Goal: Task Accomplishment & Management: Manage account settings

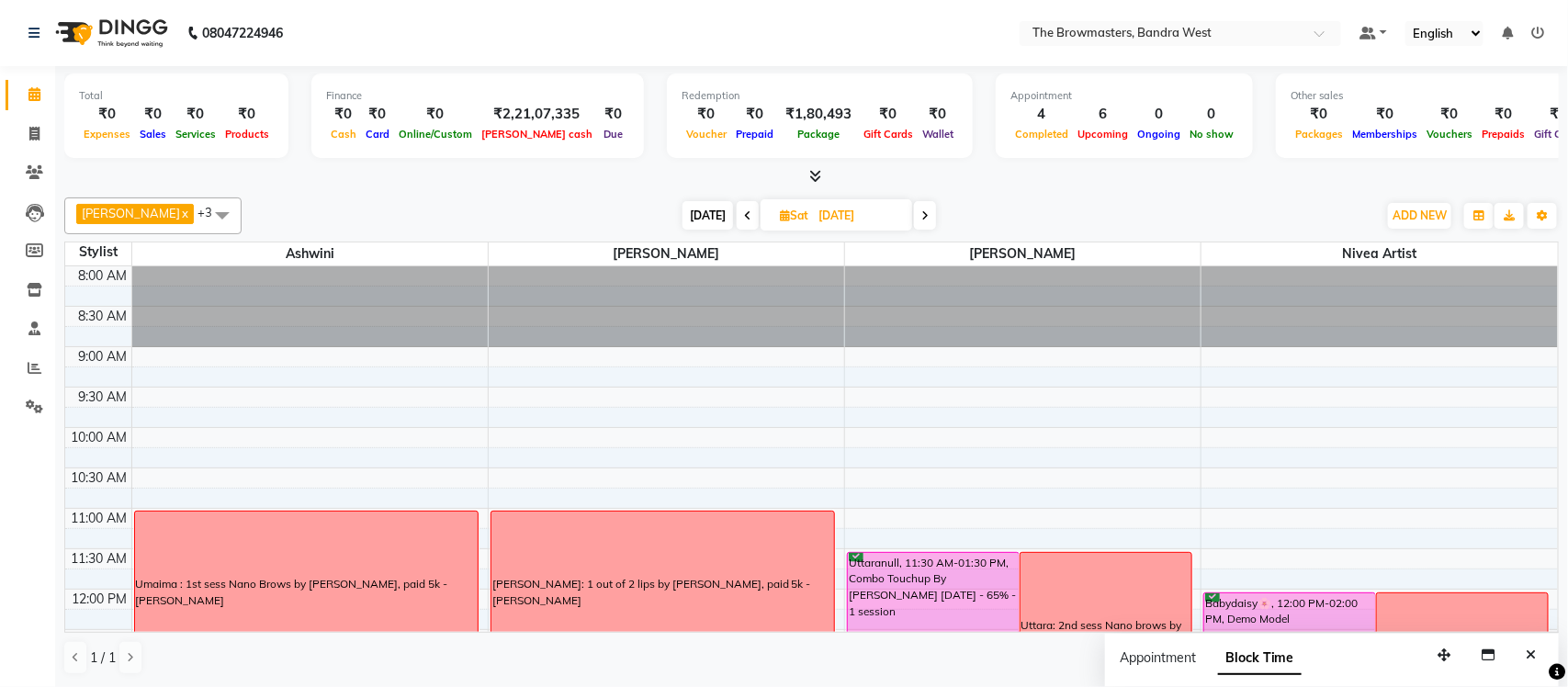
scroll to position [512, 0]
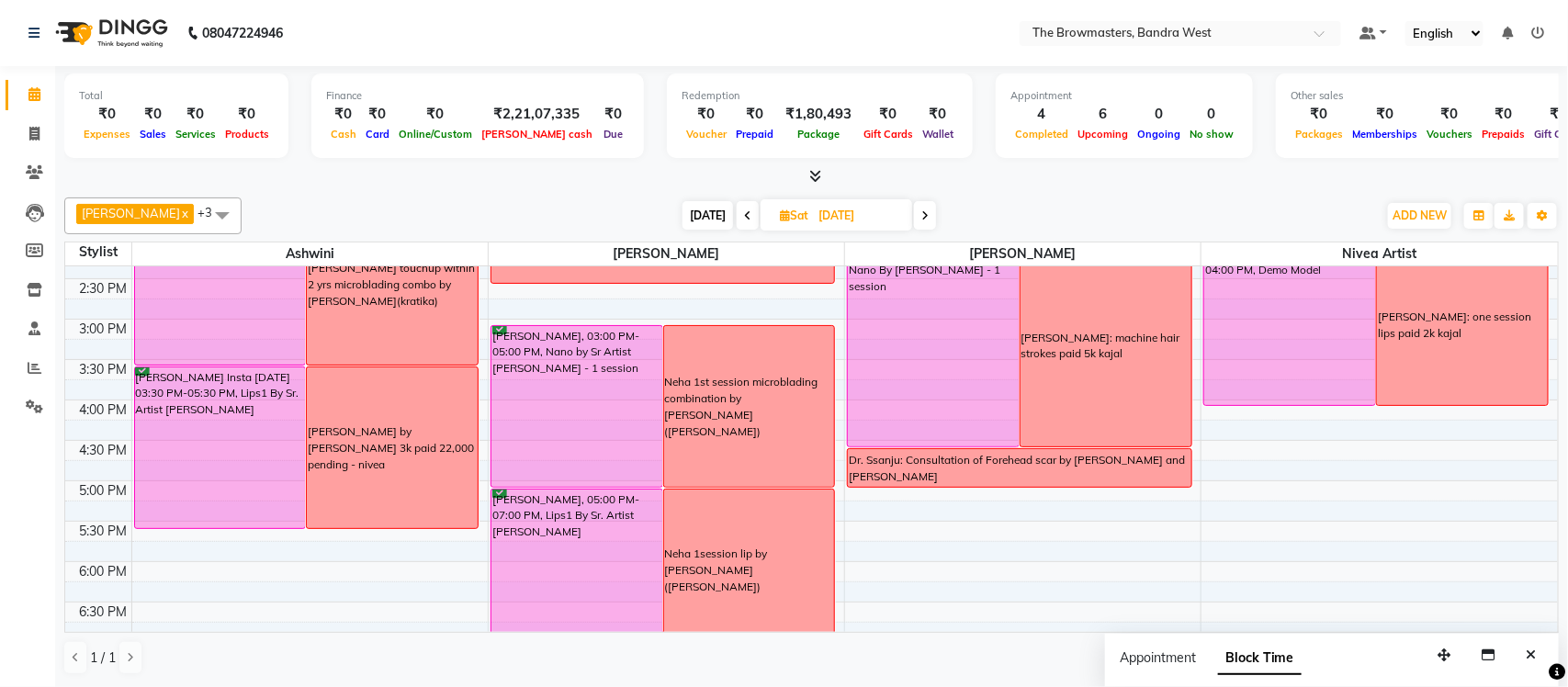
click at [706, 221] on span "[DATE]" at bounding box center [708, 215] width 50 height 28
type input "03-10-2025"
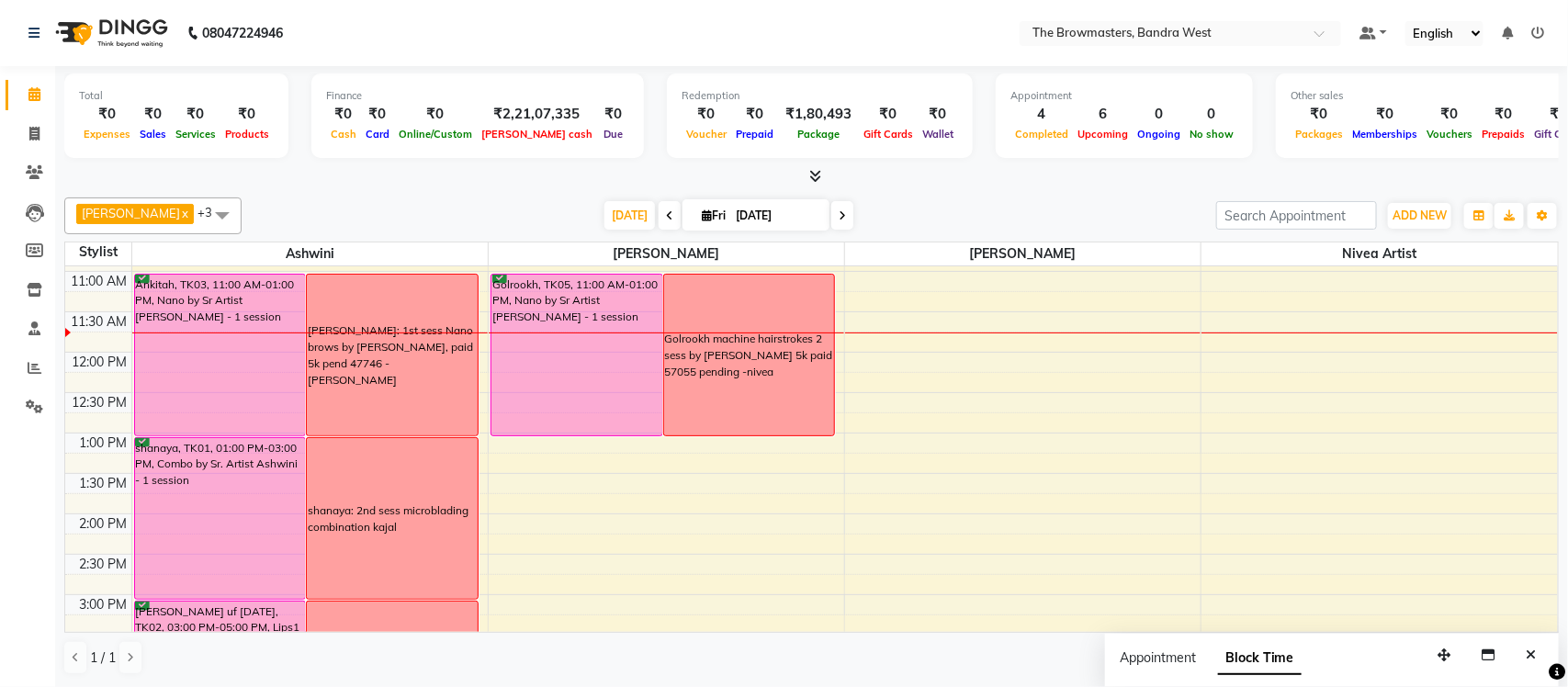
scroll to position [221, 0]
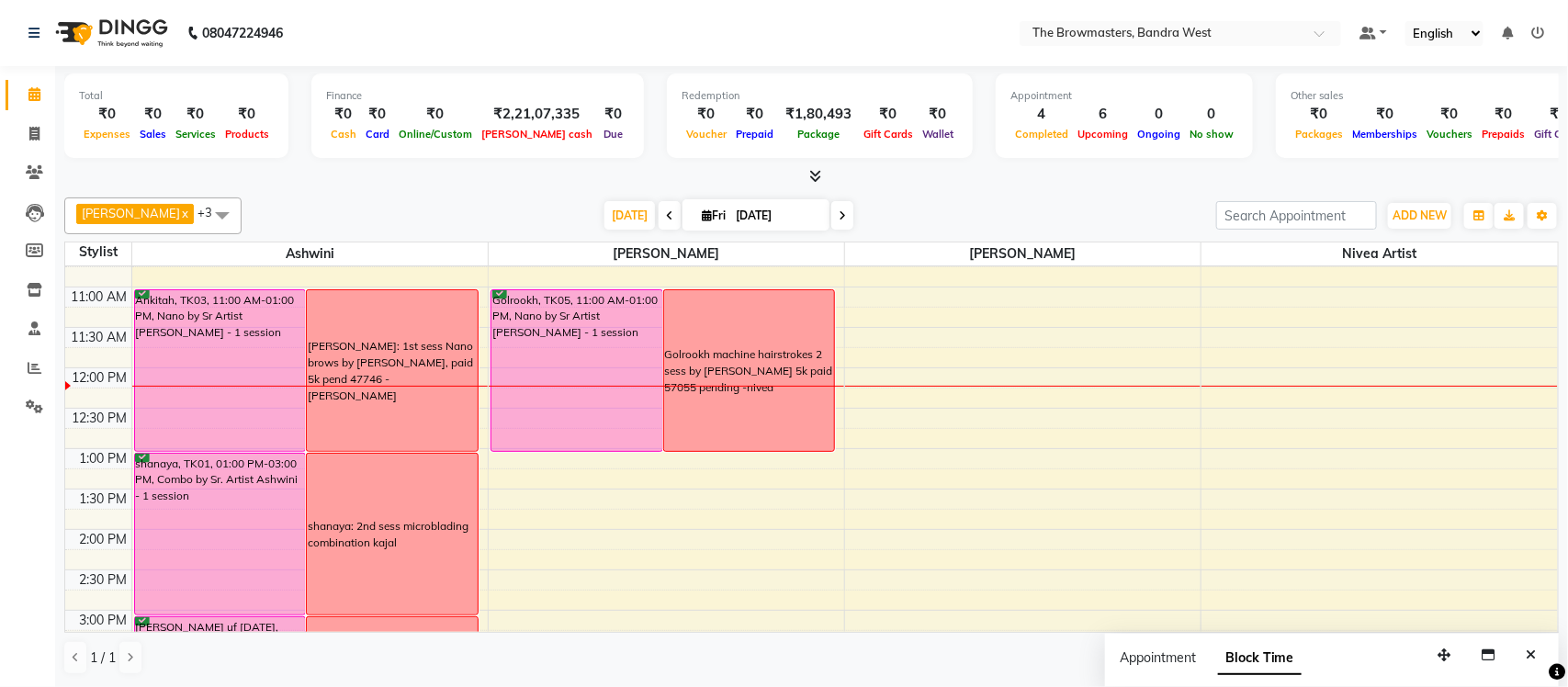
click at [743, 220] on input "03-10-2025" at bounding box center [776, 216] width 92 height 28
select select "10"
select select "2025"
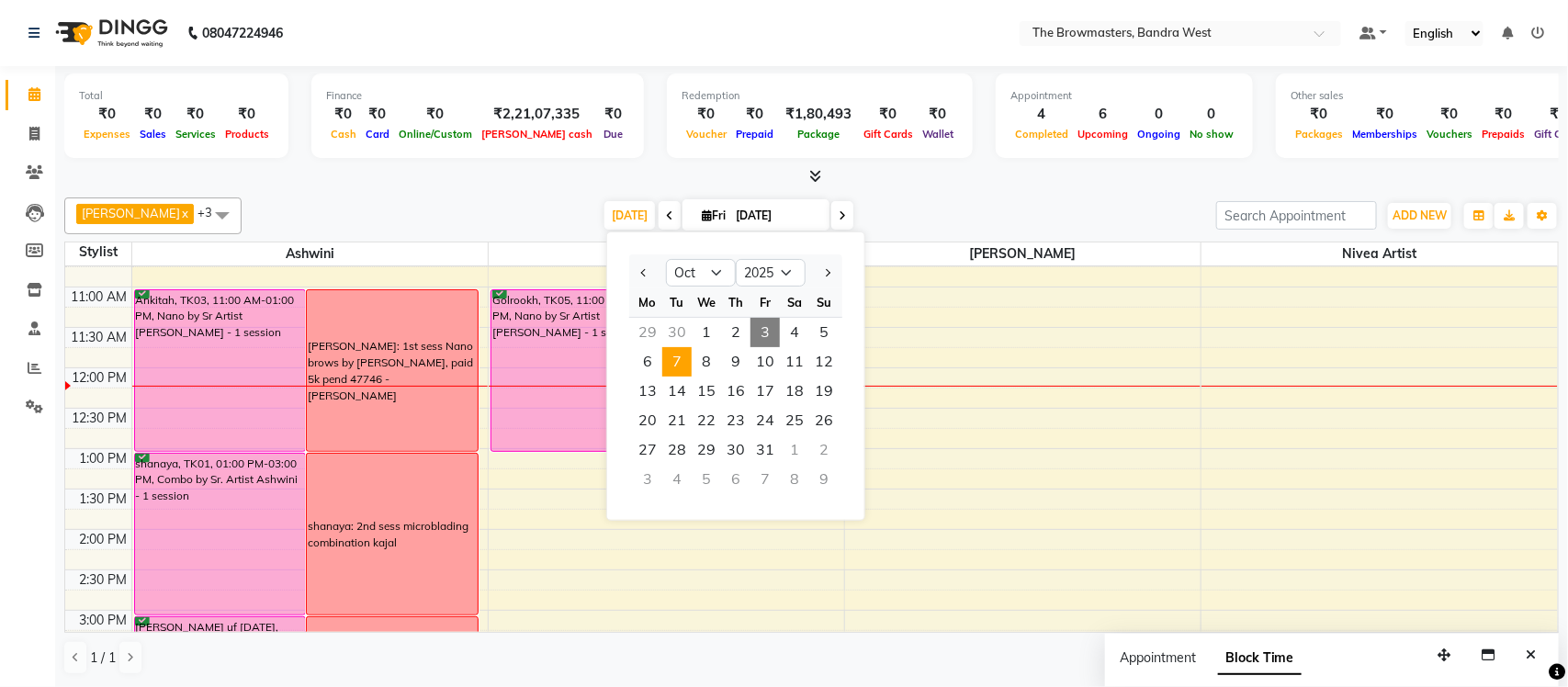
click at [671, 361] on span "7" at bounding box center [676, 361] width 29 height 29
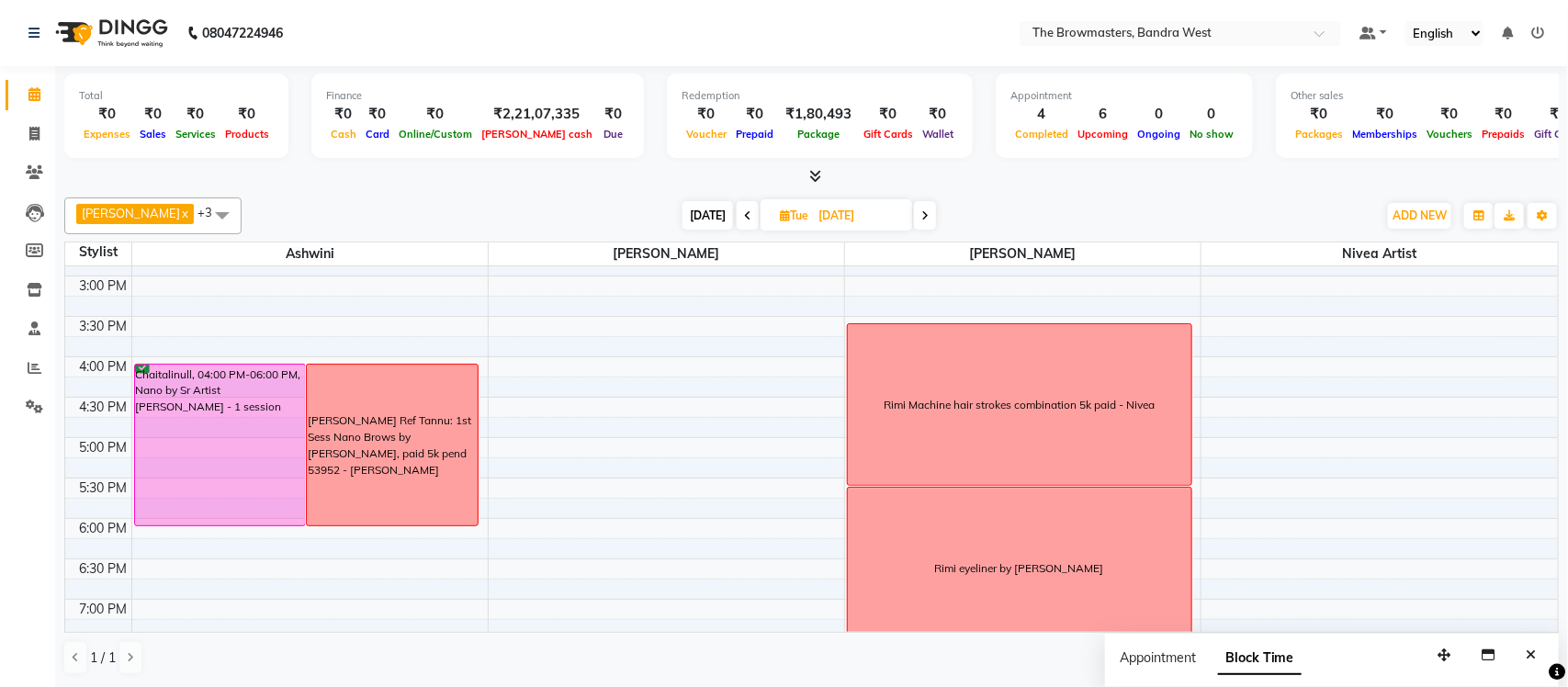
scroll to position [553, 0]
click at [925, 222] on span at bounding box center [925, 215] width 22 height 28
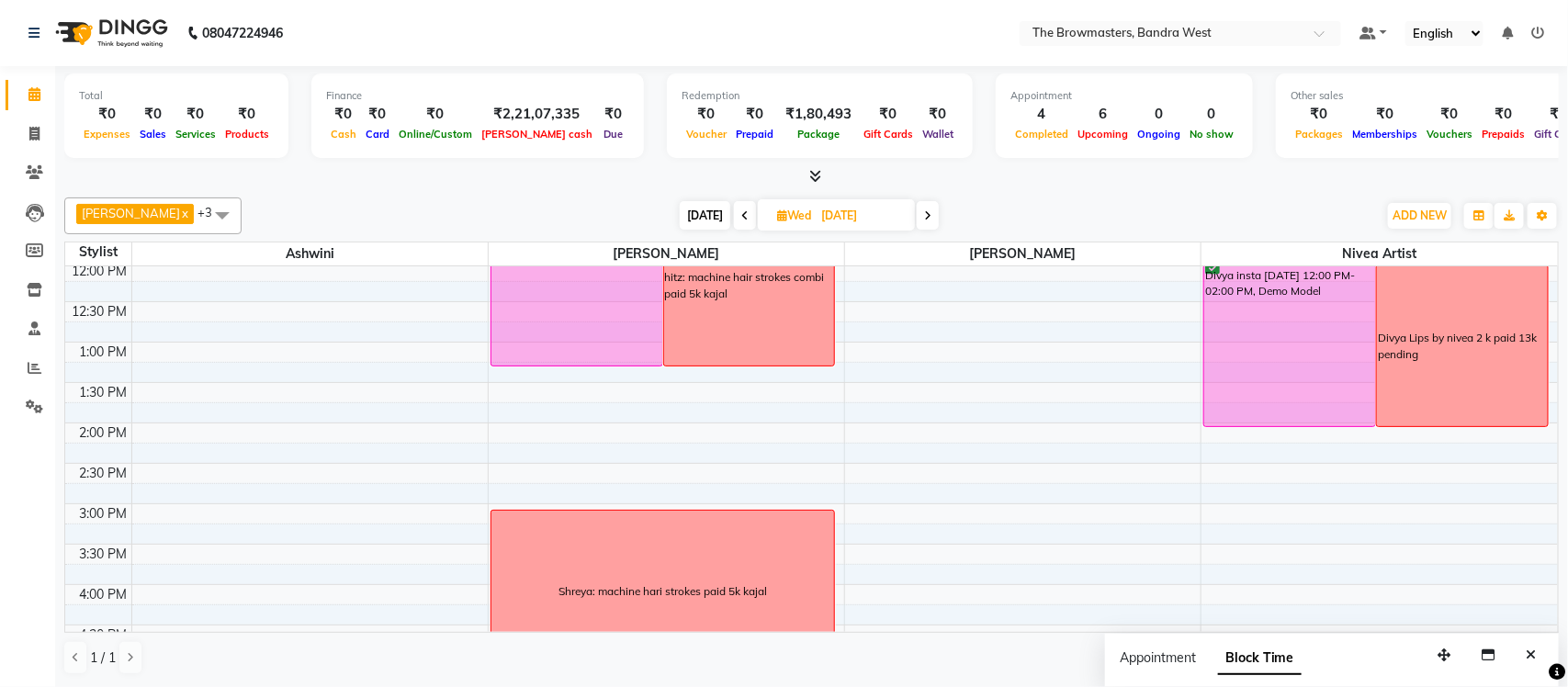
click at [747, 211] on icon at bounding box center [745, 216] width 7 height 11
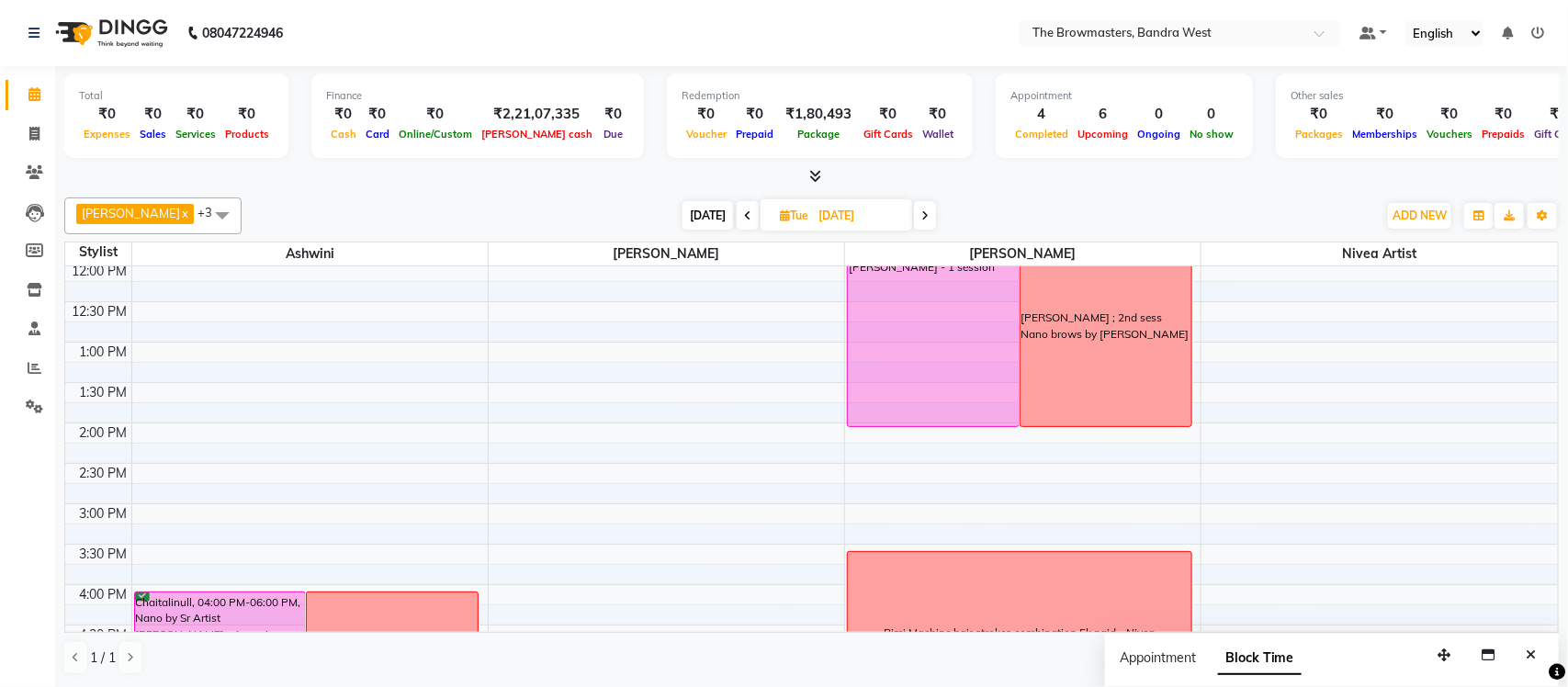
click at [931, 218] on span at bounding box center [925, 215] width 22 height 28
type input "[DATE]"
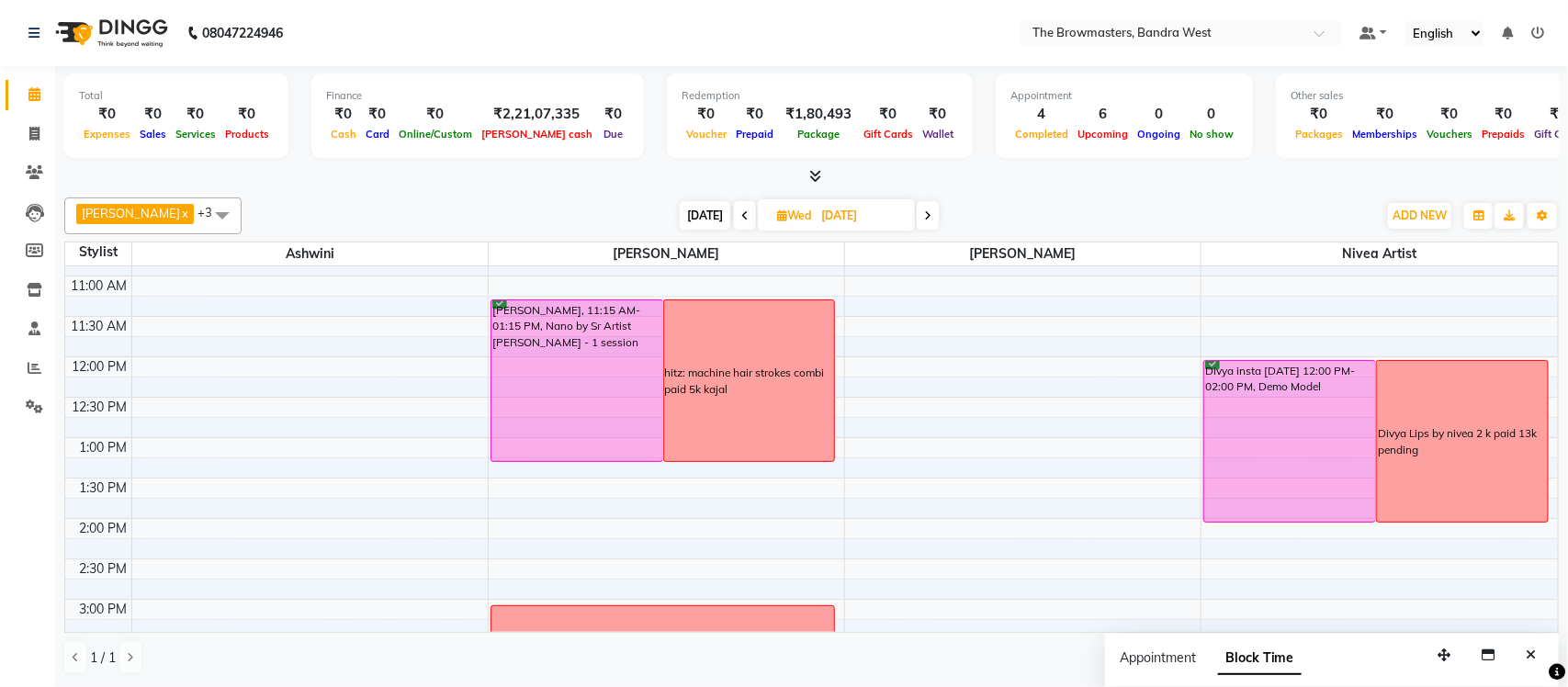
scroll to position [230, 0]
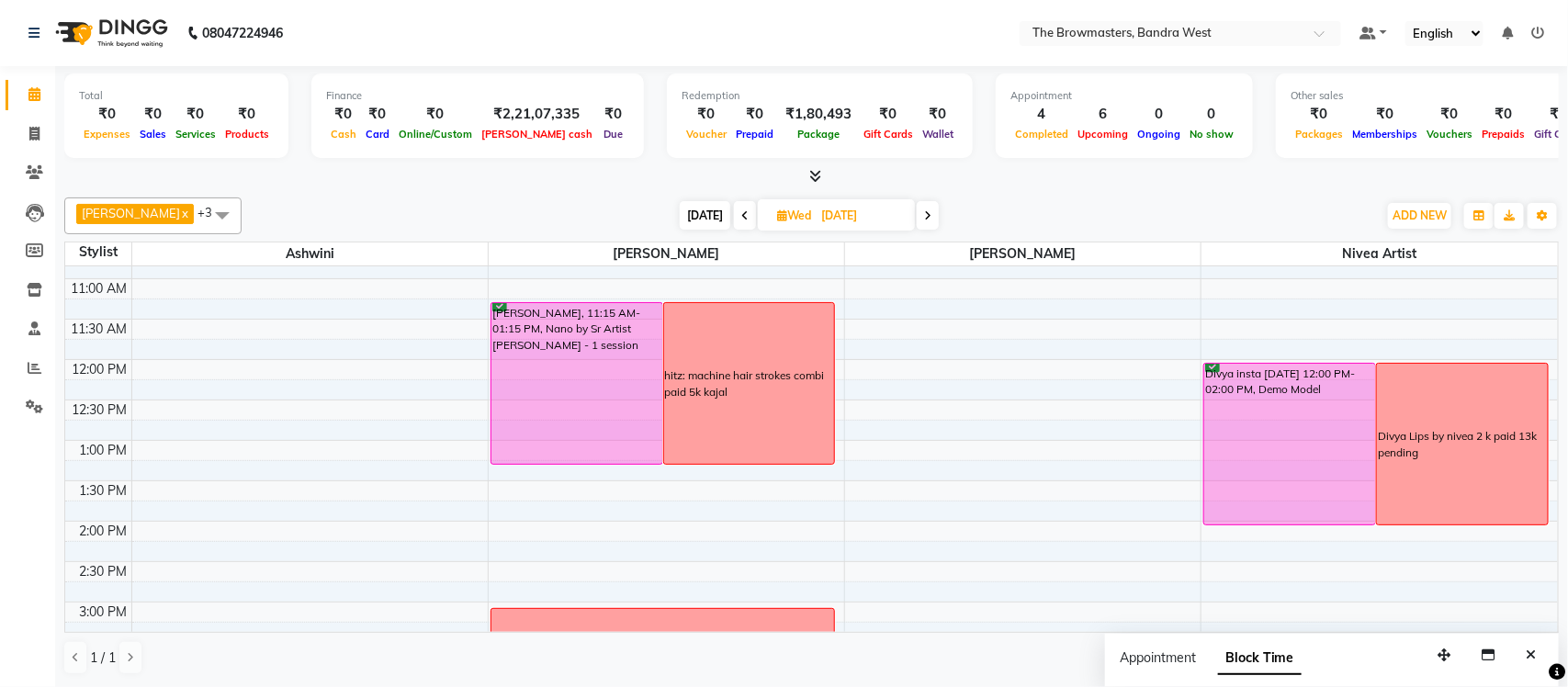
click at [1014, 328] on div "8:00 AM 8:30 AM 9:00 AM 9:30 AM 10:00 AM 10:30 AM 11:00 AM 11:30 AM 12:00 PM 12…" at bounding box center [812, 561] width 1492 height 1049
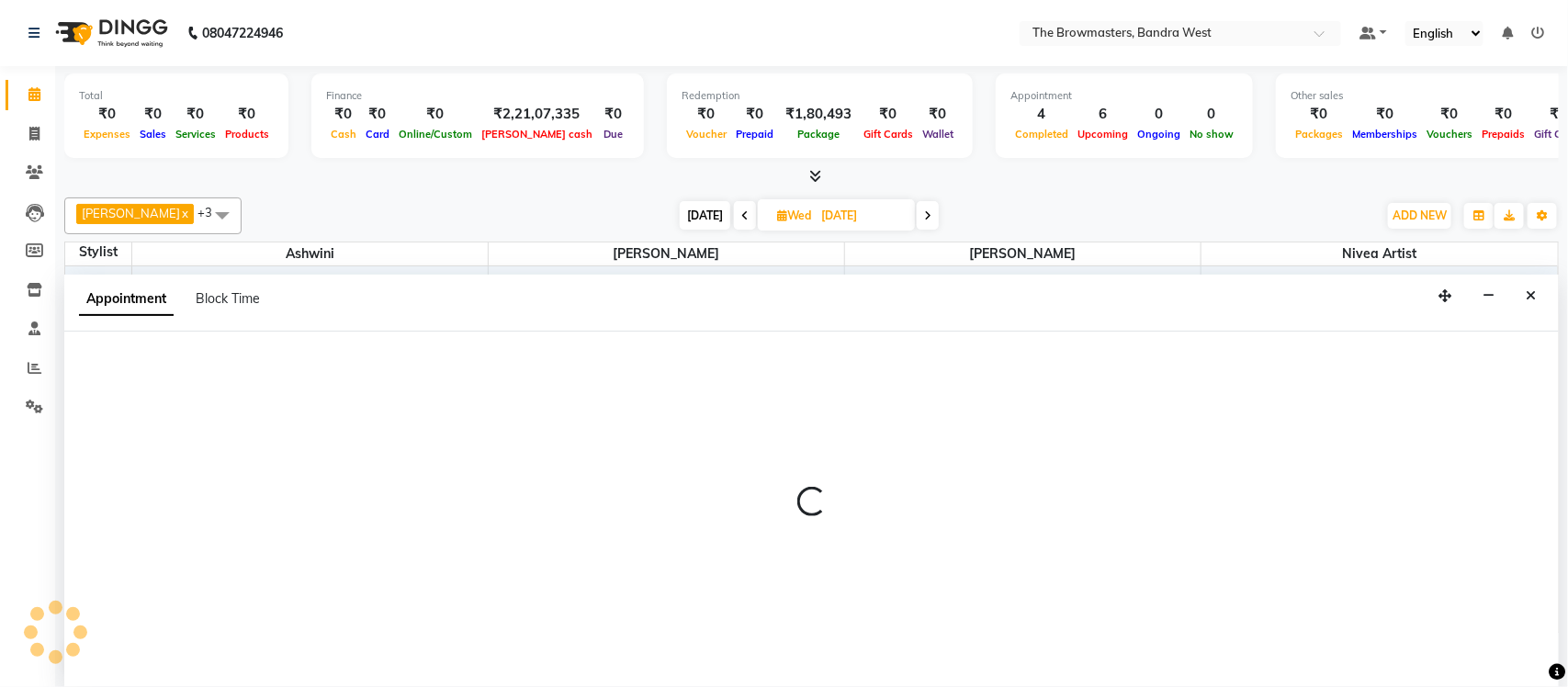
select select "64308"
select select "tentative"
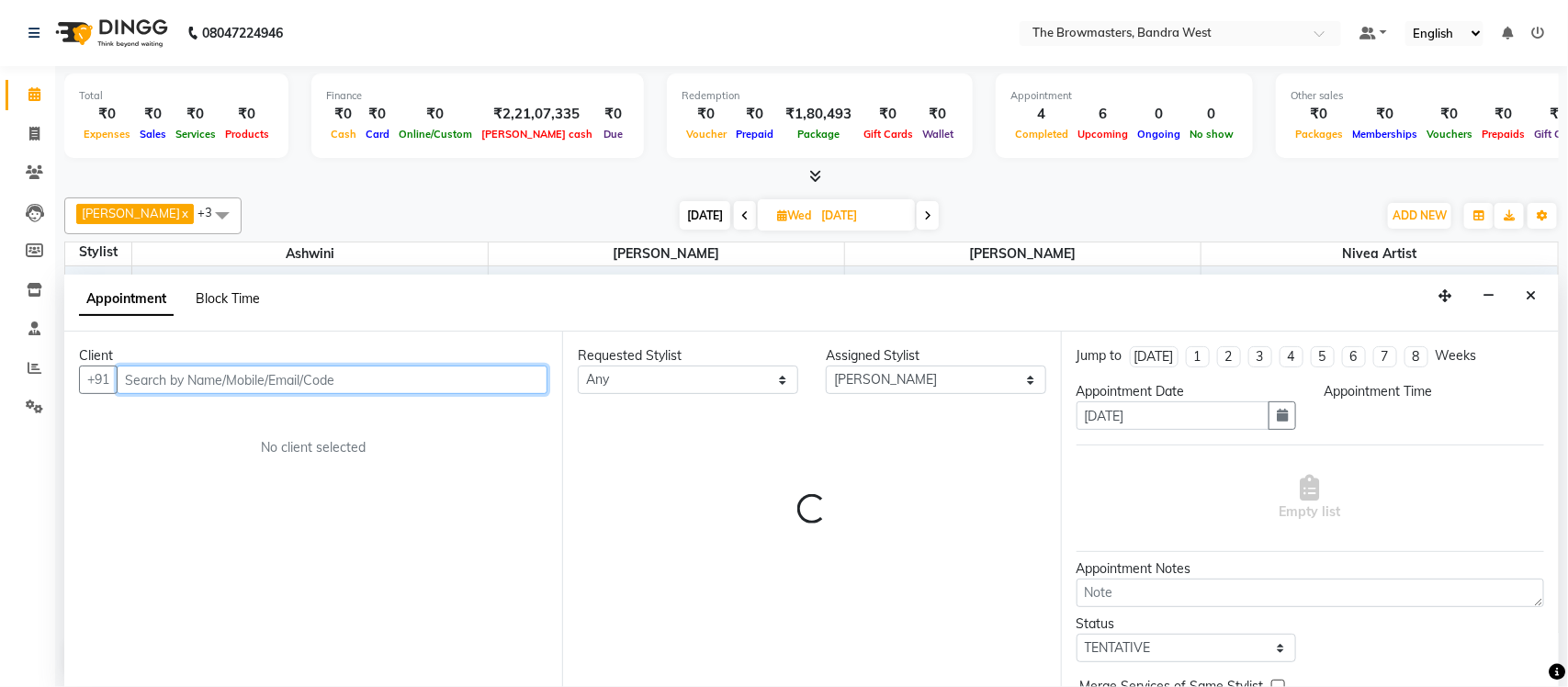
select select "690"
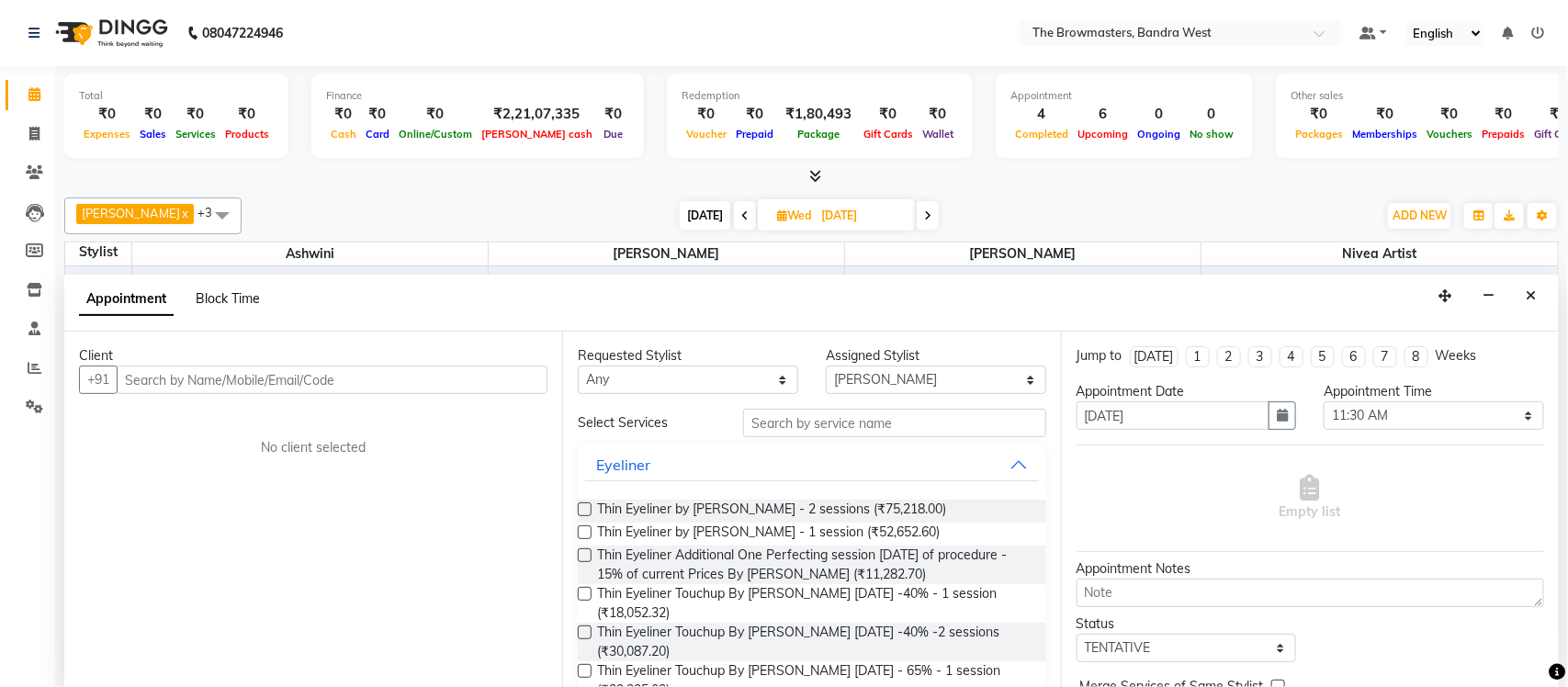
click at [233, 301] on span "Block Time" at bounding box center [227, 299] width 64 height 17
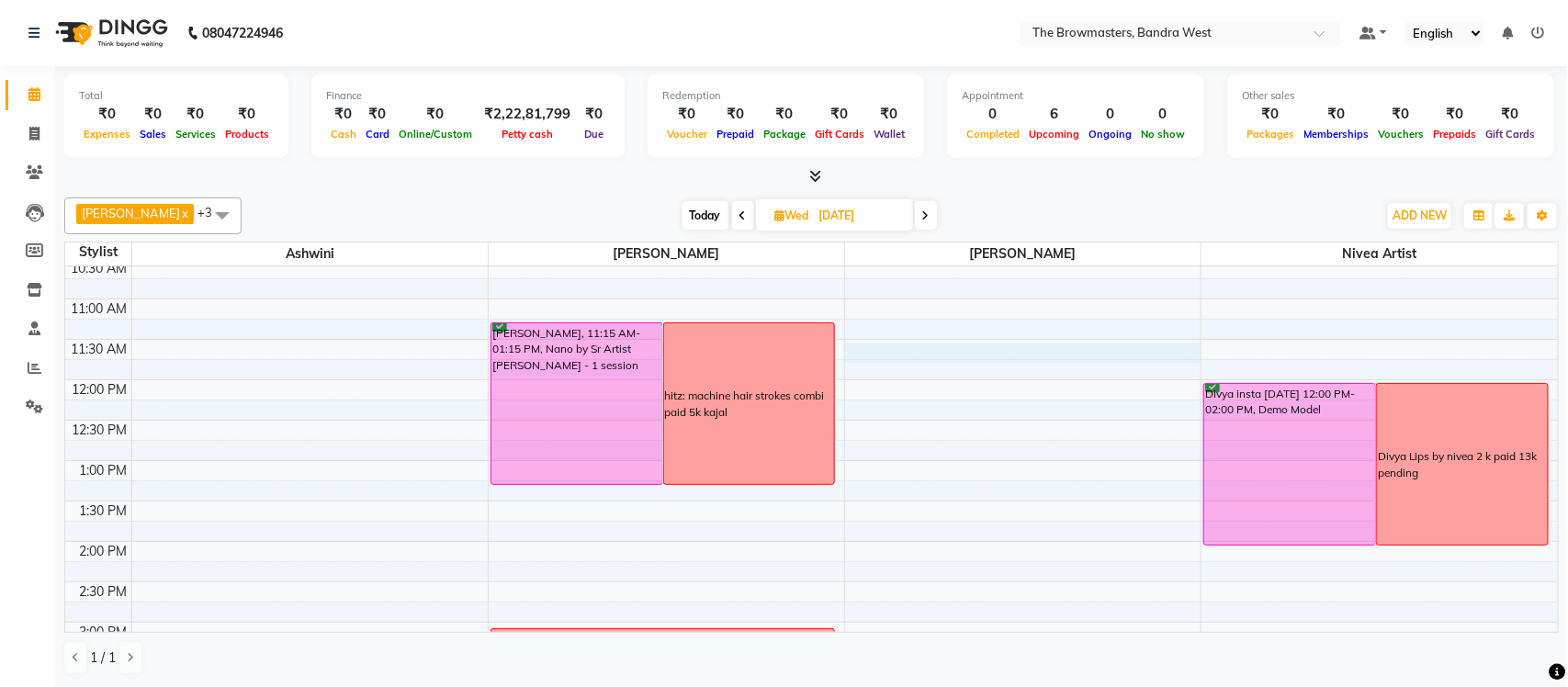
click at [1059, 350] on div "8:00 AM 8:30 AM 9:00 AM 9:30 AM 10:00 AM 10:30 AM 11:00 AM 11:30 AM 12:00 PM 12…" at bounding box center [812, 582] width 1492 height 1049
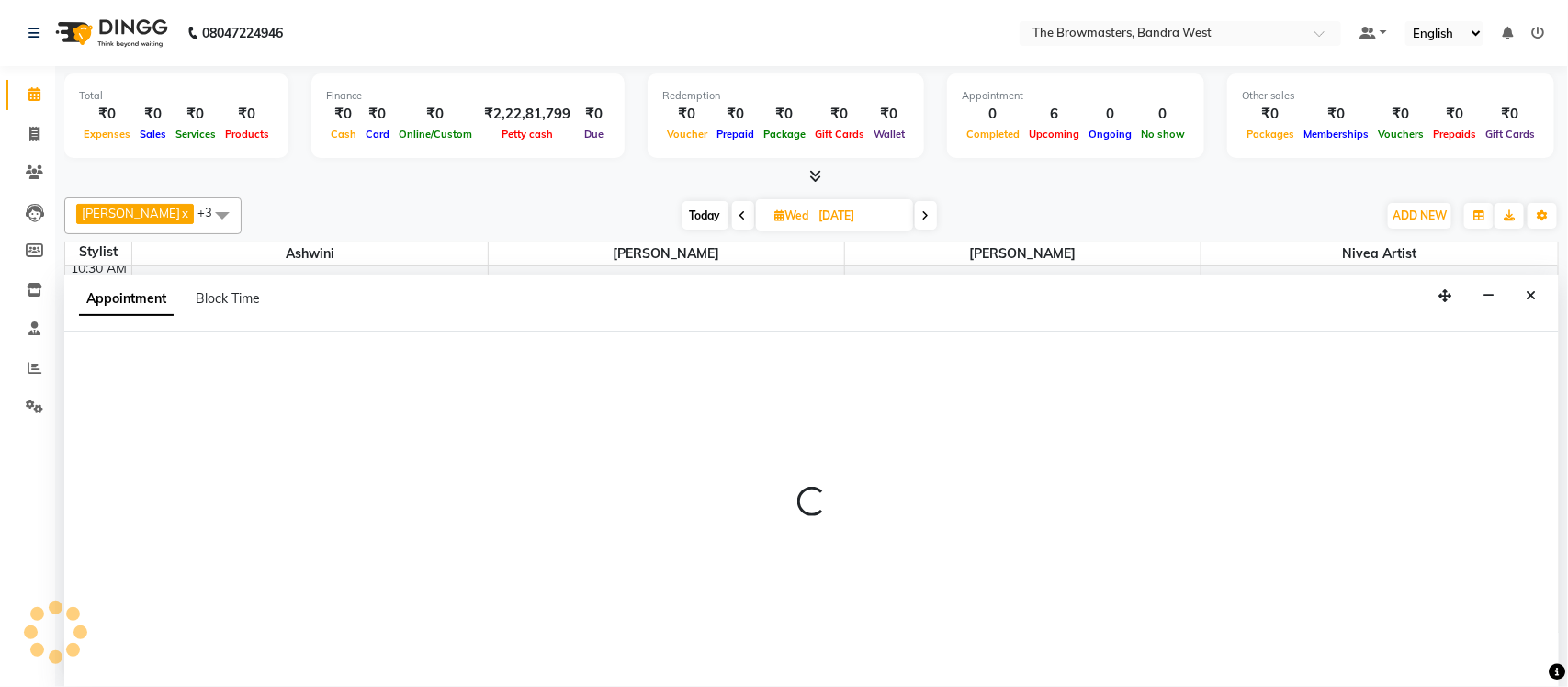
select select "64308"
select select "tentative"
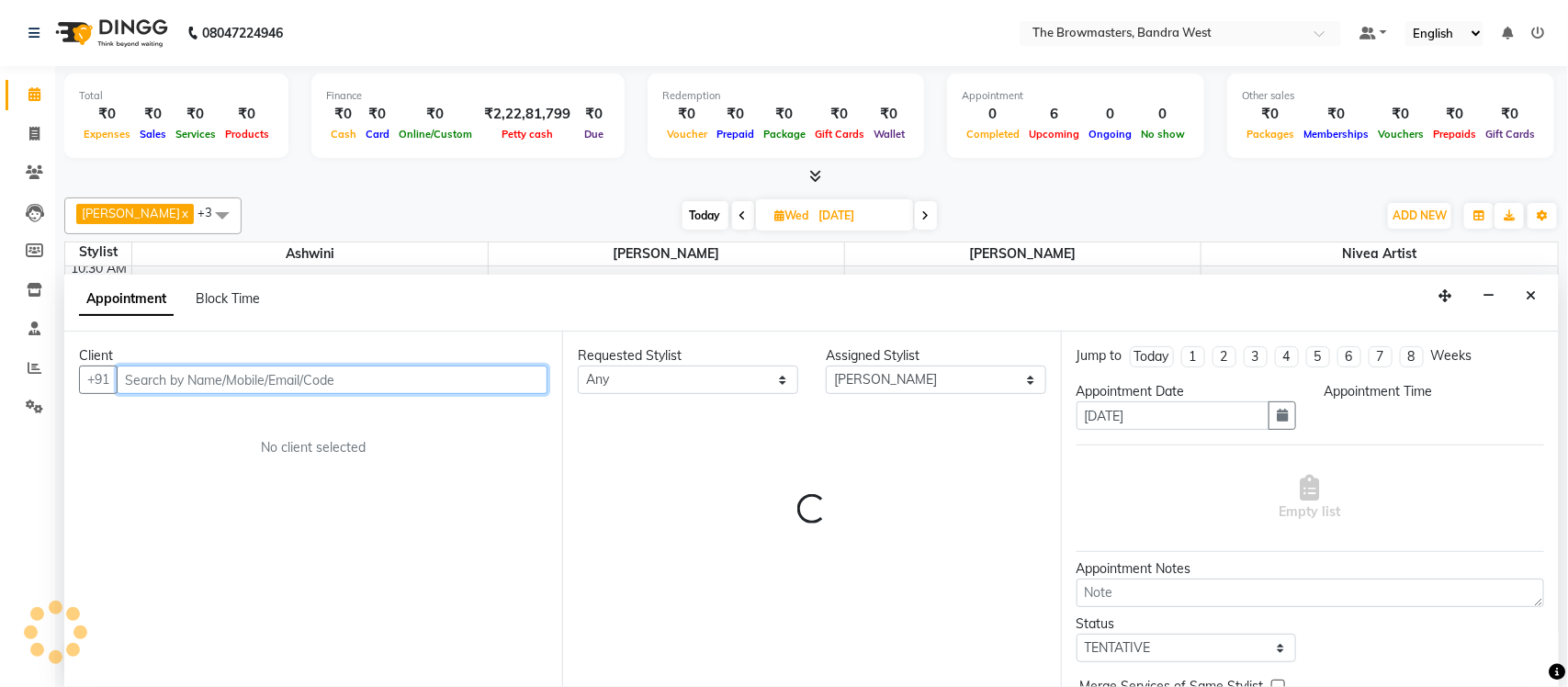
select select "690"
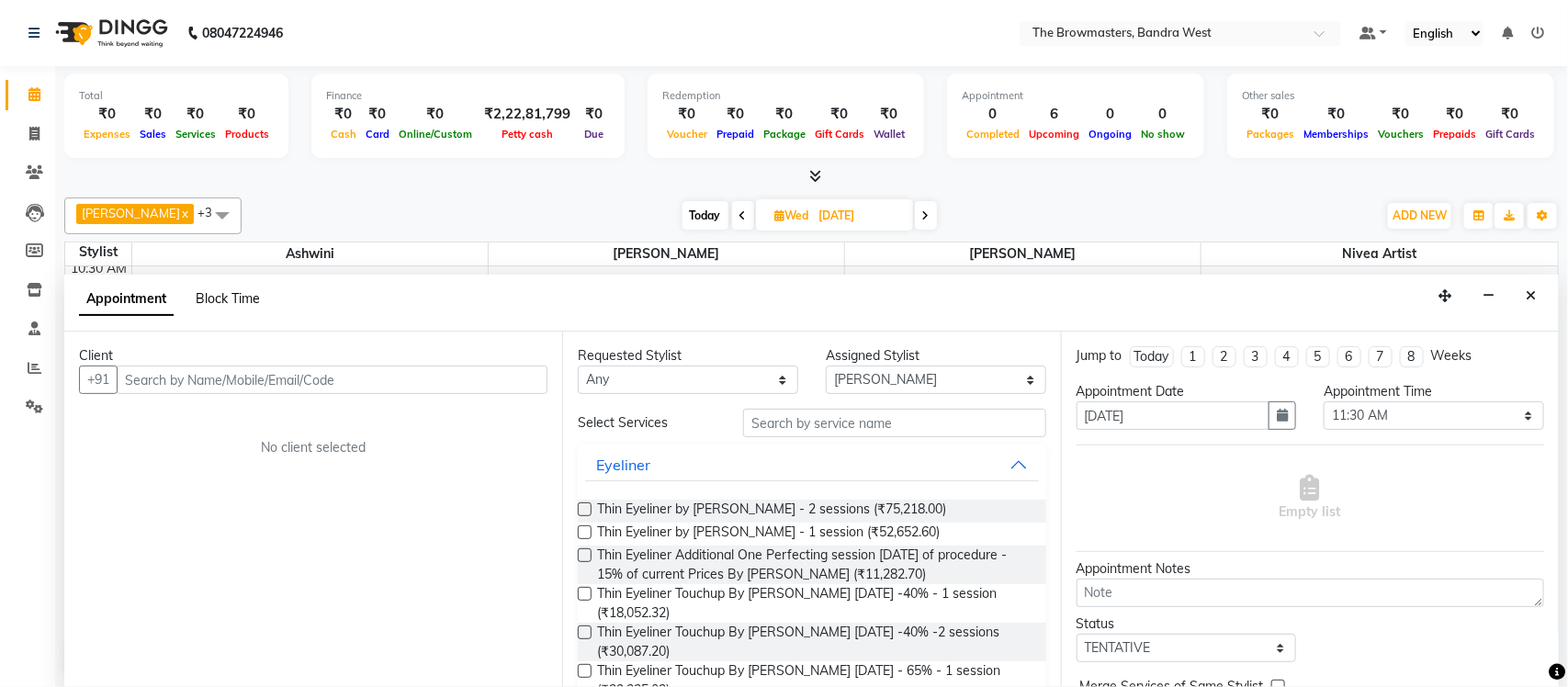
click at [242, 303] on span "Block Time" at bounding box center [227, 299] width 64 height 17
select select "64308"
select select "690"
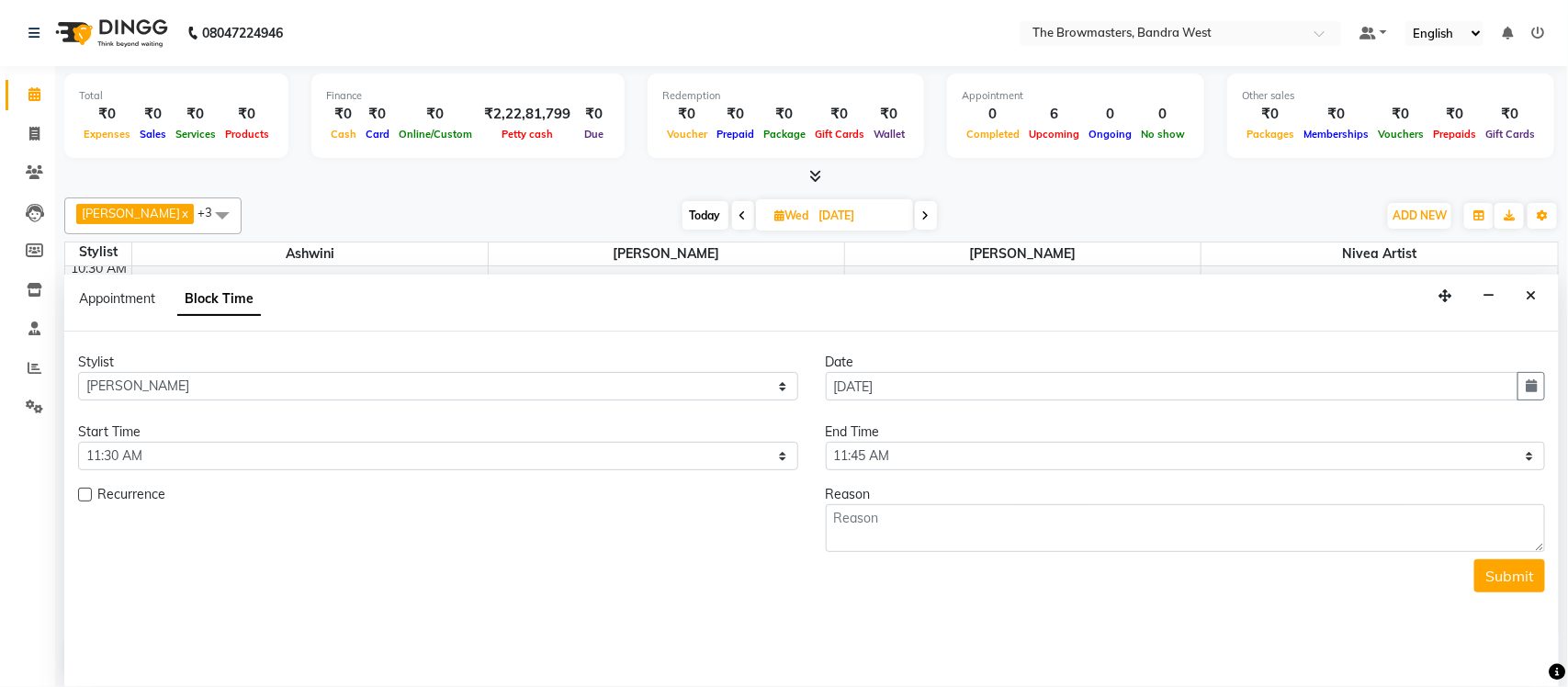
scroll to position [328, 0]
click at [913, 448] on select "Select 09:00 AM 09:15 AM 09:30 AM 09:45 AM 10:00 AM 10:15 AM 10:30 AM 10:45 AM …" at bounding box center [1185, 456] width 720 height 28
select select "900"
click at [826, 442] on select "Select 09:00 AM 09:15 AM 09:30 AM 09:45 AM 10:00 AM 10:15 AM 10:30 AM 10:45 AM …" at bounding box center [1185, 456] width 720 height 28
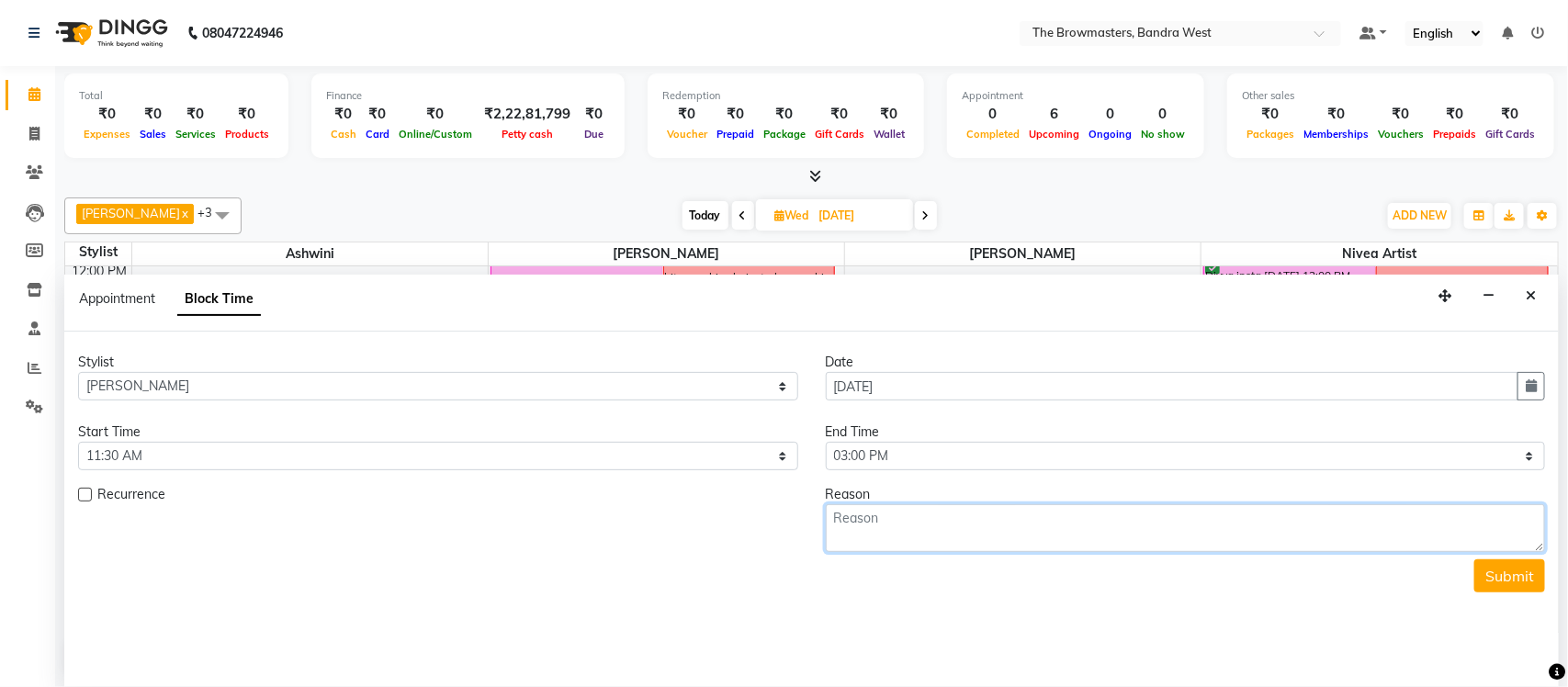
click at [924, 512] on textarea at bounding box center [1185, 527] width 720 height 48
click at [1526, 300] on icon "Close" at bounding box center [1530, 296] width 10 height 13
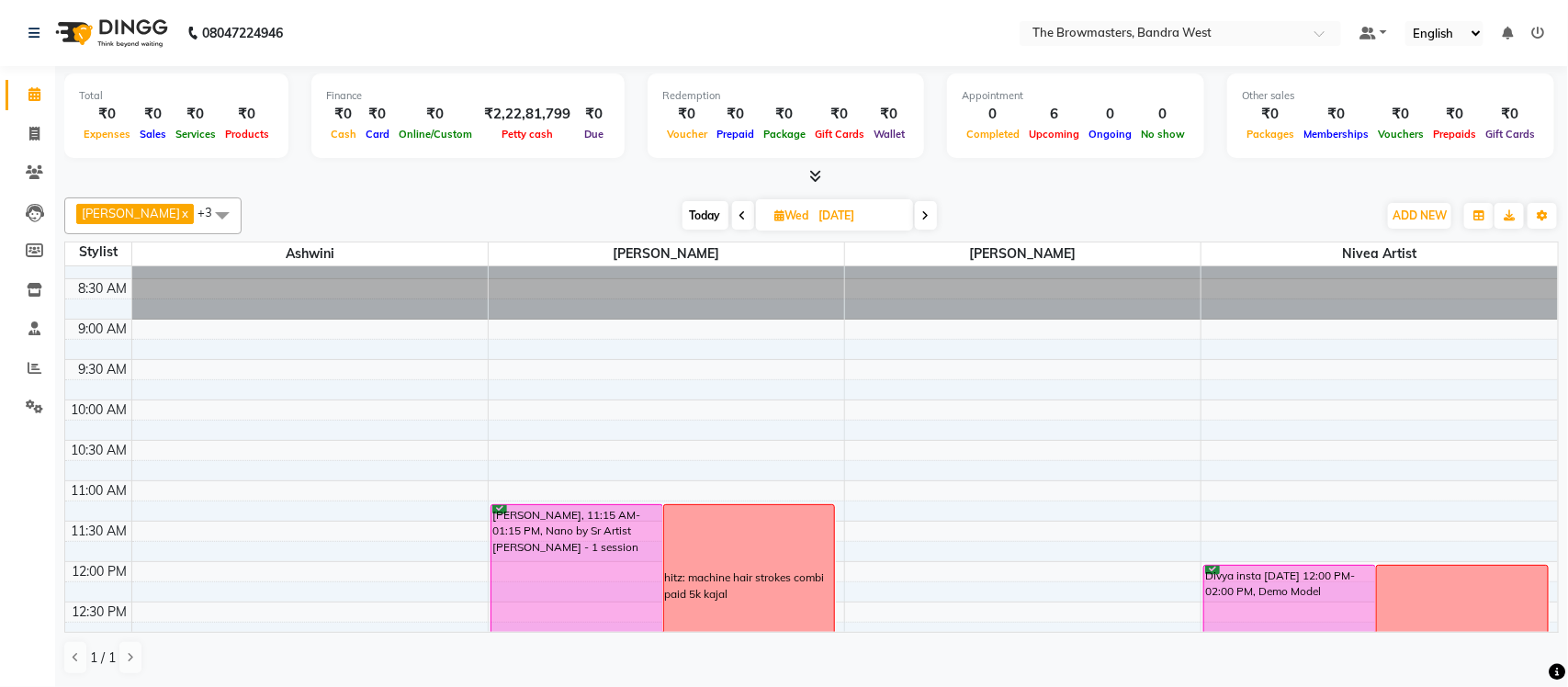
scroll to position [0, 0]
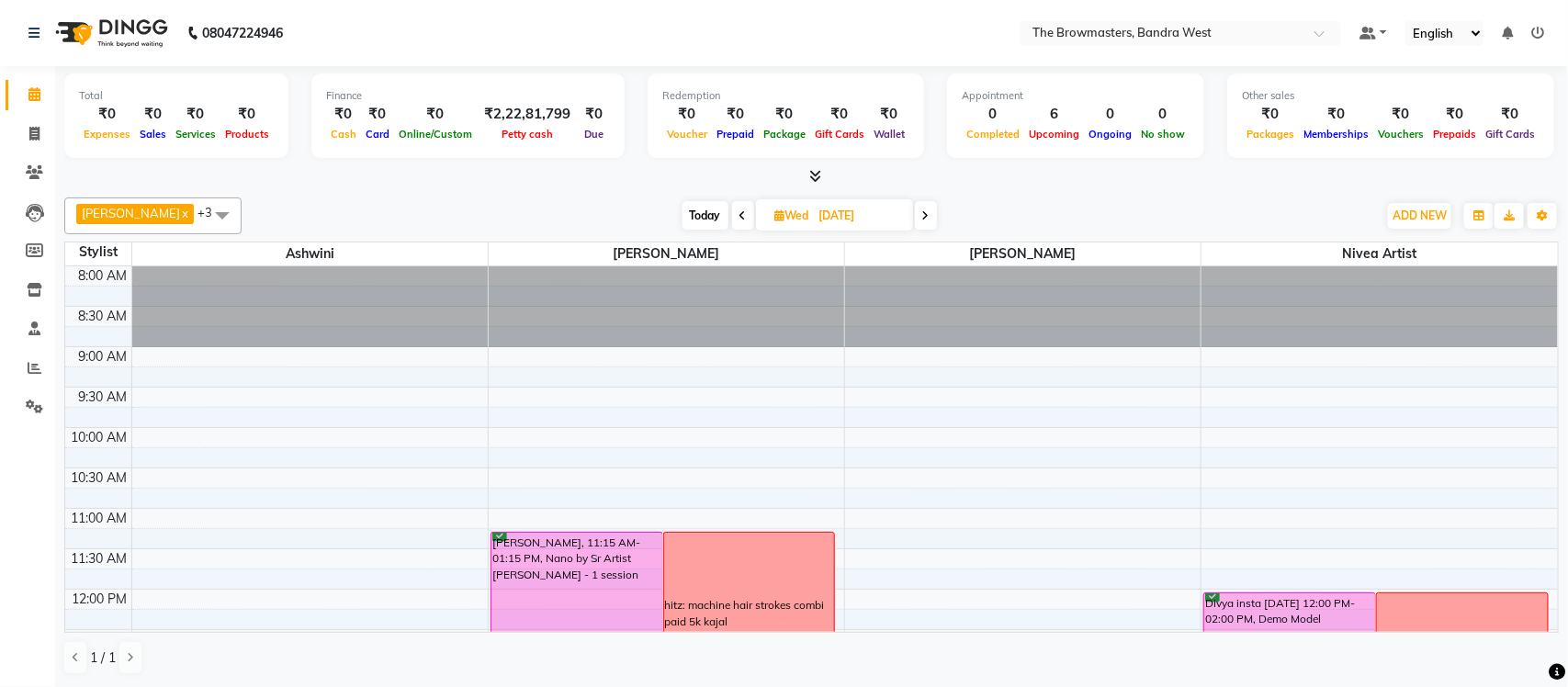
click at [712, 208] on span "Today" at bounding box center [705, 215] width 46 height 28
type input "03-10-2025"
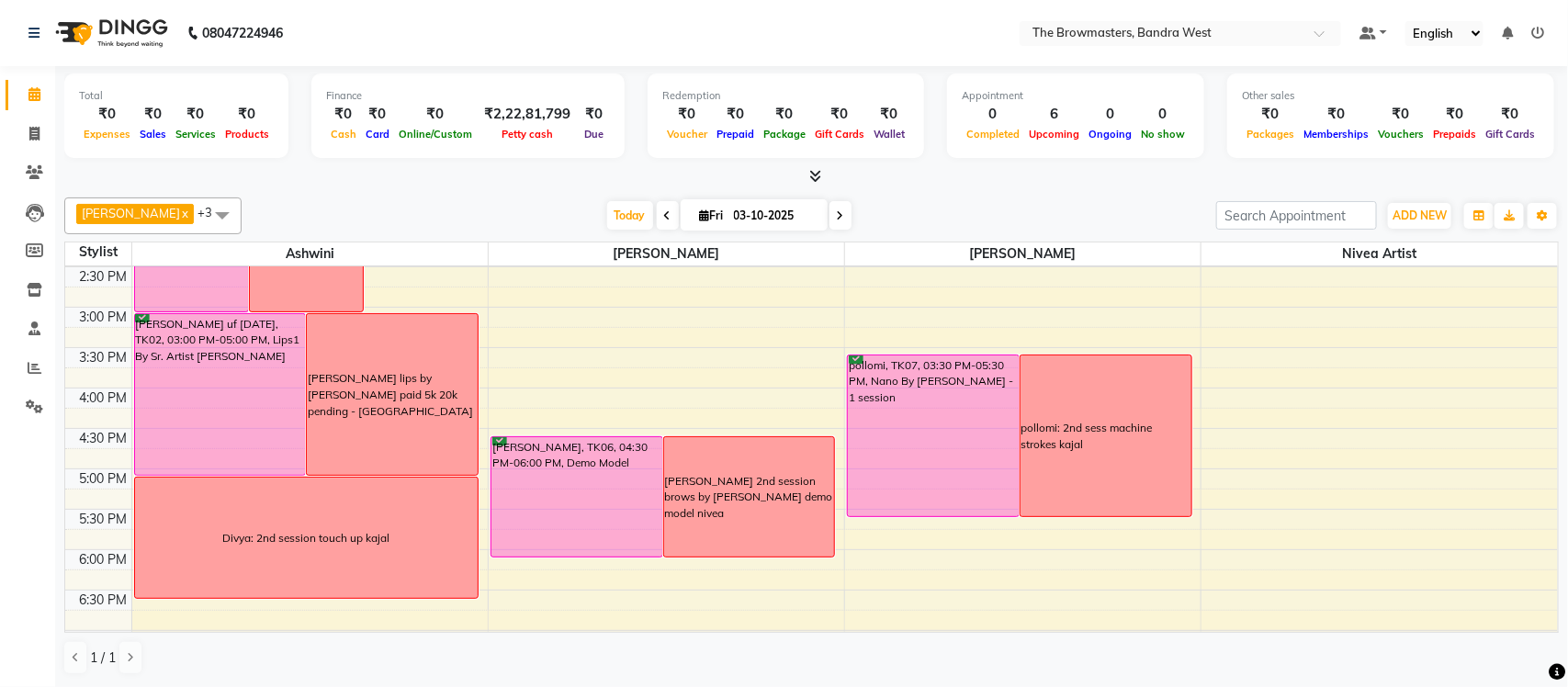
scroll to position [502, 0]
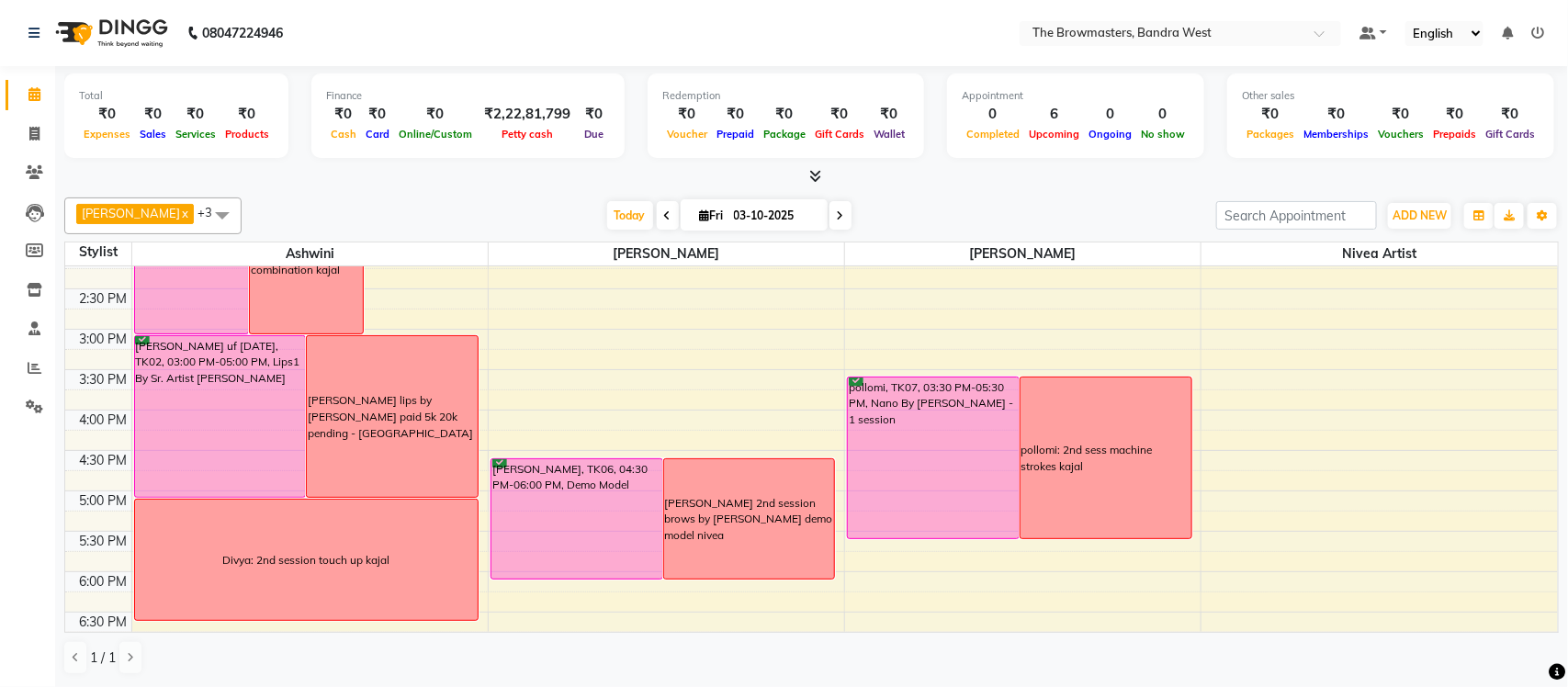
click at [805, 209] on input "03-10-2025" at bounding box center [774, 216] width 92 height 28
select select "10"
select select "2025"
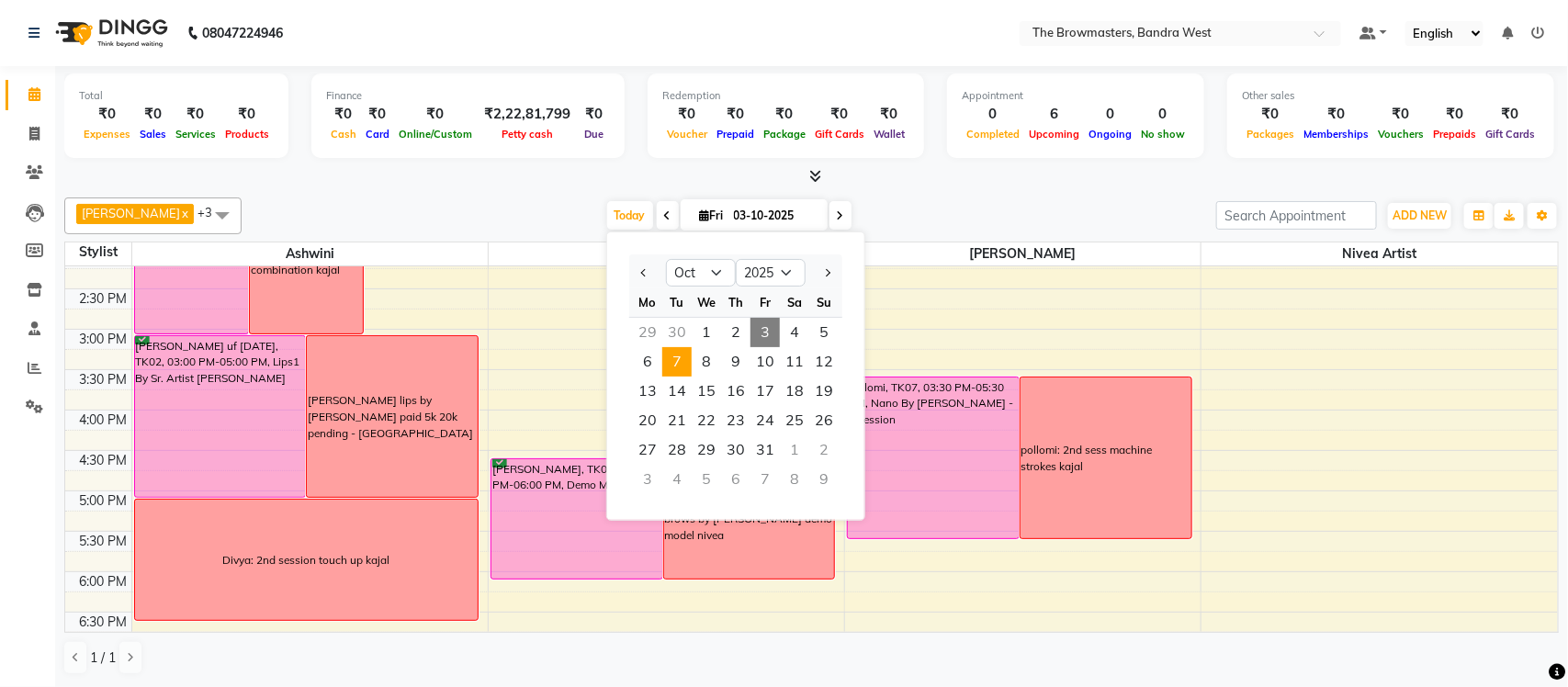
click at [680, 355] on span "7" at bounding box center [676, 361] width 29 height 29
type input "[DATE]"
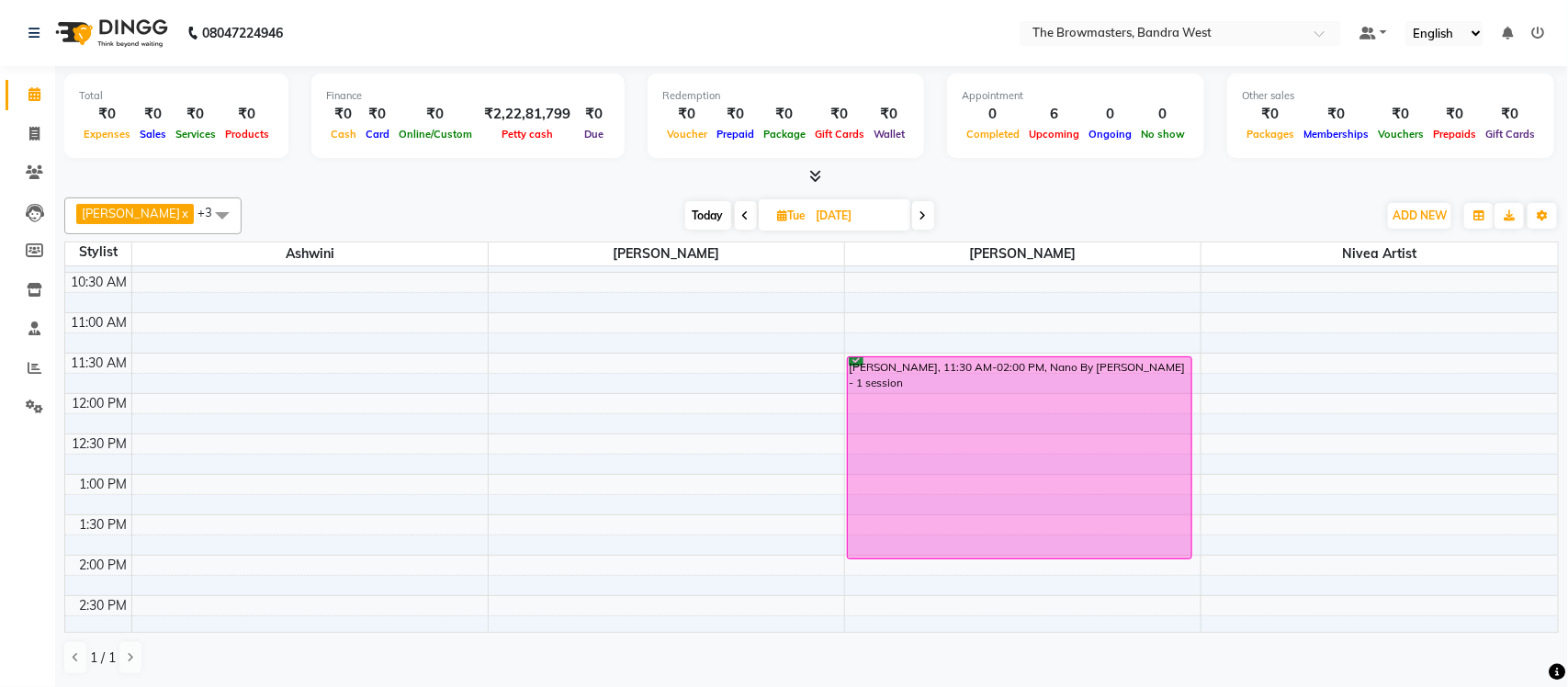
scroll to position [211, 0]
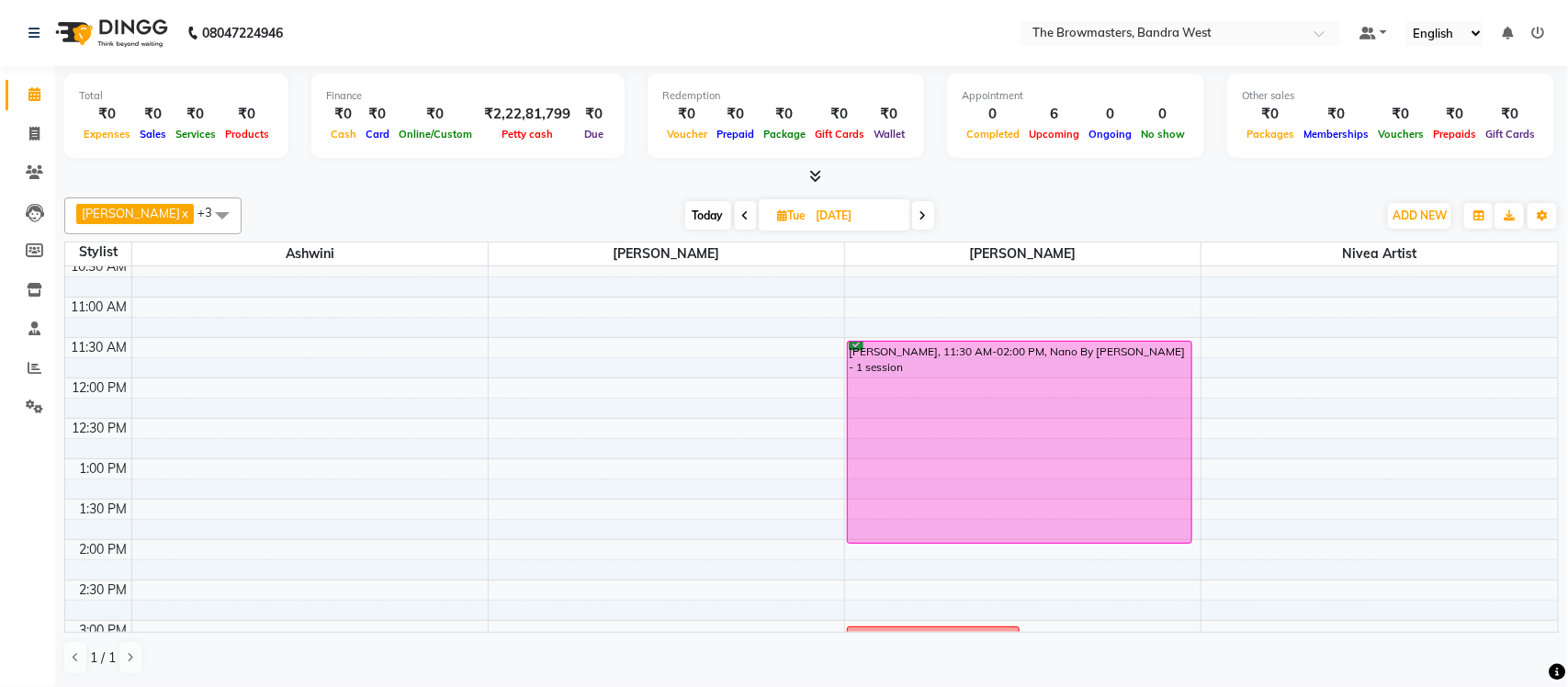
click at [1040, 434] on div "[PERSON_NAME], 11:30 AM-02:00 PM, Nano By [PERSON_NAME] - 1 session" at bounding box center [1020, 442] width 344 height 201
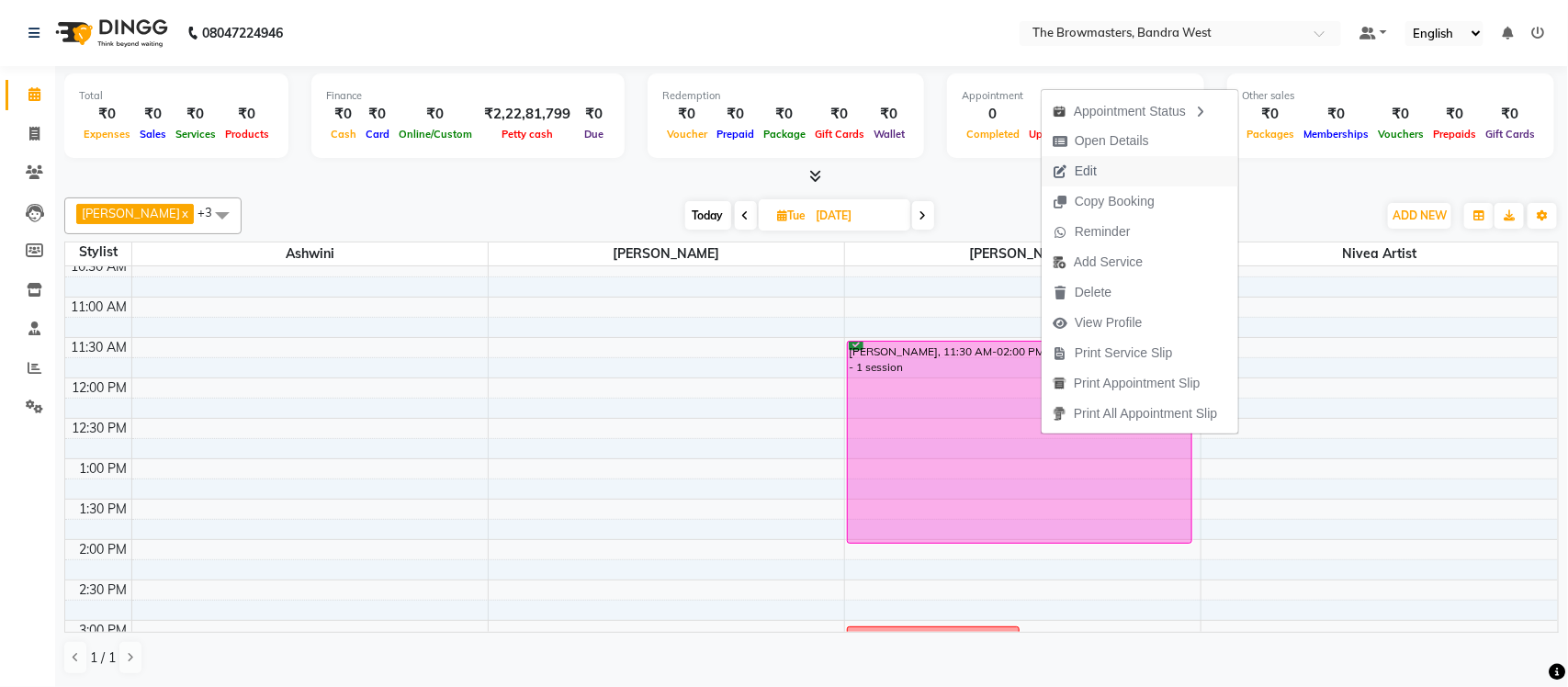
click at [1123, 170] on button "Edit" at bounding box center [1139, 171] width 196 height 30
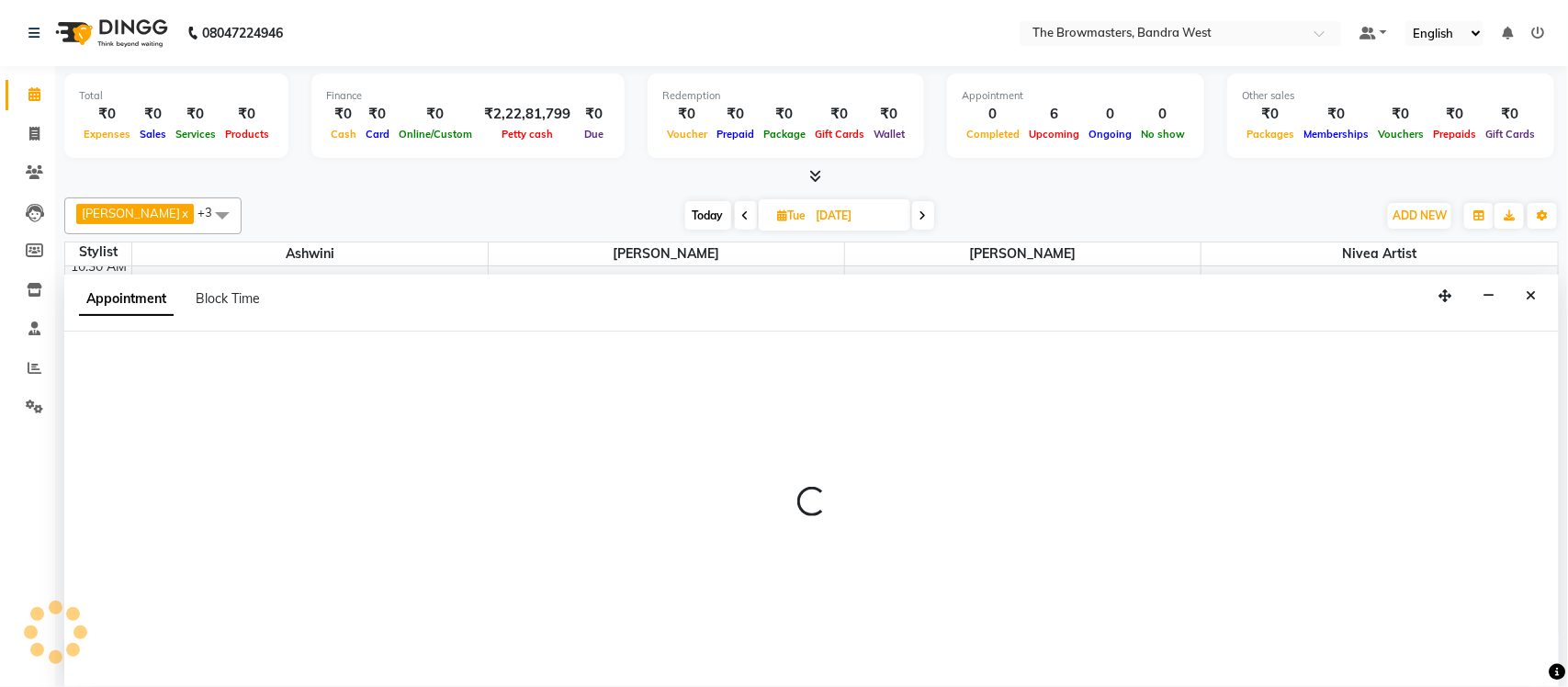
select select "confirm booking"
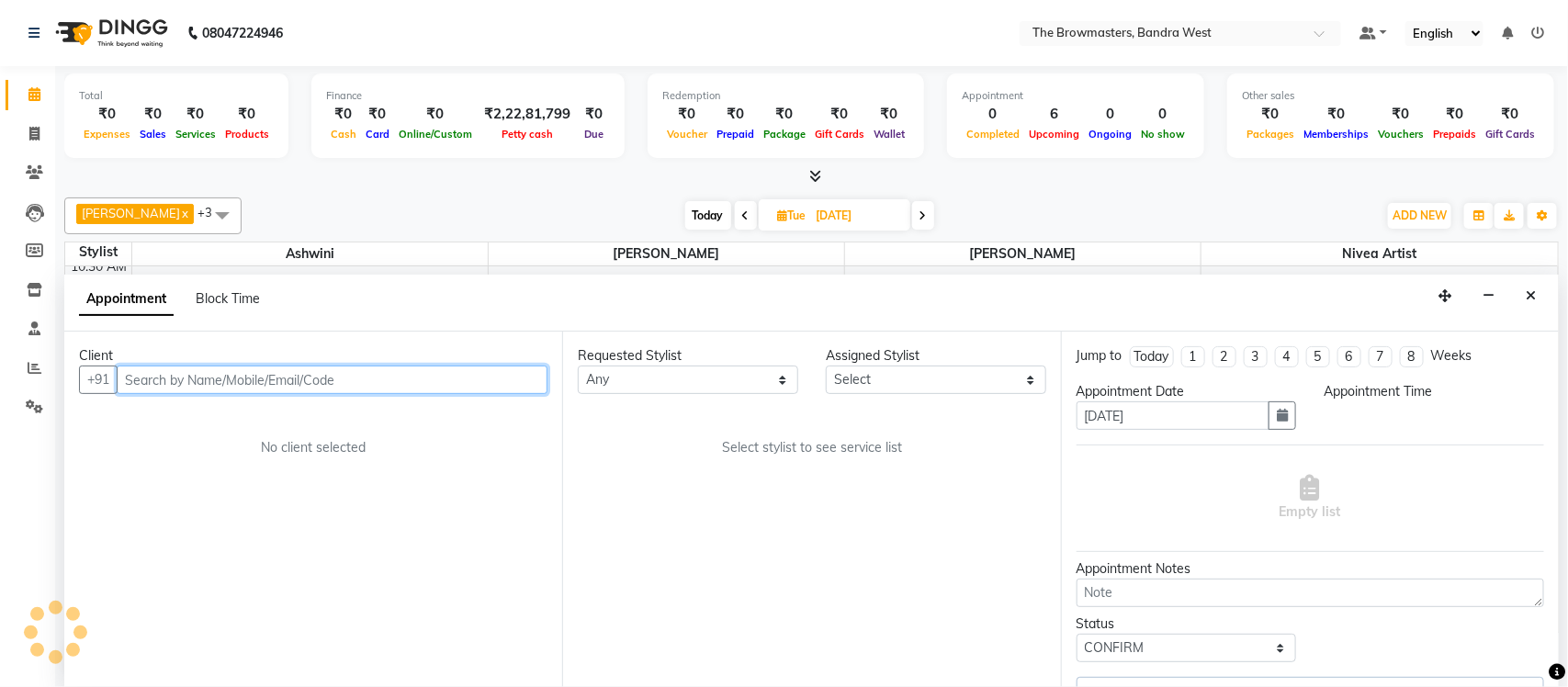
select select "690"
select select "64308"
select select "3501"
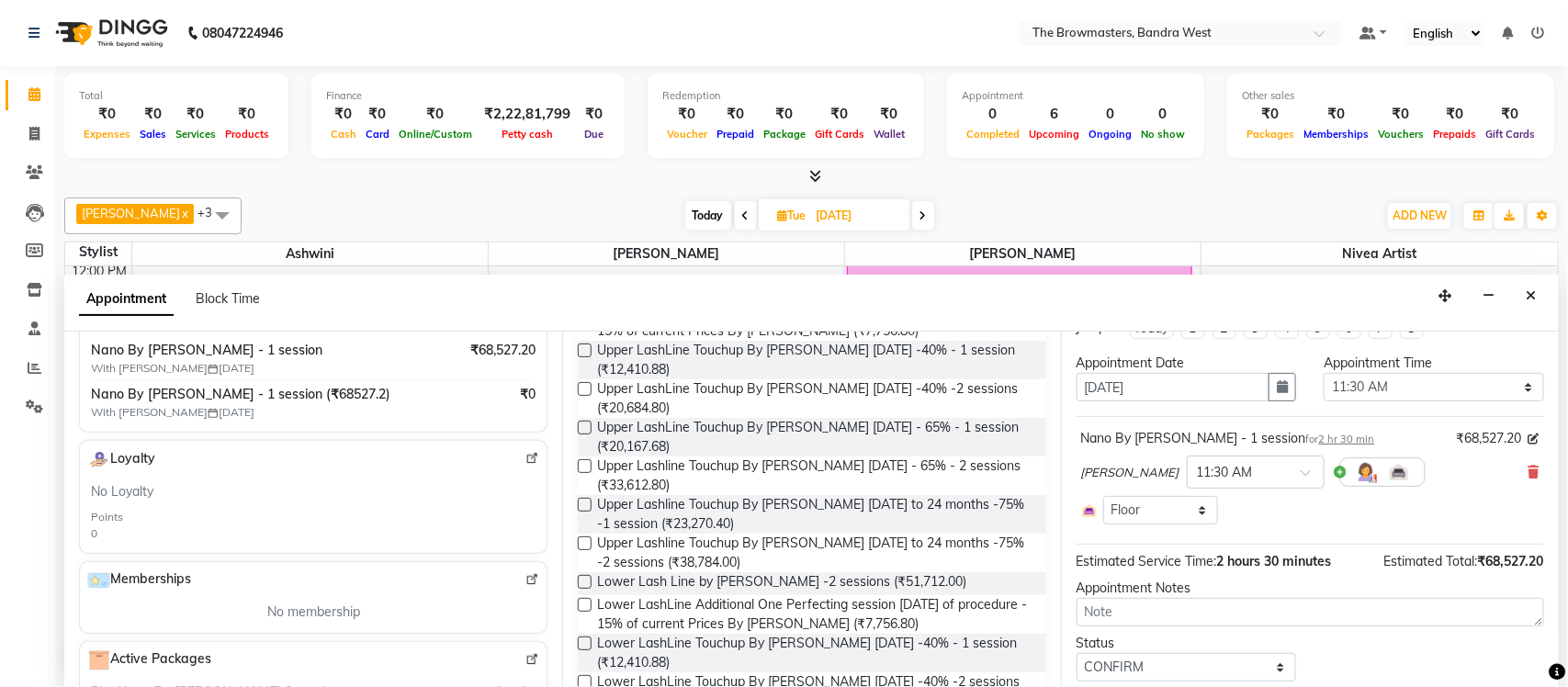
scroll to position [85, 0]
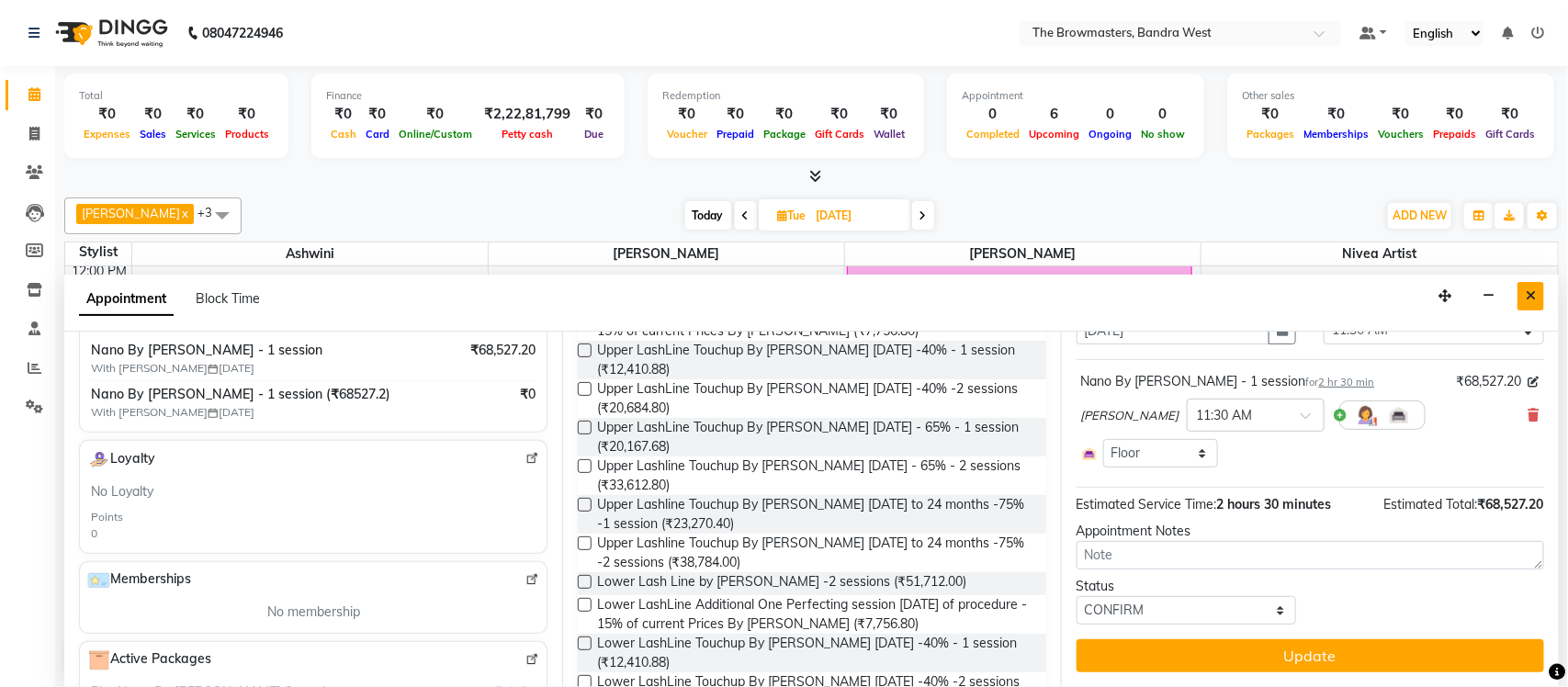
click at [1525, 291] on icon "Close" at bounding box center [1530, 296] width 10 height 13
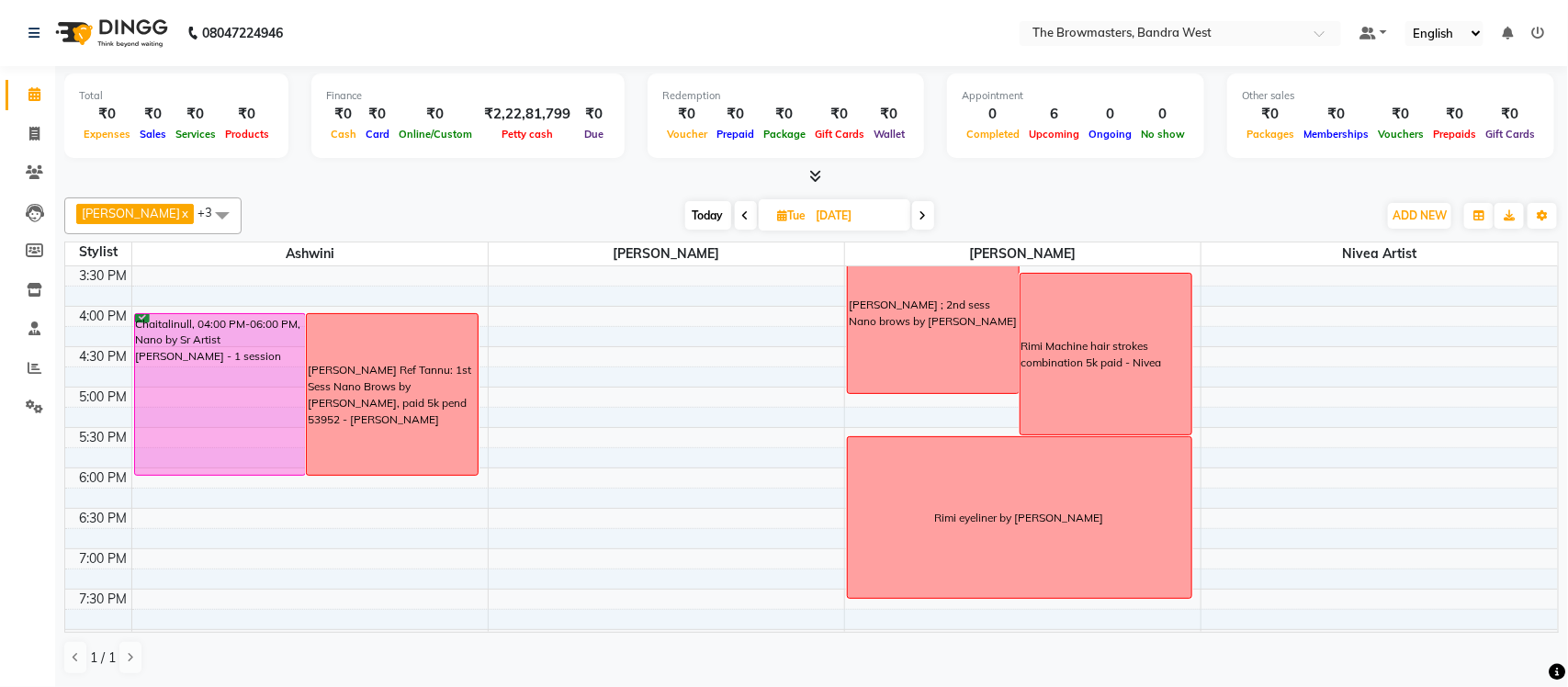
scroll to position [617, 0]
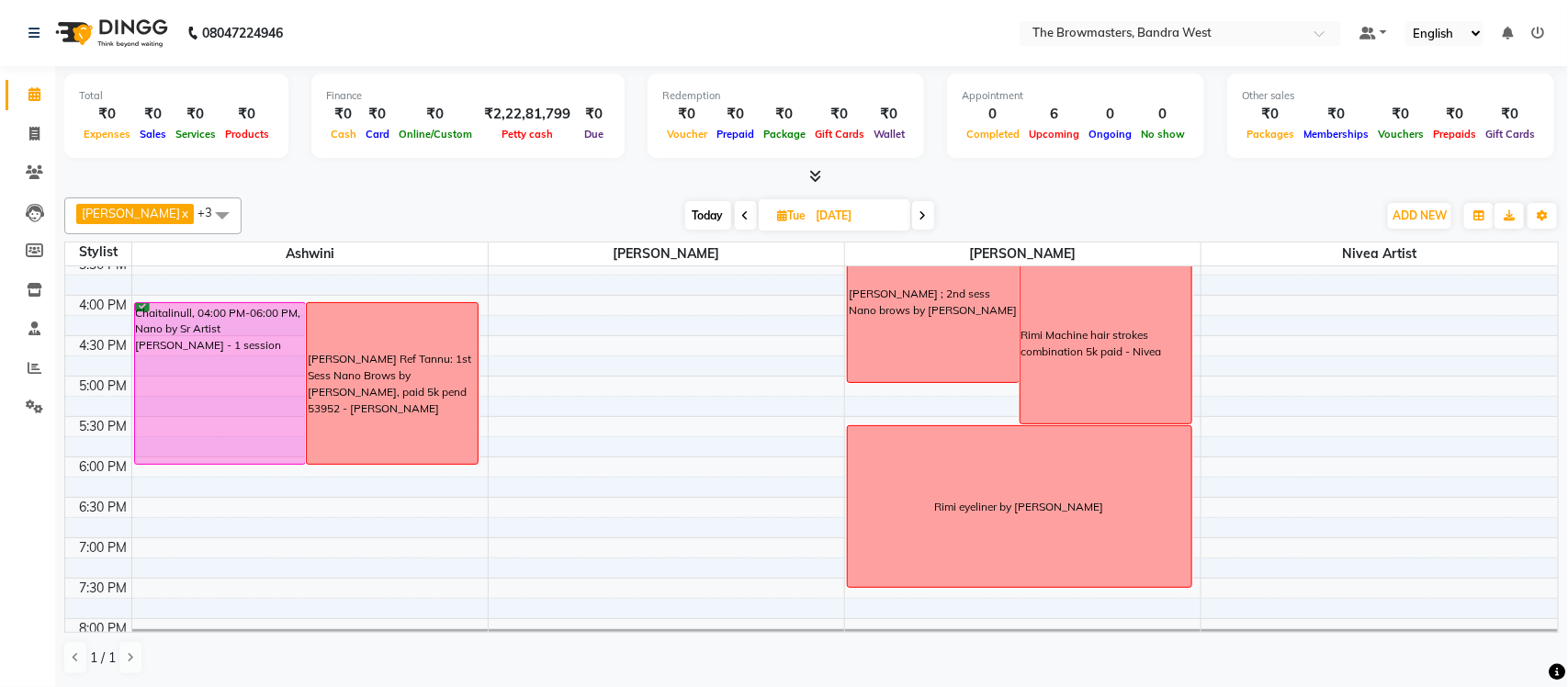
click at [743, 220] on span at bounding box center [746, 215] width 22 height 28
type input "[DATE]"
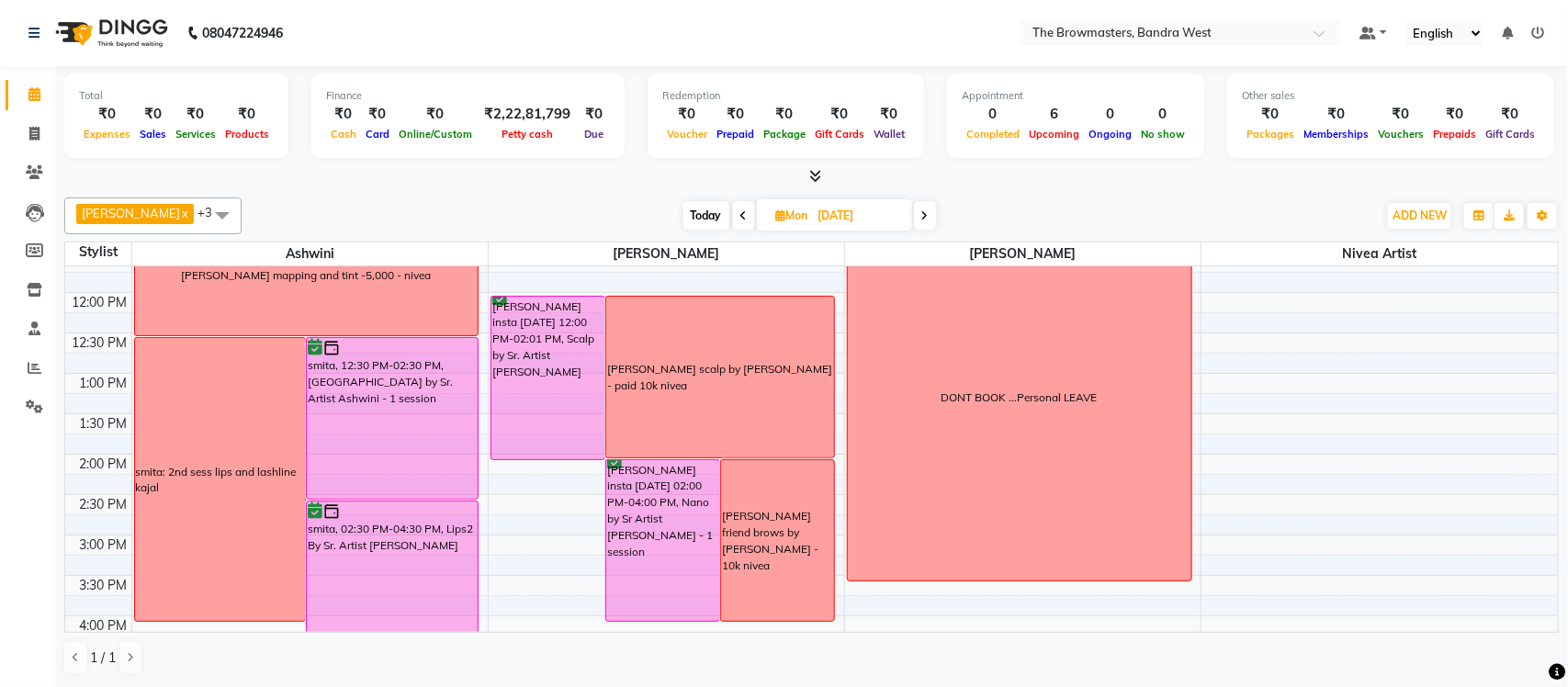
scroll to position [261, 0]
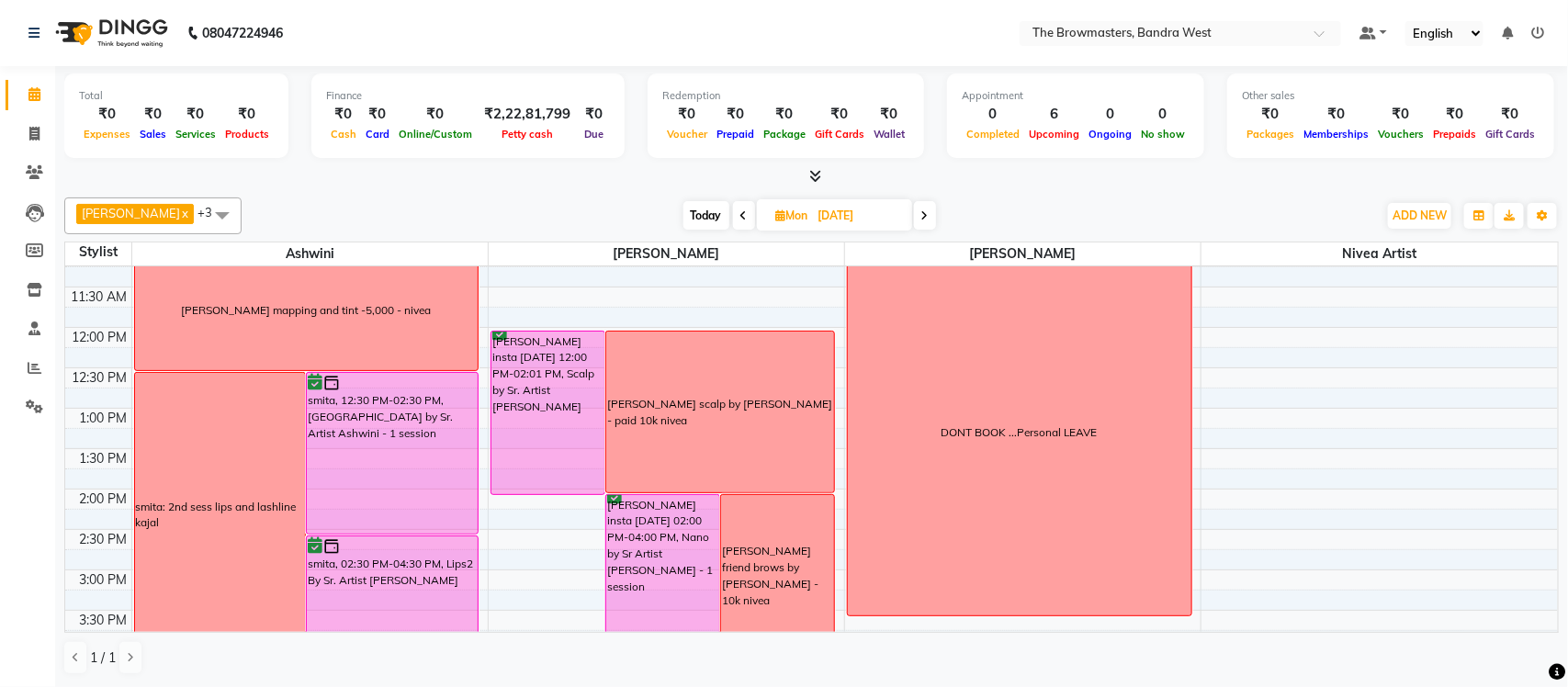
click at [1051, 446] on div "DONT BOOK ...Personal LEAVE" at bounding box center [1020, 431] width 344 height 365
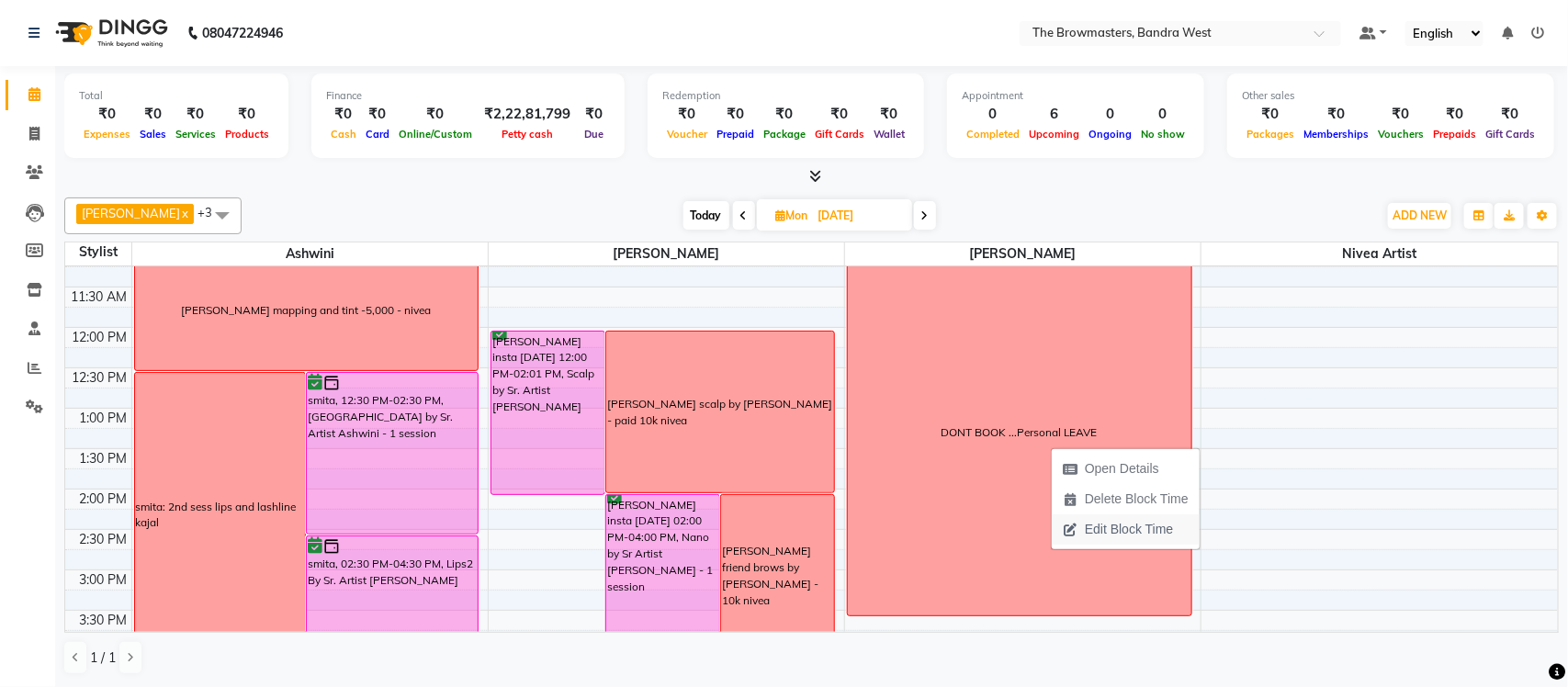
click at [1129, 530] on span "Edit Block Time" at bounding box center [1128, 529] width 88 height 20
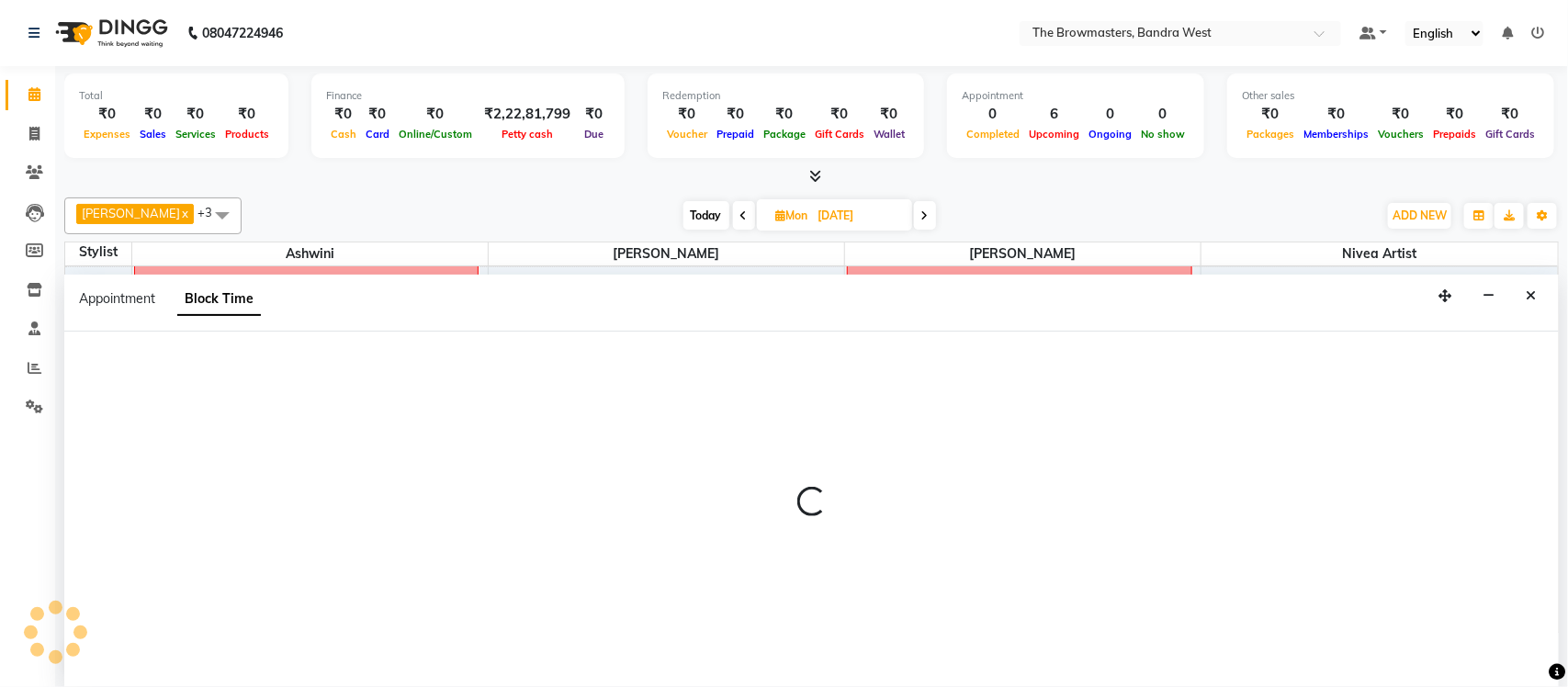
scroll to position [0, 0]
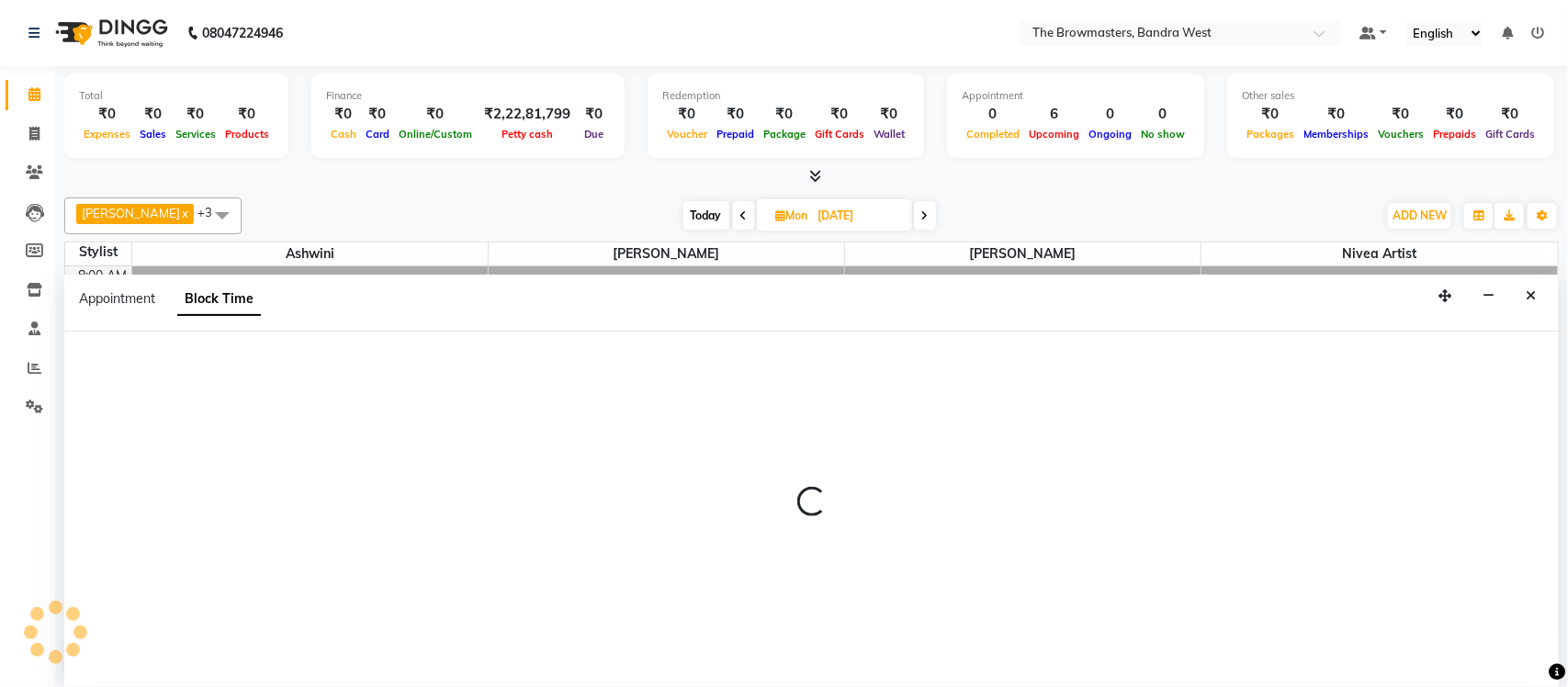
select select "64308"
select select "660"
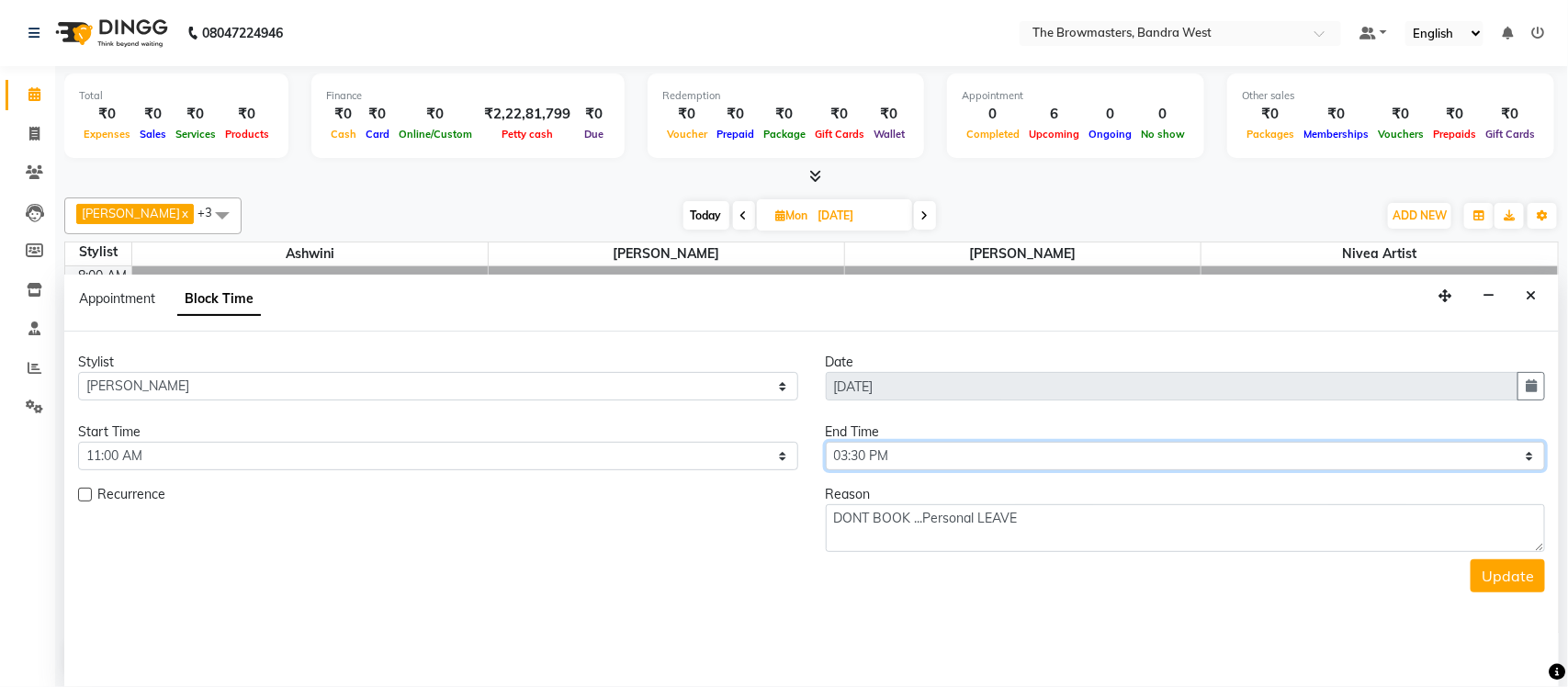
click at [919, 464] on select "Select 09:00 AM 09:15 AM 09:30 AM 09:45 AM 10:00 AM 10:15 AM 10:30 AM 10:45 AM …" at bounding box center [1185, 456] width 720 height 28
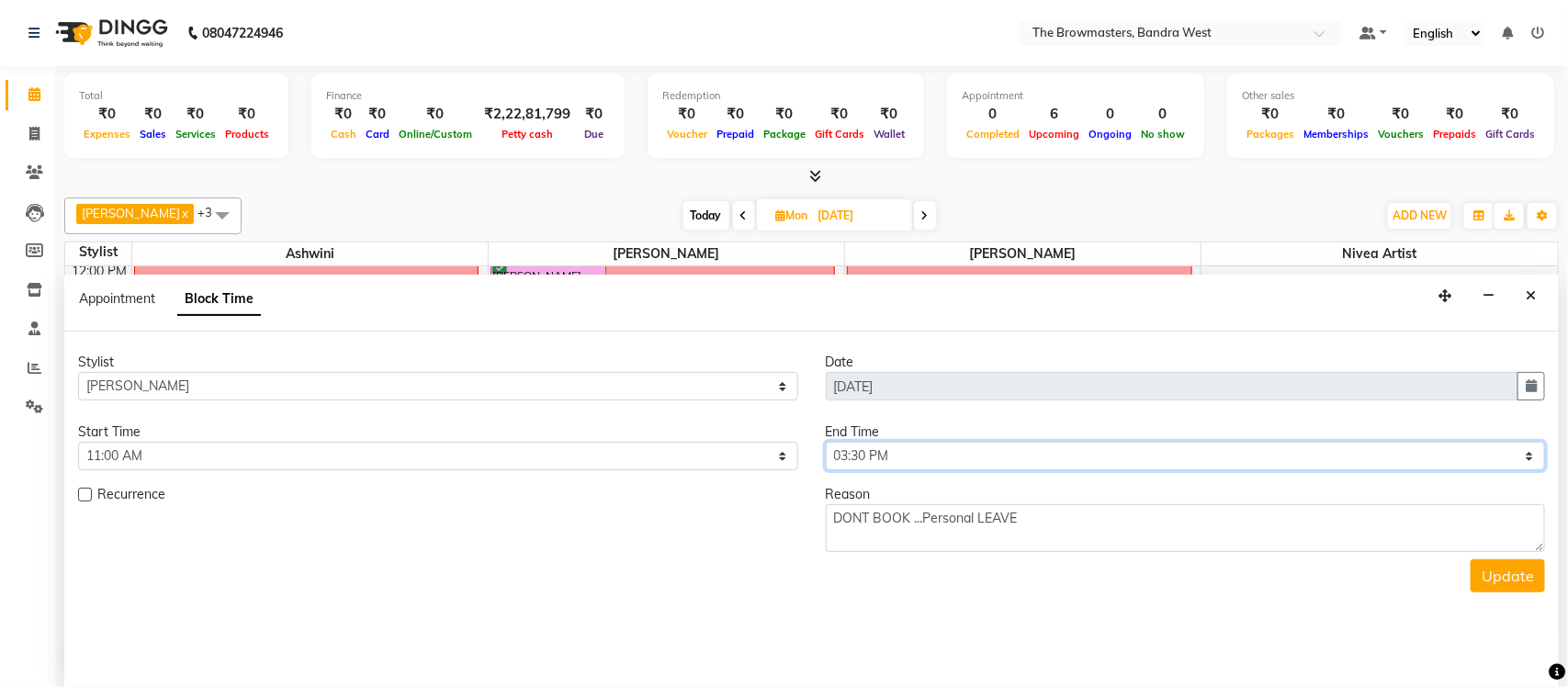
select select "1200"
click at [826, 442] on select "Select 09:00 AM 09:15 AM 09:30 AM 09:45 AM 10:00 AM 10:15 AM 10:30 AM 10:45 AM …" at bounding box center [1185, 456] width 720 height 28
click at [1511, 582] on button "Update" at bounding box center [1507, 575] width 75 height 33
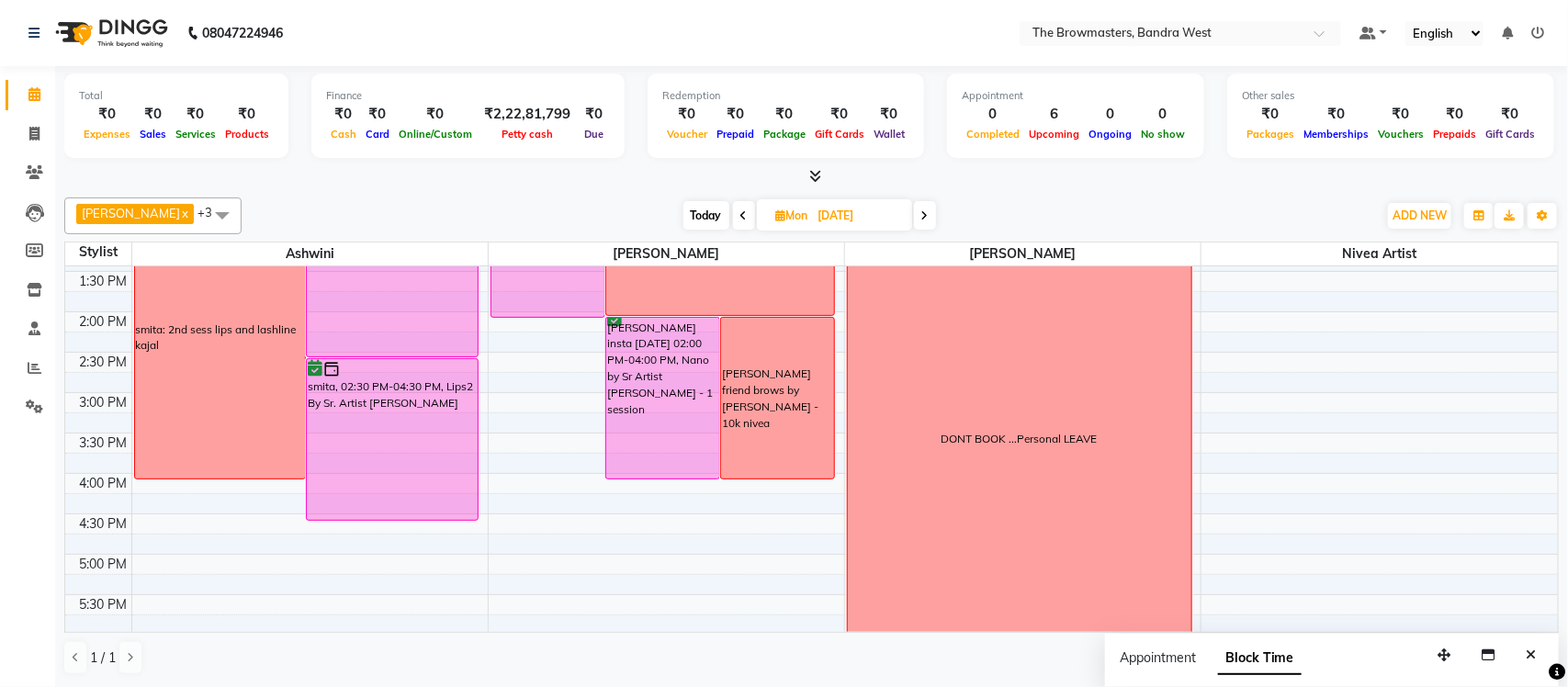
scroll to position [414, 0]
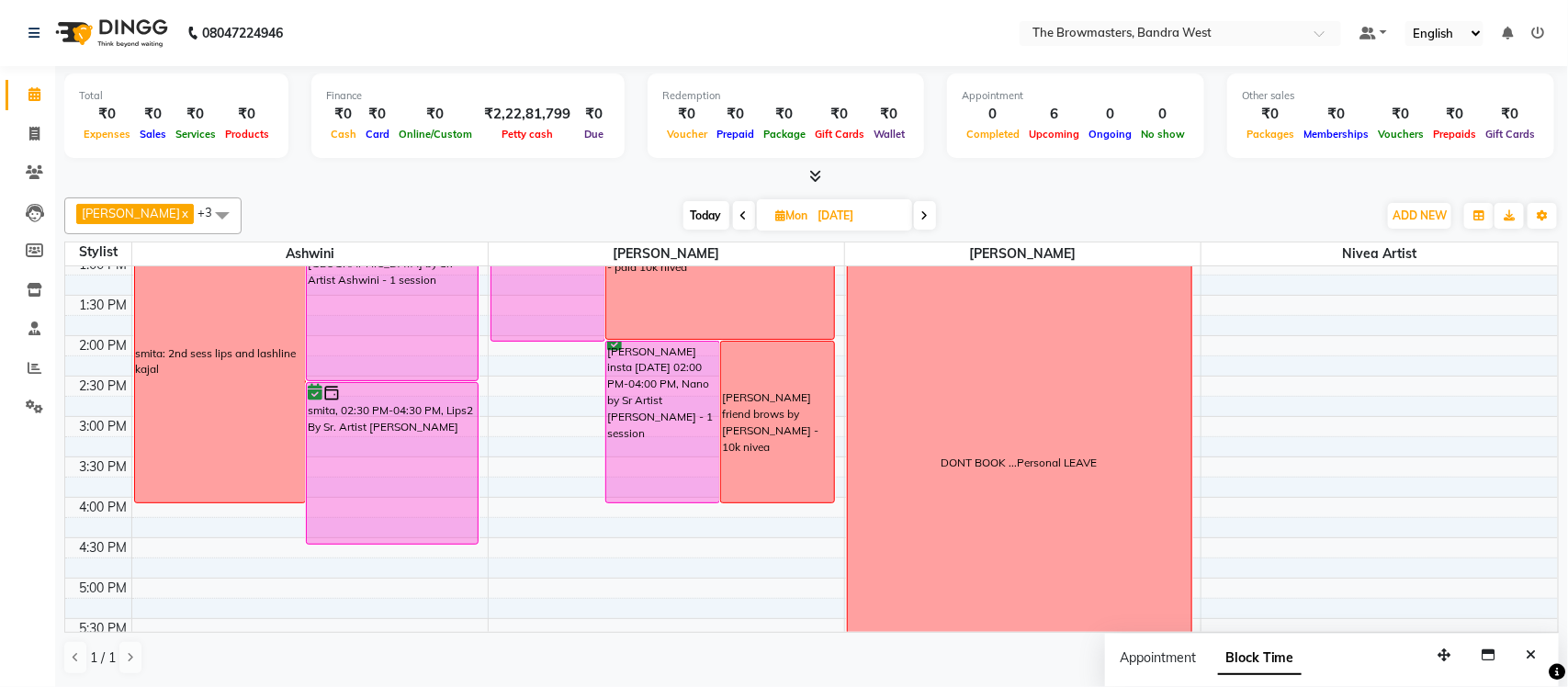
click at [925, 205] on span at bounding box center [925, 215] width 22 height 28
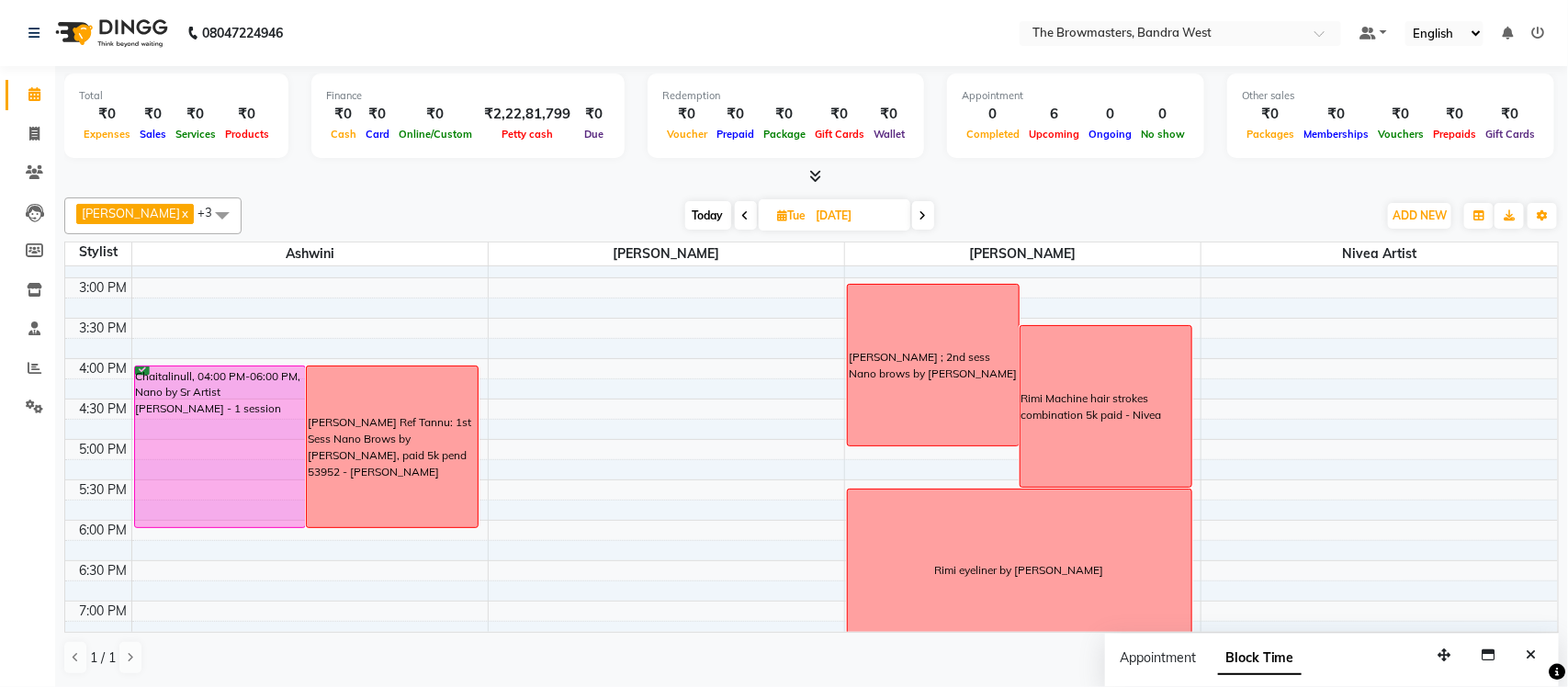
scroll to position [552, 0]
click at [933, 215] on span at bounding box center [924, 215] width 22 height 28
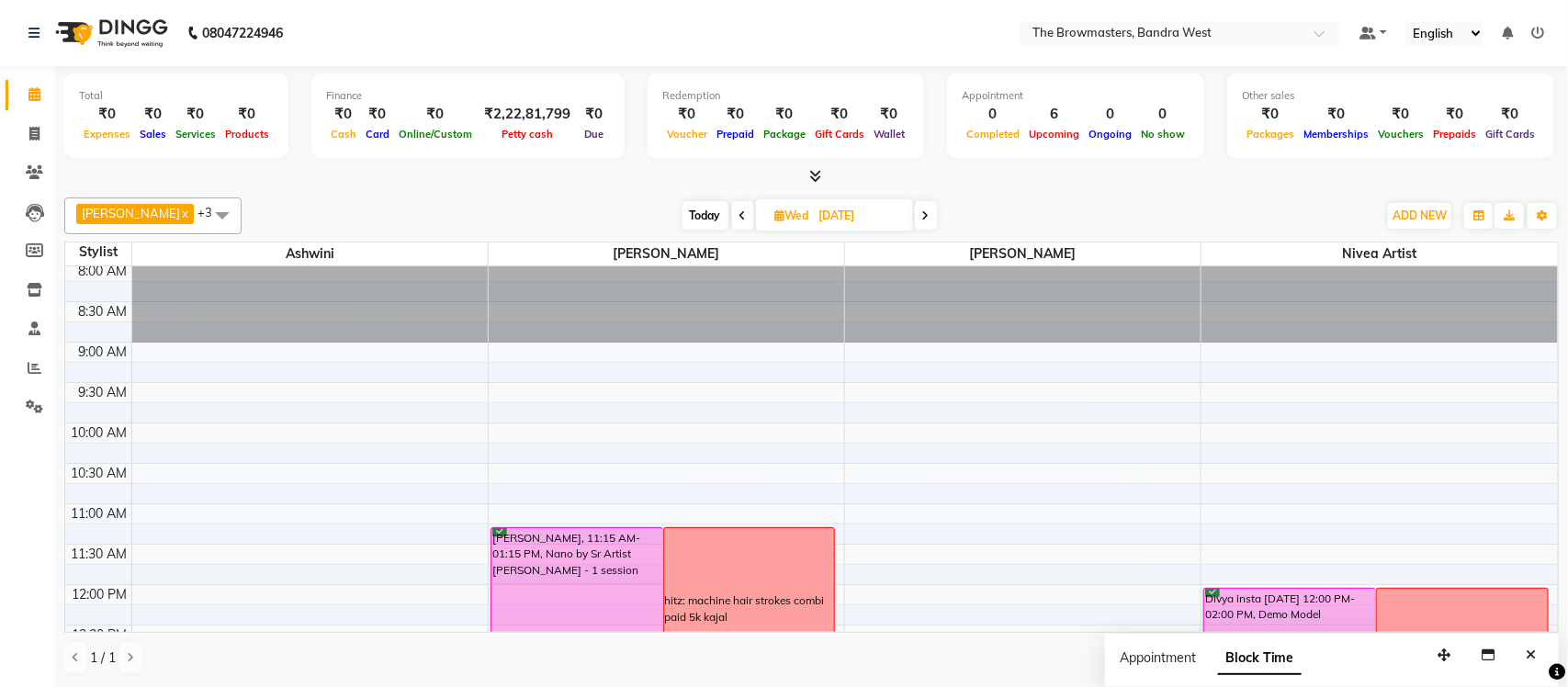
scroll to position [0, 0]
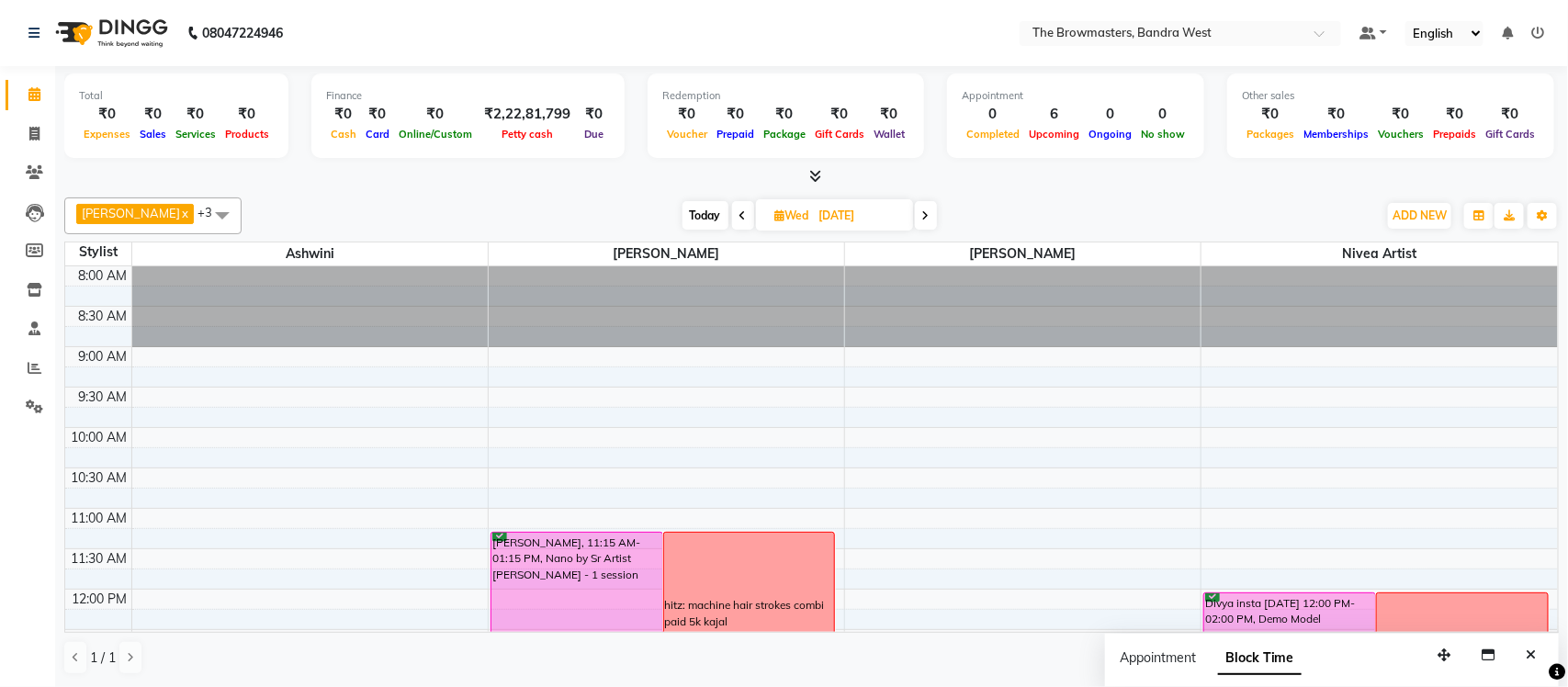
click at [929, 222] on span at bounding box center [925, 215] width 22 height 28
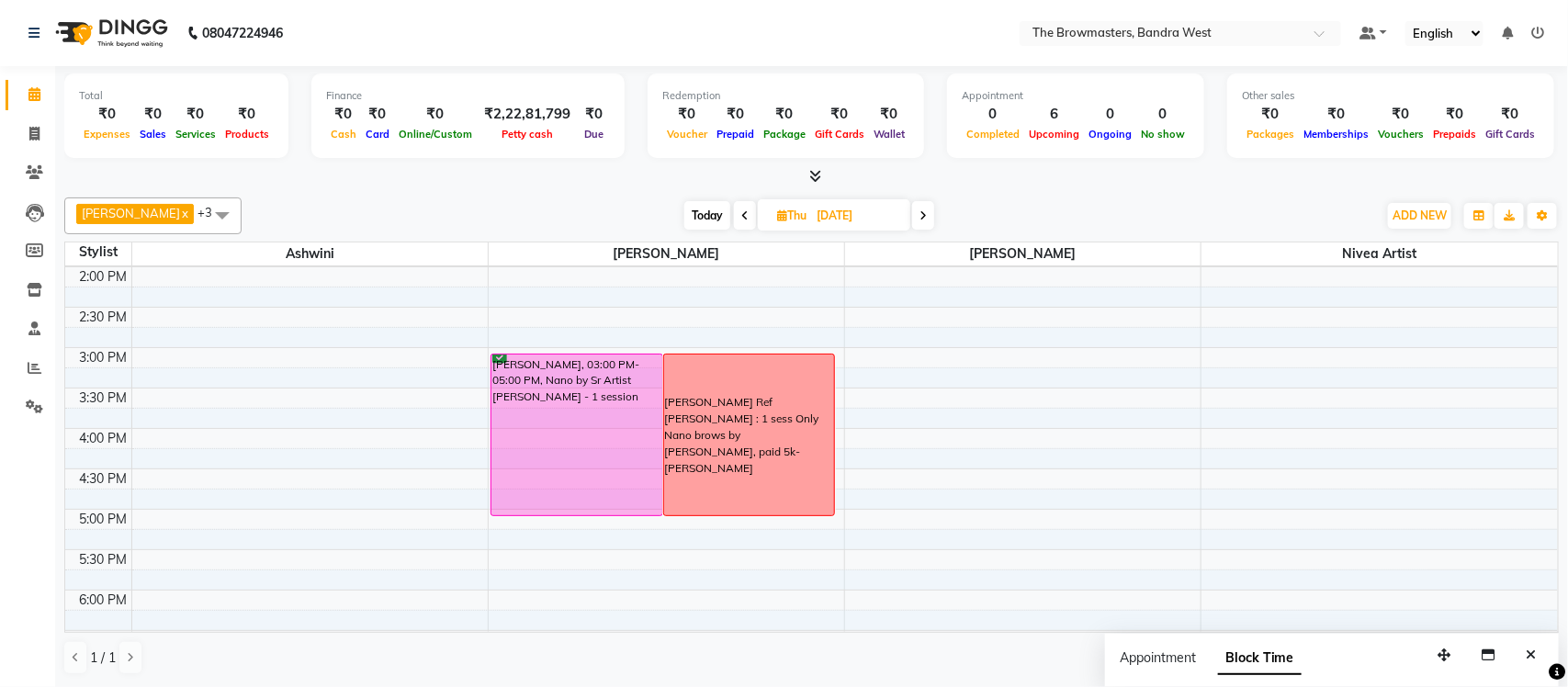
scroll to position [473, 0]
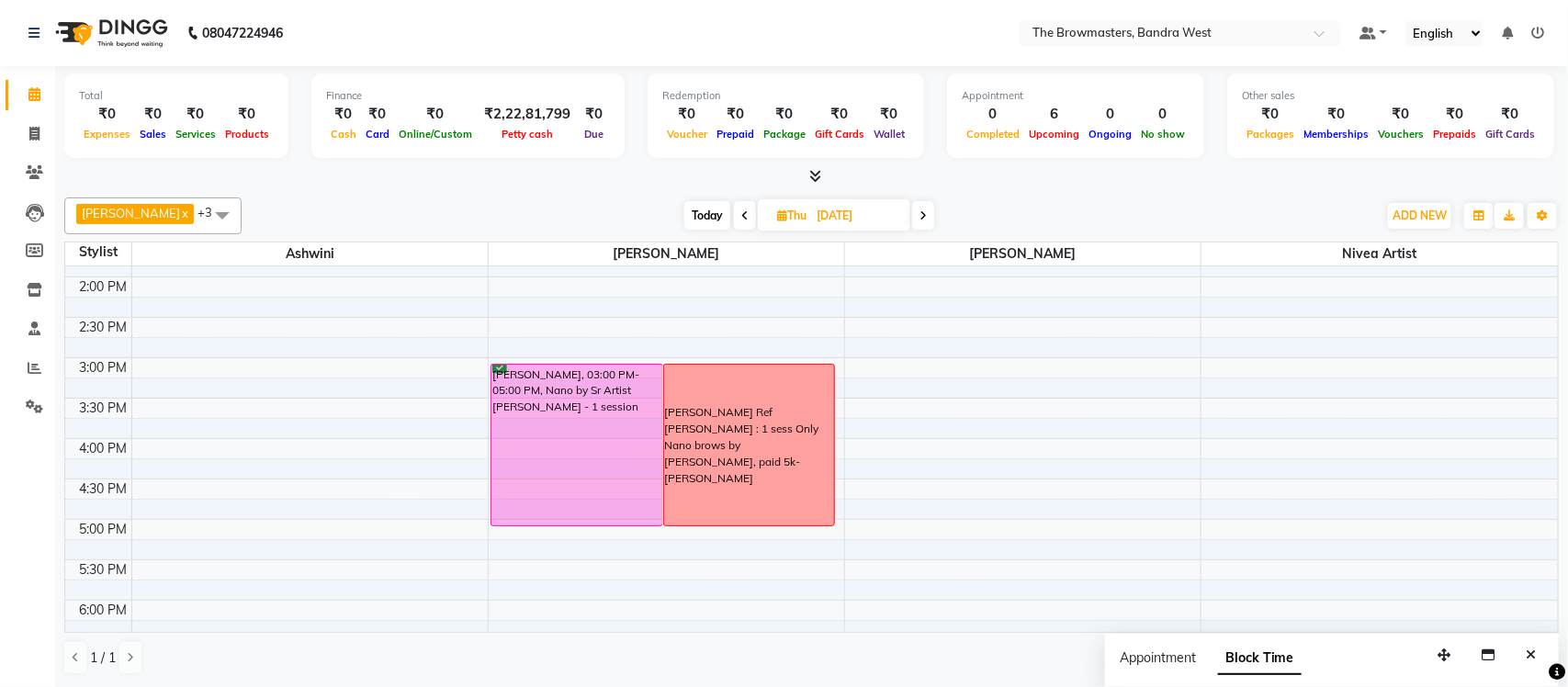
click at [711, 210] on span "Today" at bounding box center [707, 215] width 46 height 28
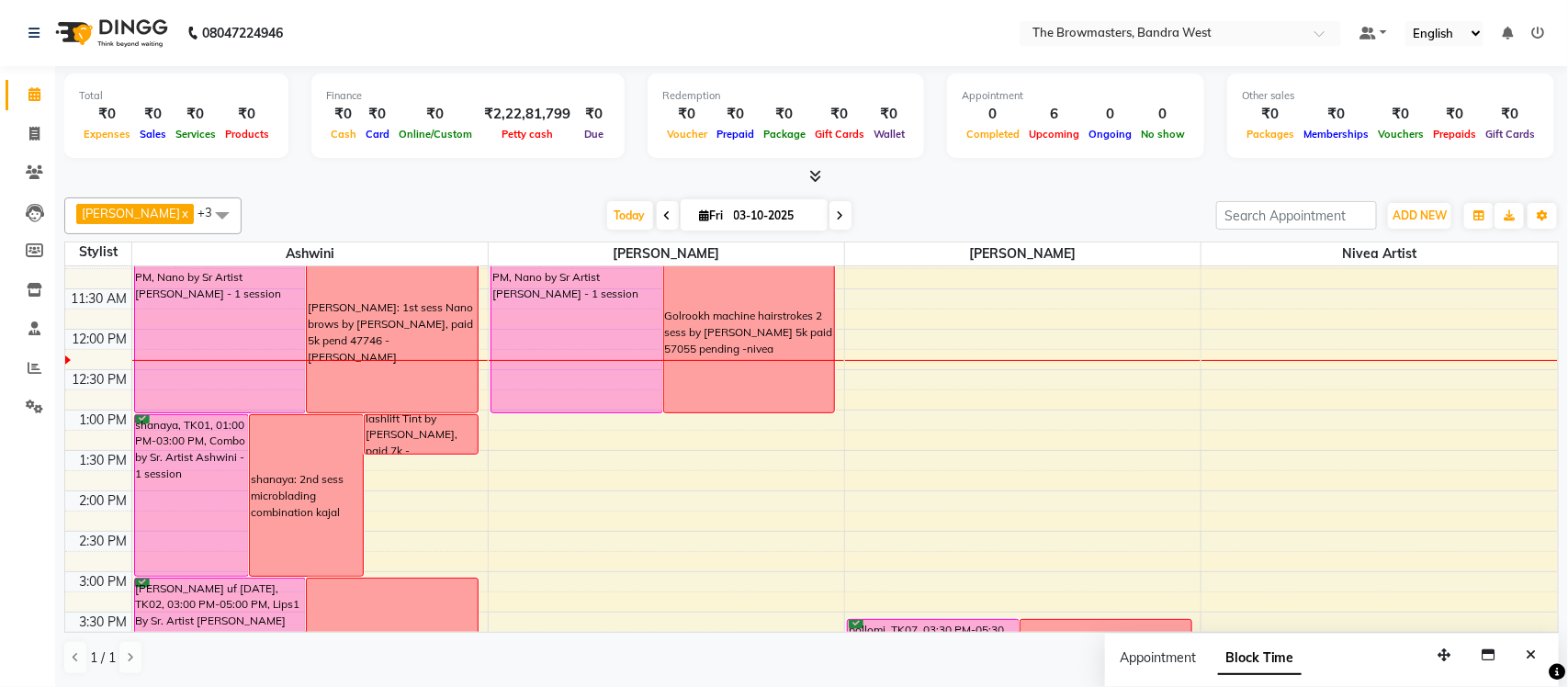
scroll to position [263, 0]
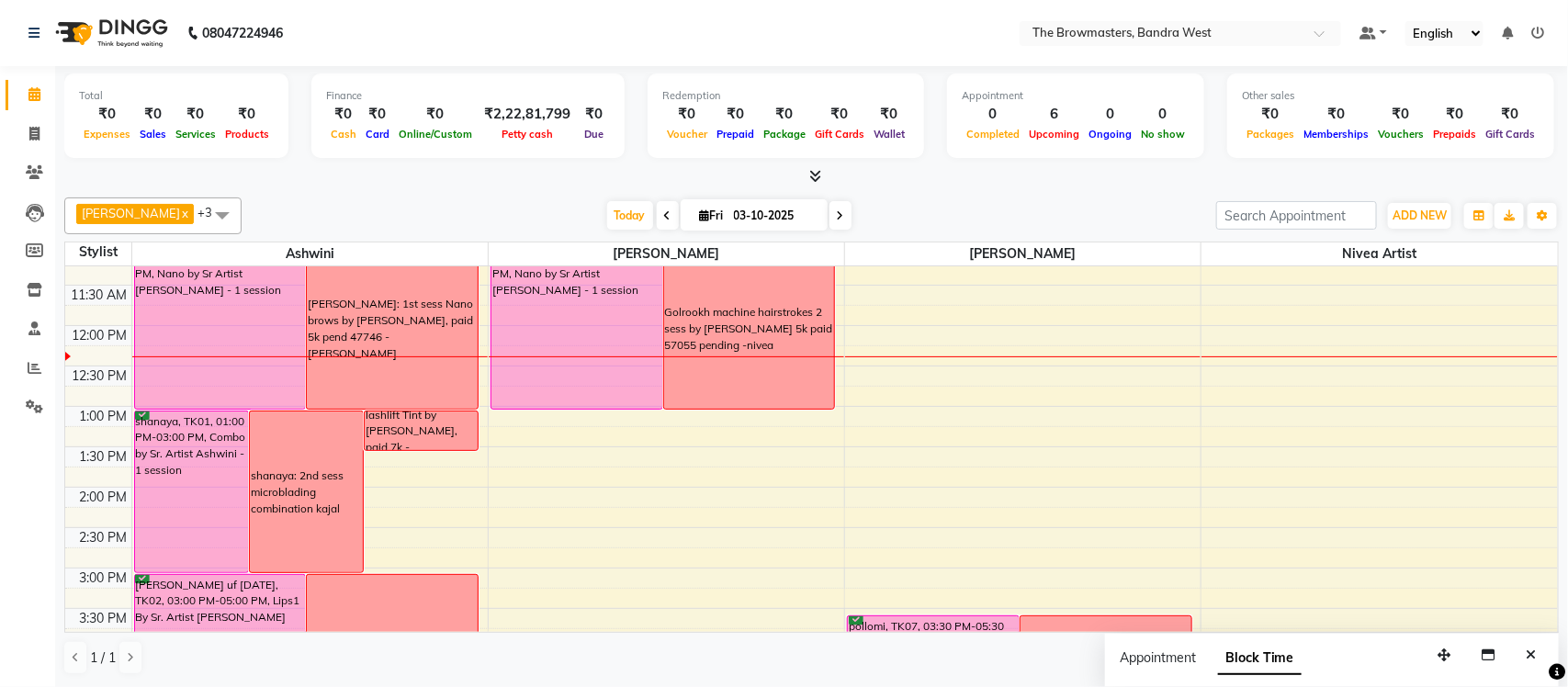
click at [840, 214] on icon at bounding box center [841, 216] width 7 height 11
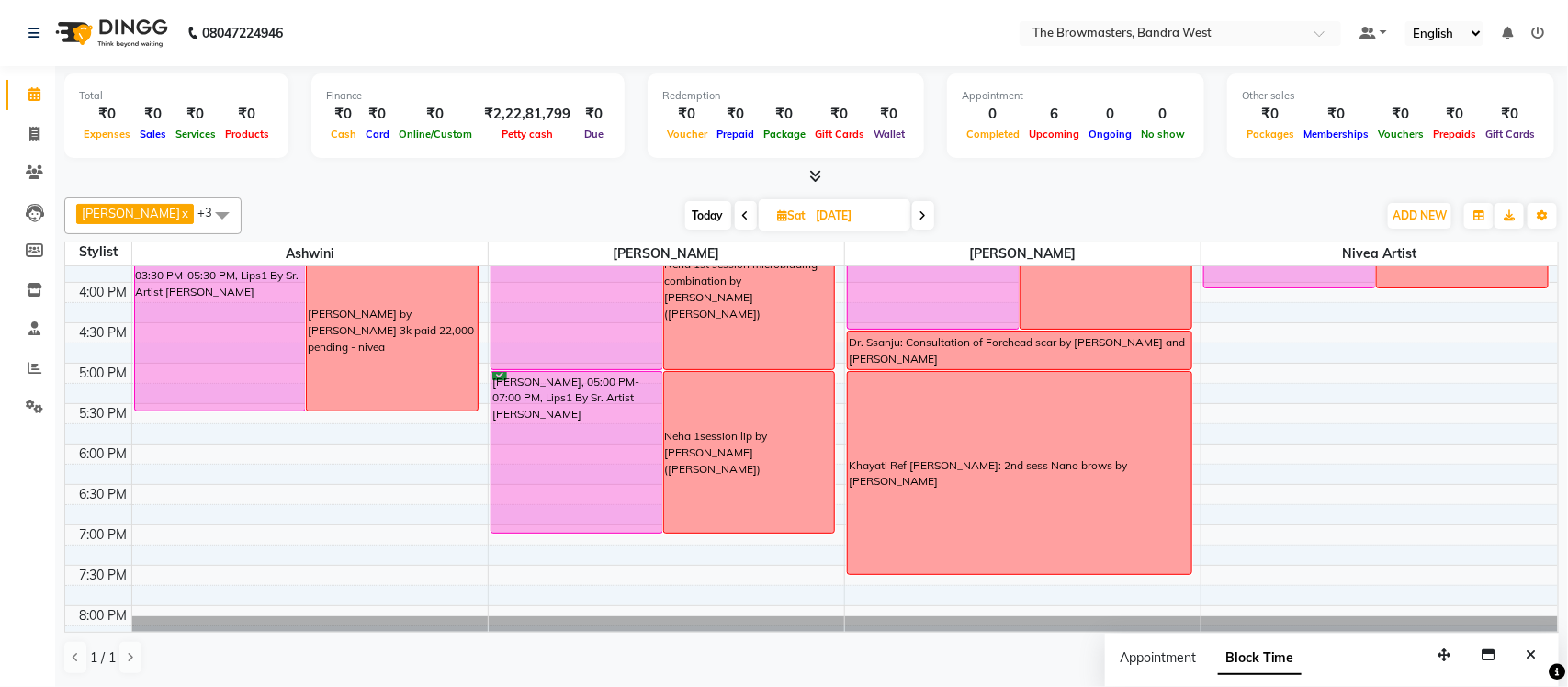
scroll to position [652, 0]
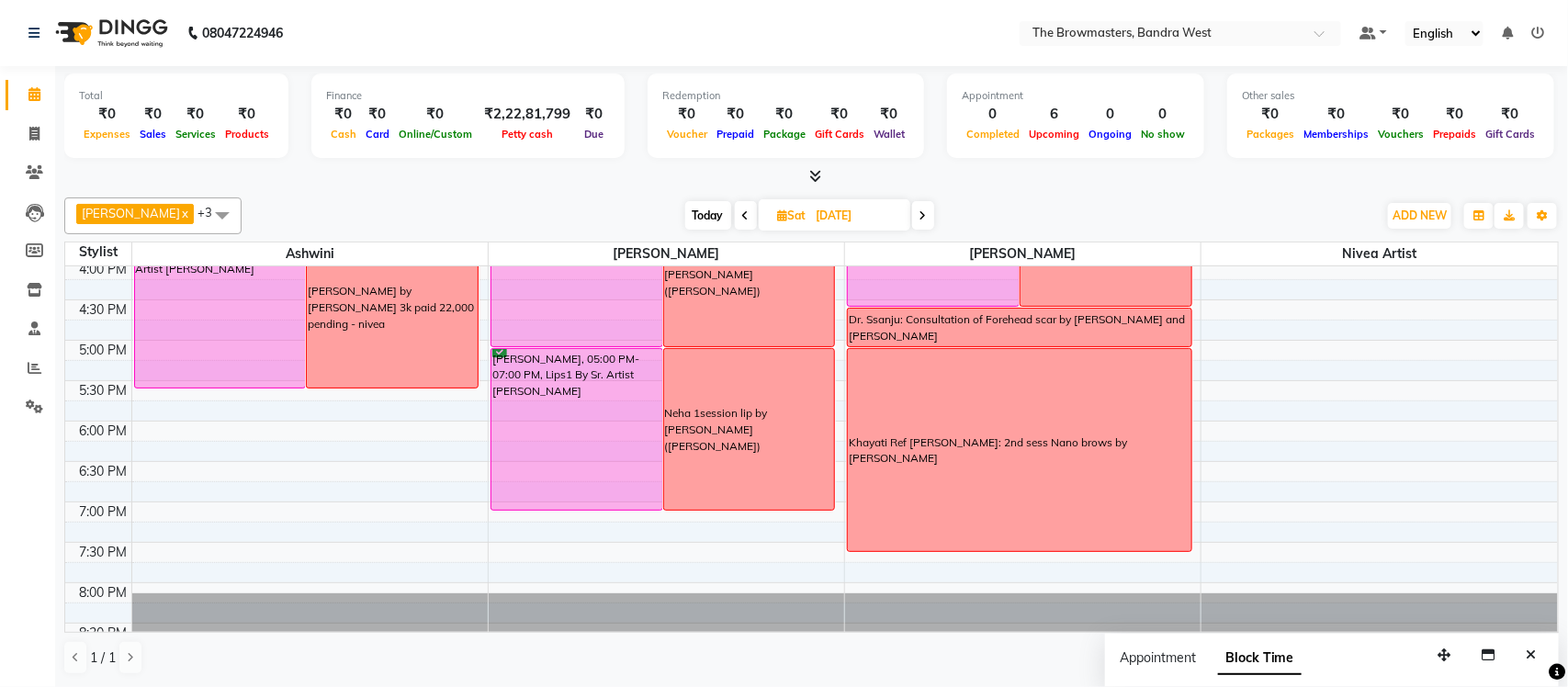
click at [925, 213] on icon at bounding box center [923, 216] width 7 height 11
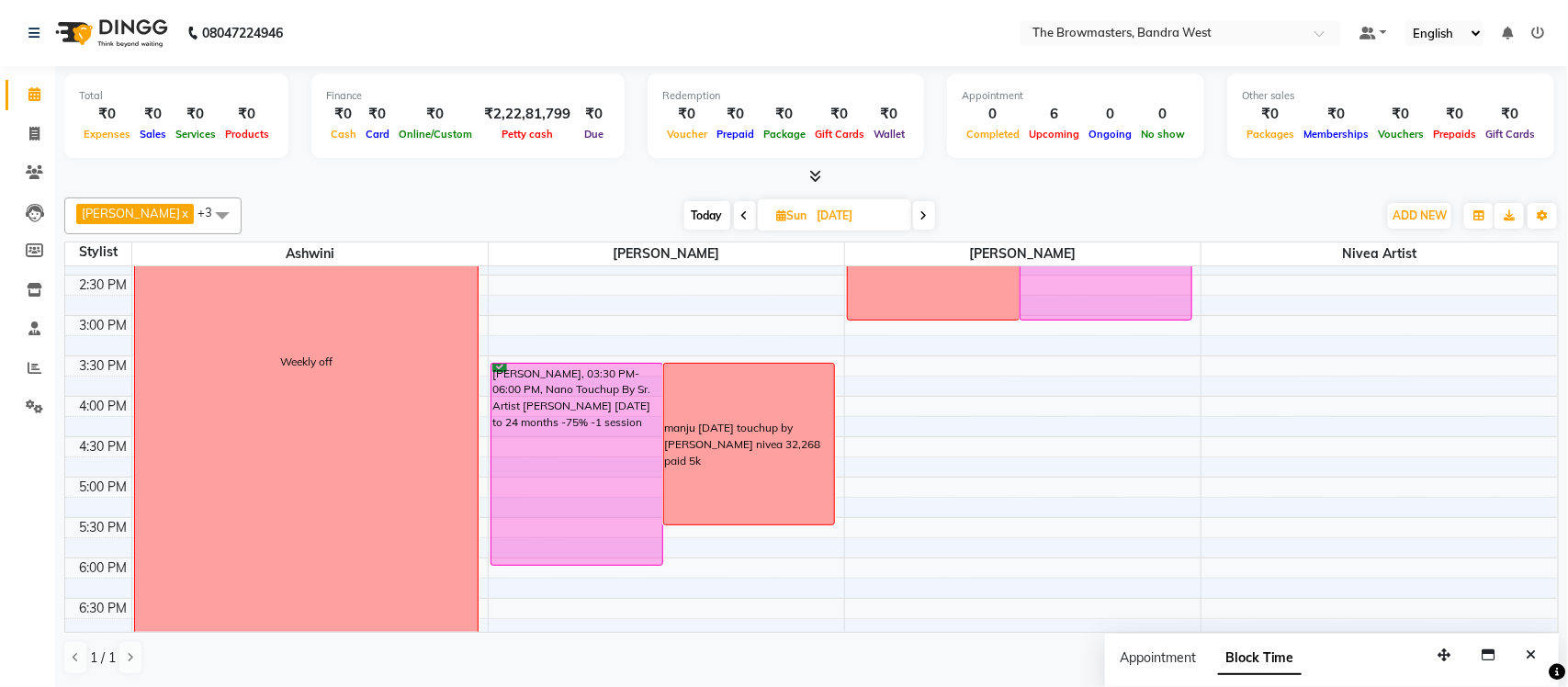
click at [931, 205] on span at bounding box center [924, 215] width 22 height 28
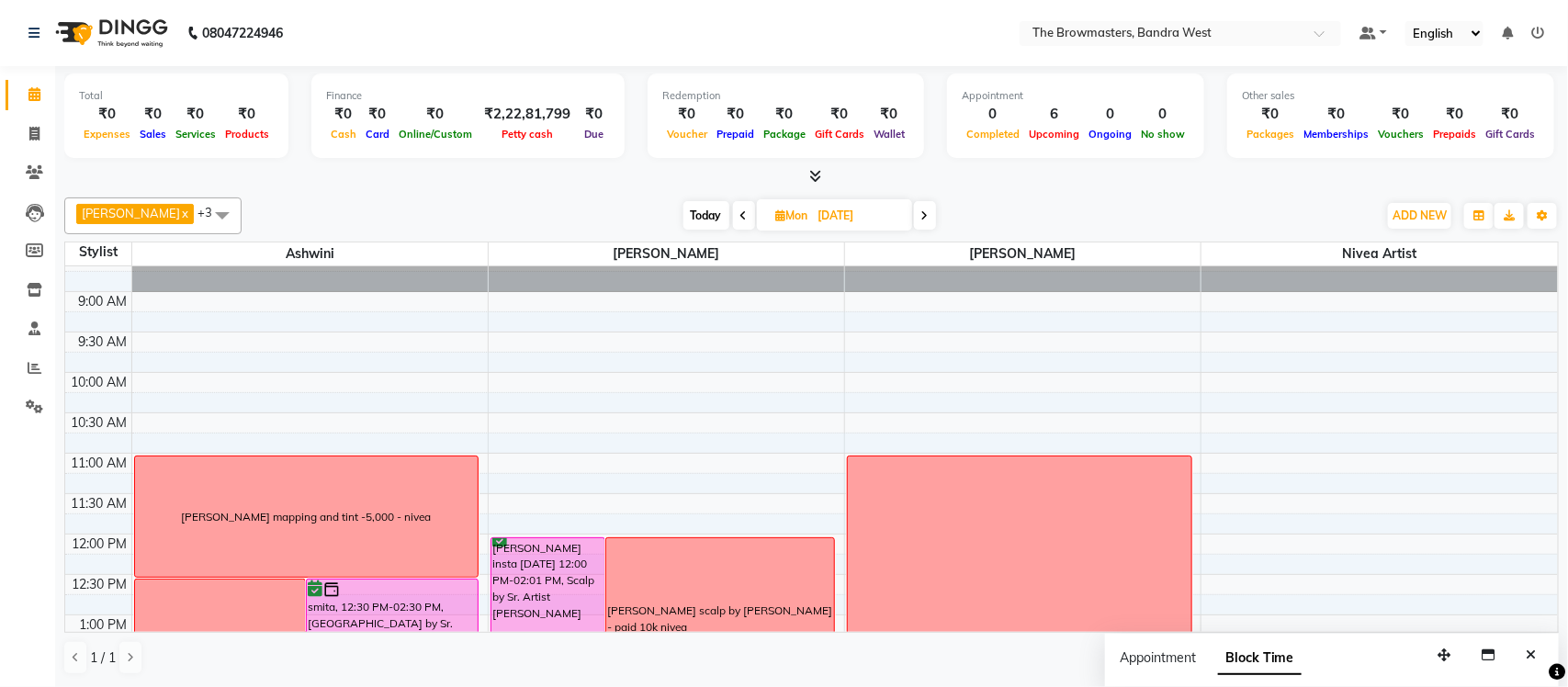
scroll to position [695, 0]
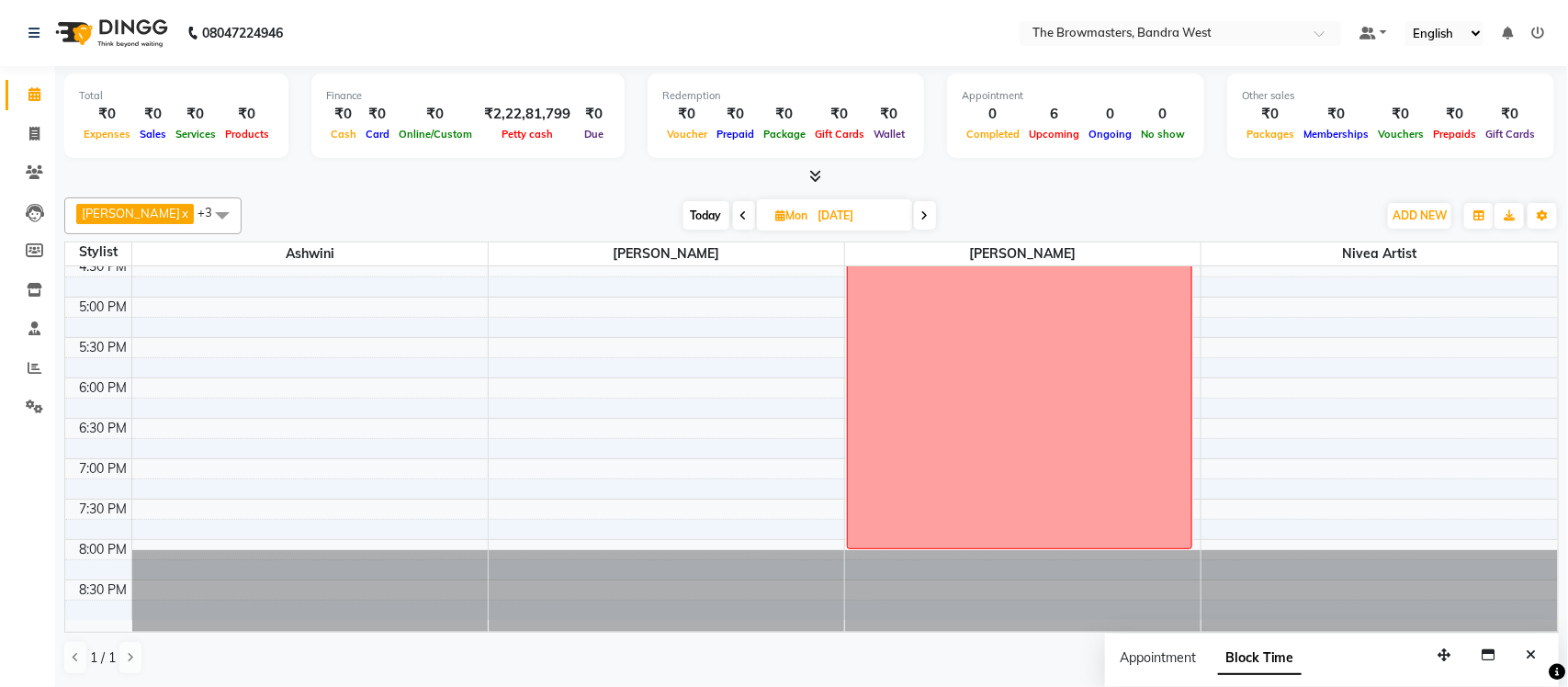
click at [928, 216] on icon at bounding box center [925, 216] width 7 height 11
type input "[DATE]"
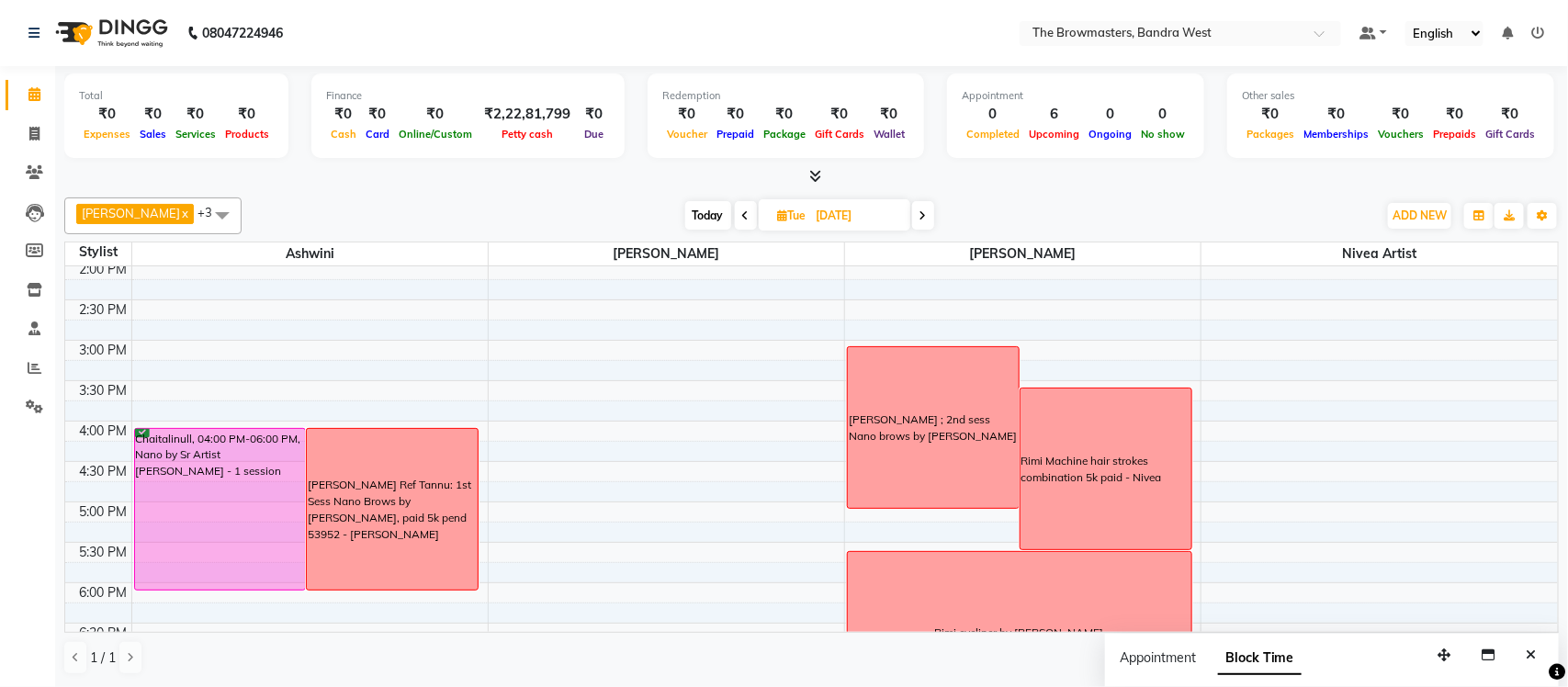
scroll to position [505, 0]
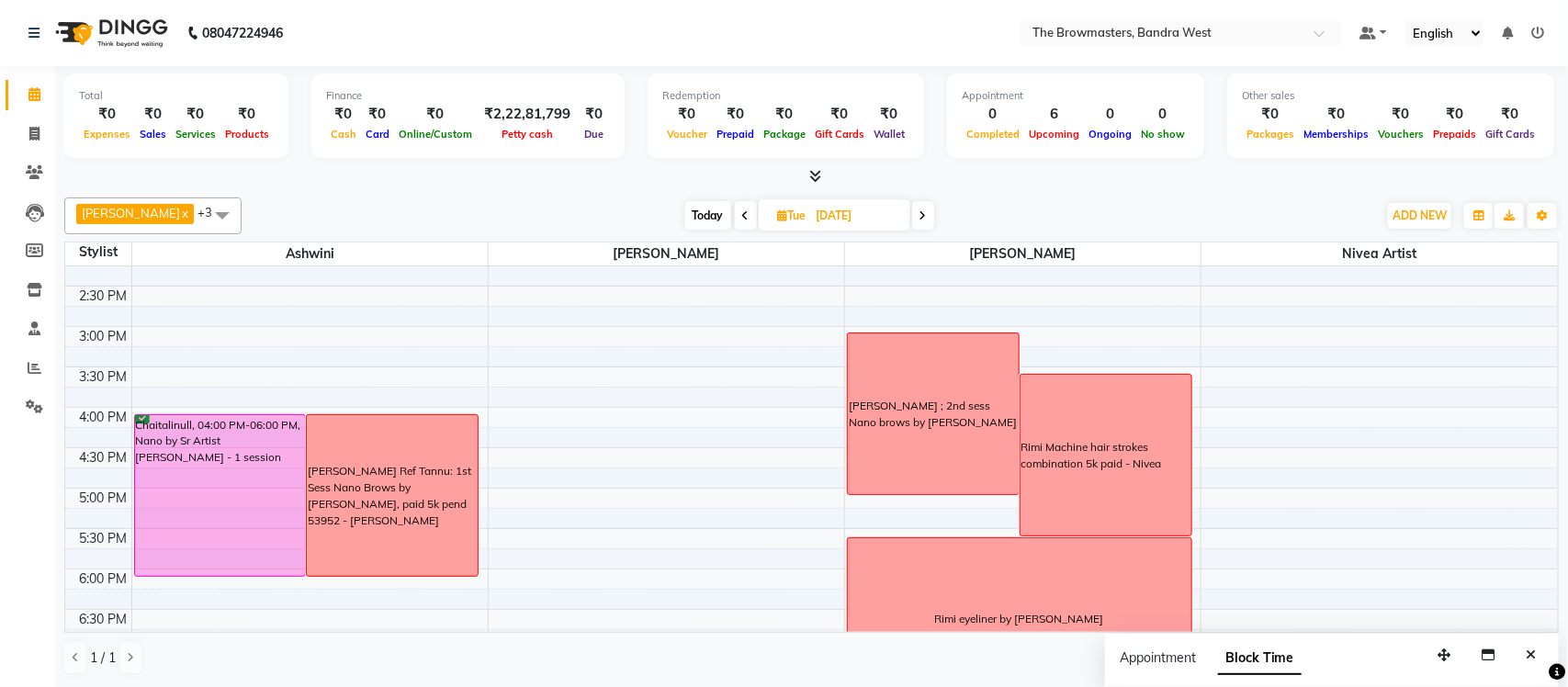
click at [894, 206] on input "[DATE]" at bounding box center [856, 216] width 92 height 28
select select "10"
select select "2025"
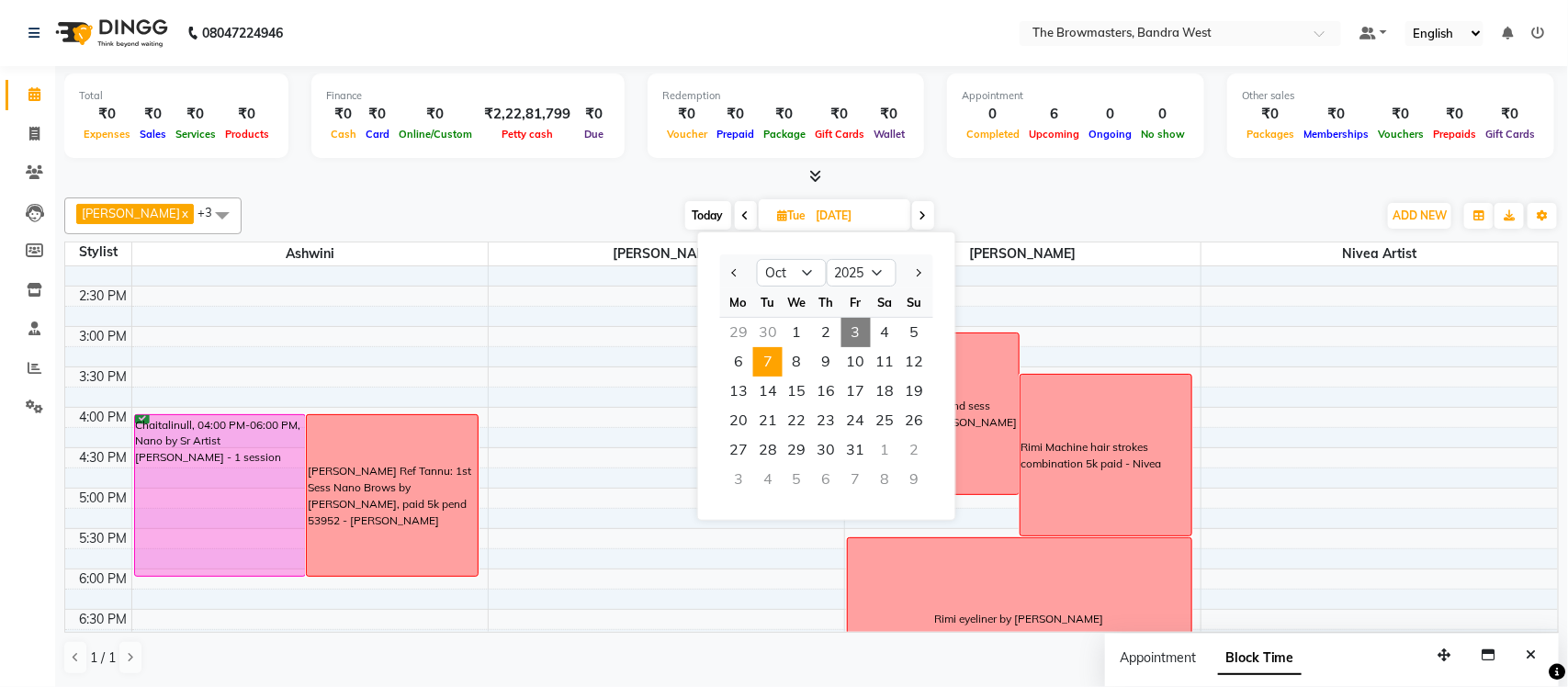
click at [1090, 220] on div "[DATE] [DATE] Jan Feb Mar Apr May Jun [DATE] Aug Sep Oct Nov [DATE] 2016 2017 2…" at bounding box center [809, 216] width 1117 height 28
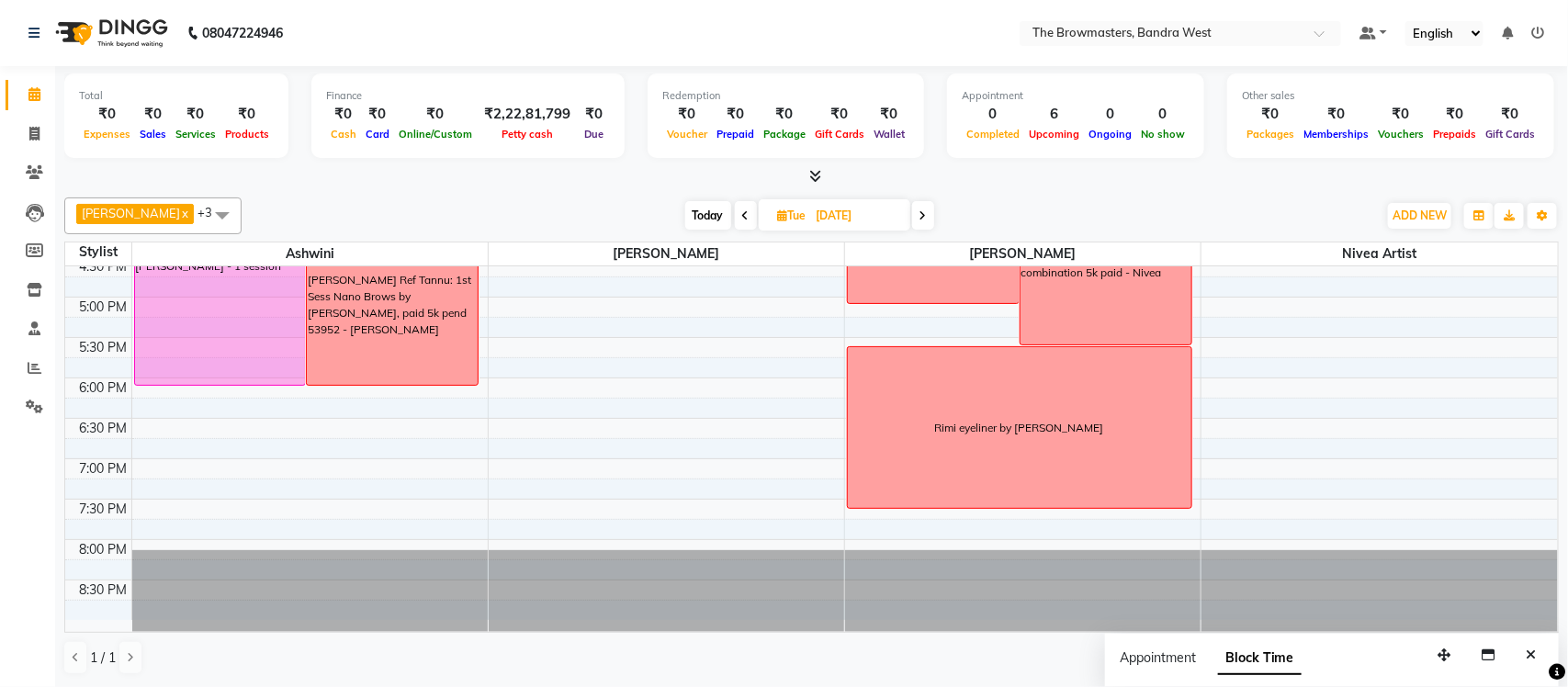
click at [933, 224] on span at bounding box center [924, 215] width 22 height 28
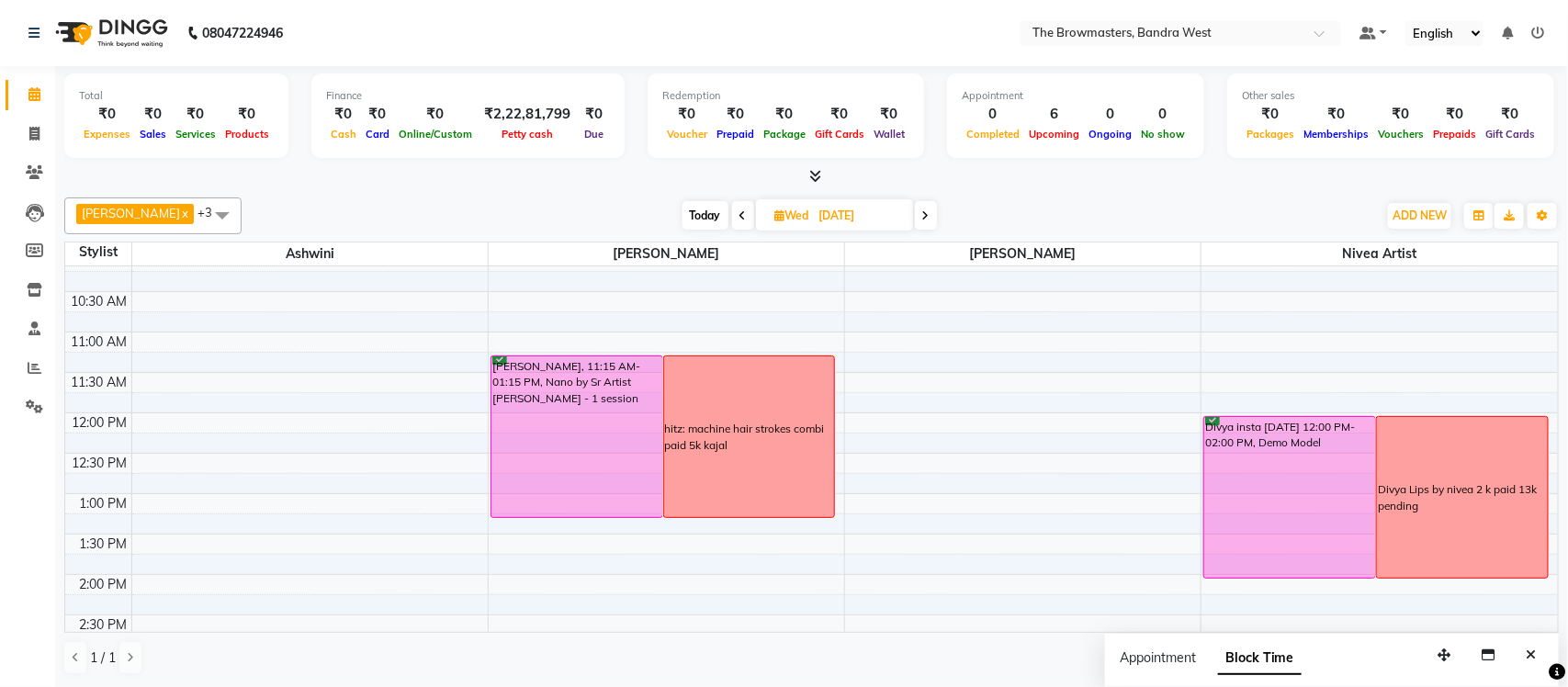
scroll to position [0, 0]
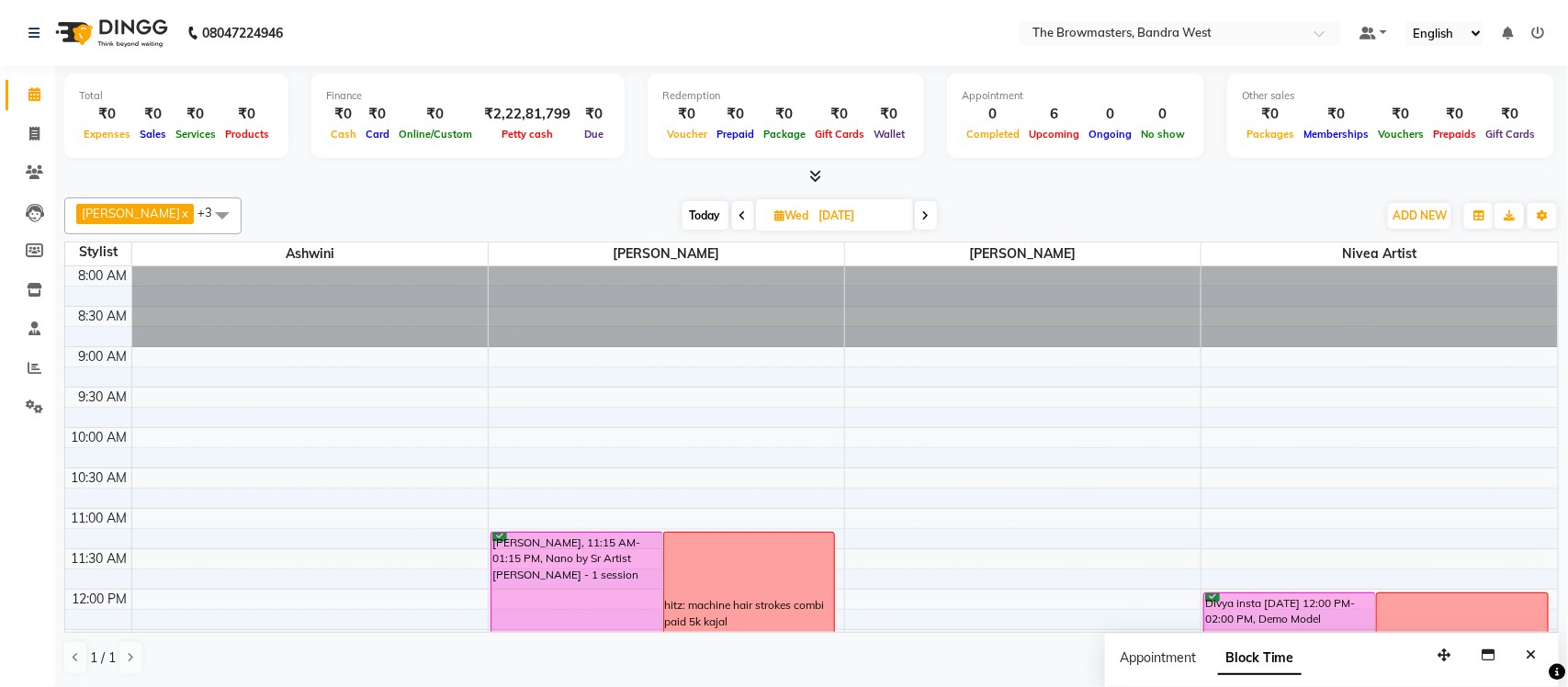
click at [937, 214] on span at bounding box center [925, 215] width 22 height 28
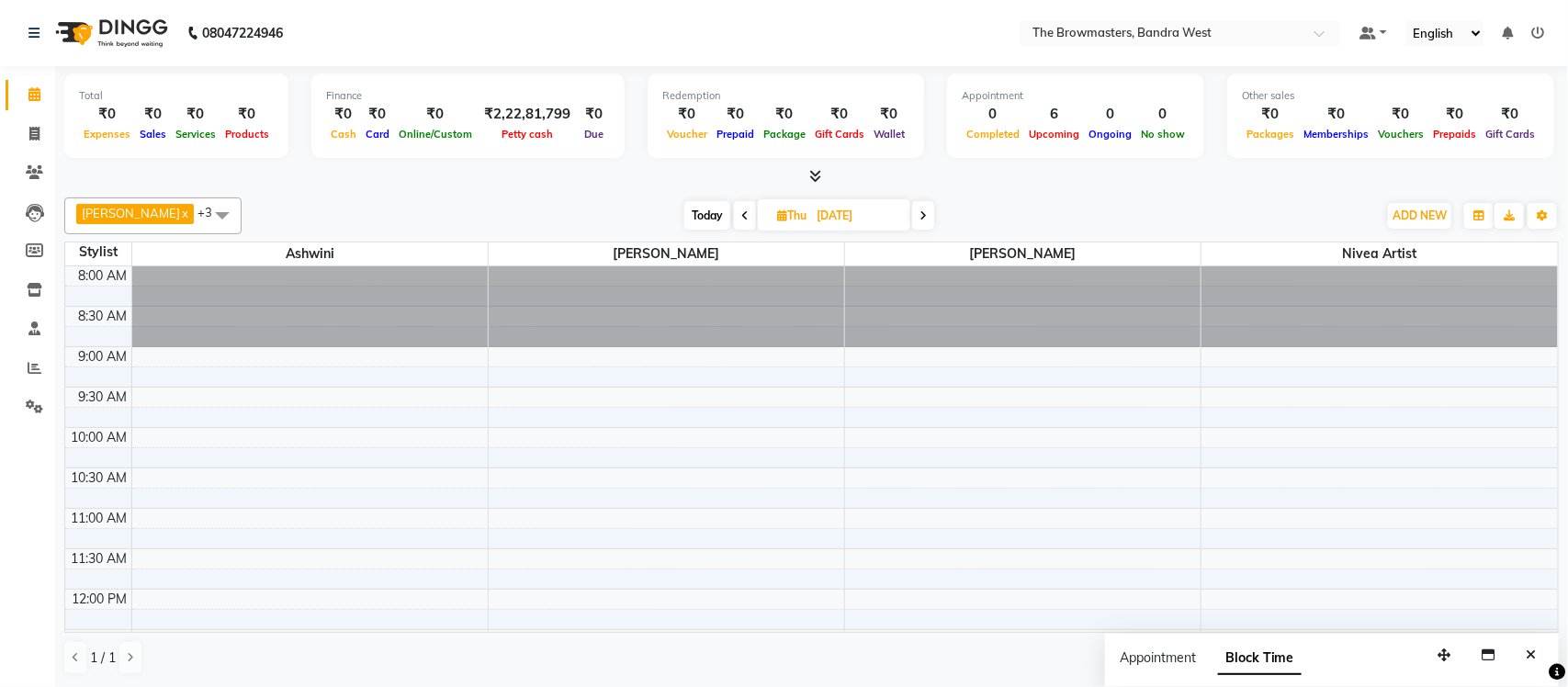
click at [712, 214] on span "Today" at bounding box center [707, 215] width 46 height 28
type input "03-10-2025"
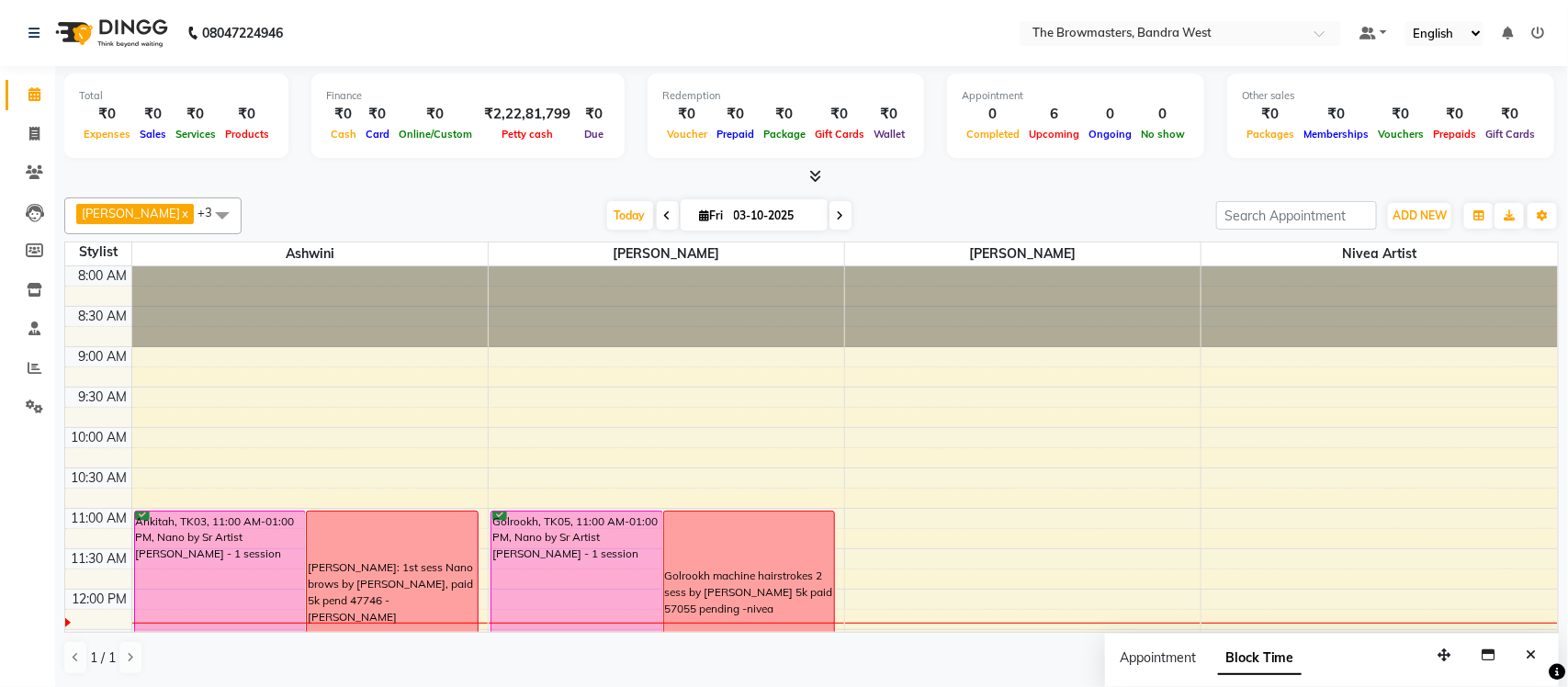
click at [793, 214] on input "03-10-2025" at bounding box center [774, 216] width 92 height 28
select select "10"
select select "2025"
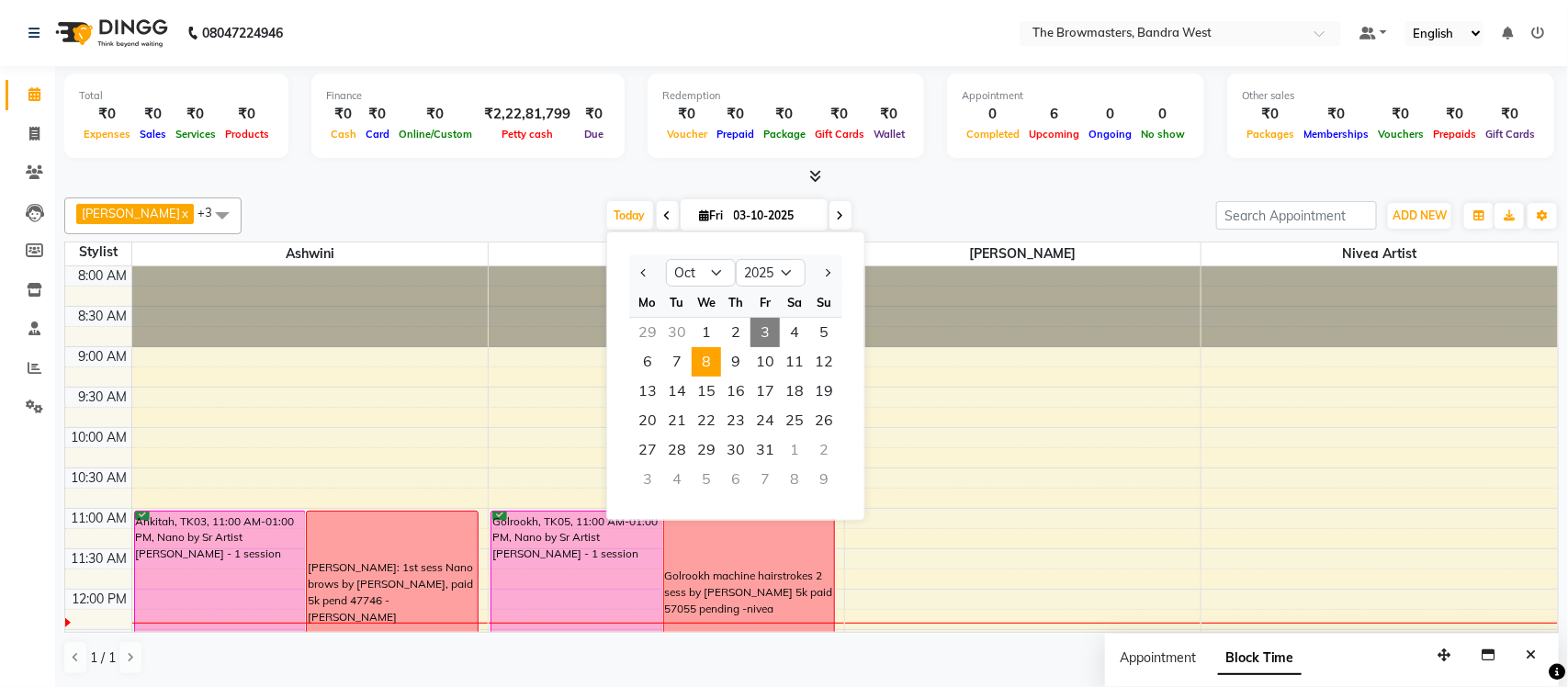
click at [709, 360] on span "8" at bounding box center [705, 361] width 29 height 29
type input "[DATE]"
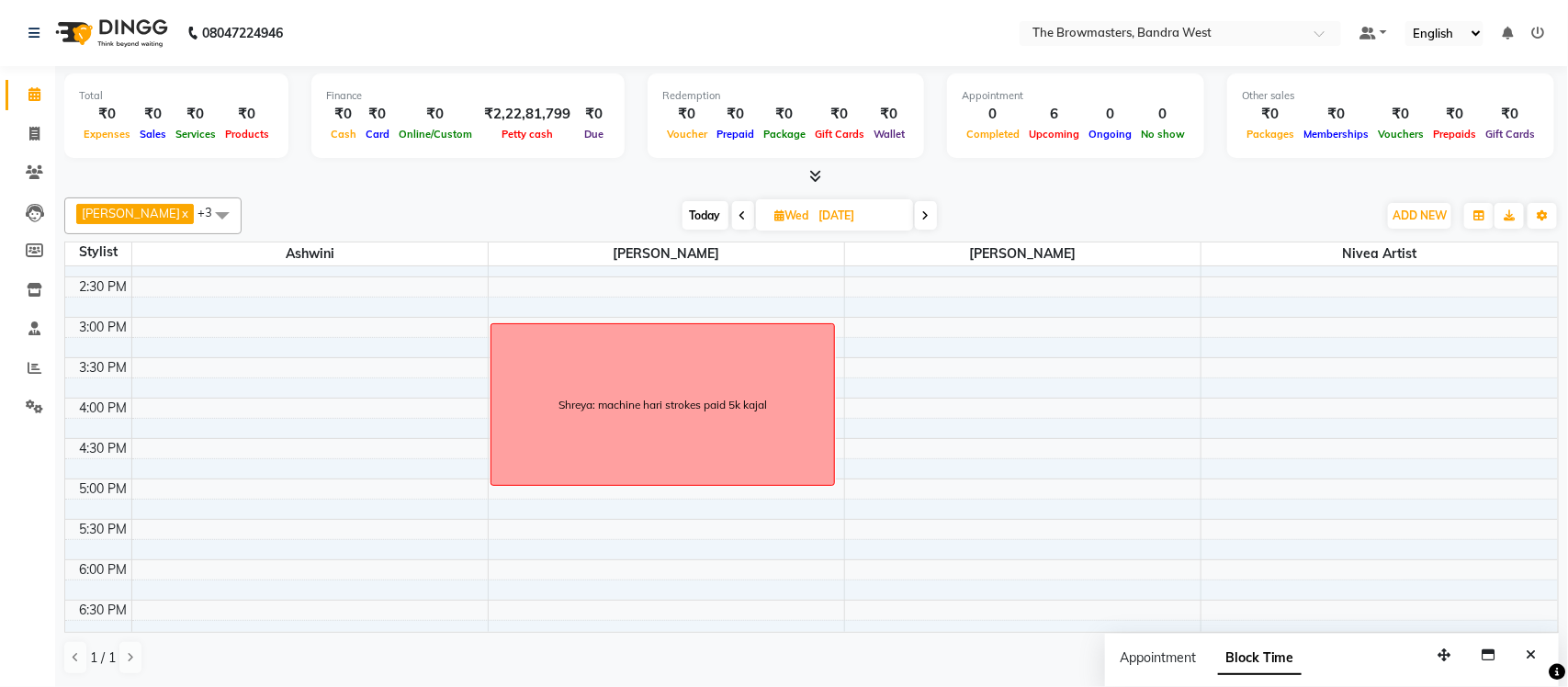
scroll to position [459, 0]
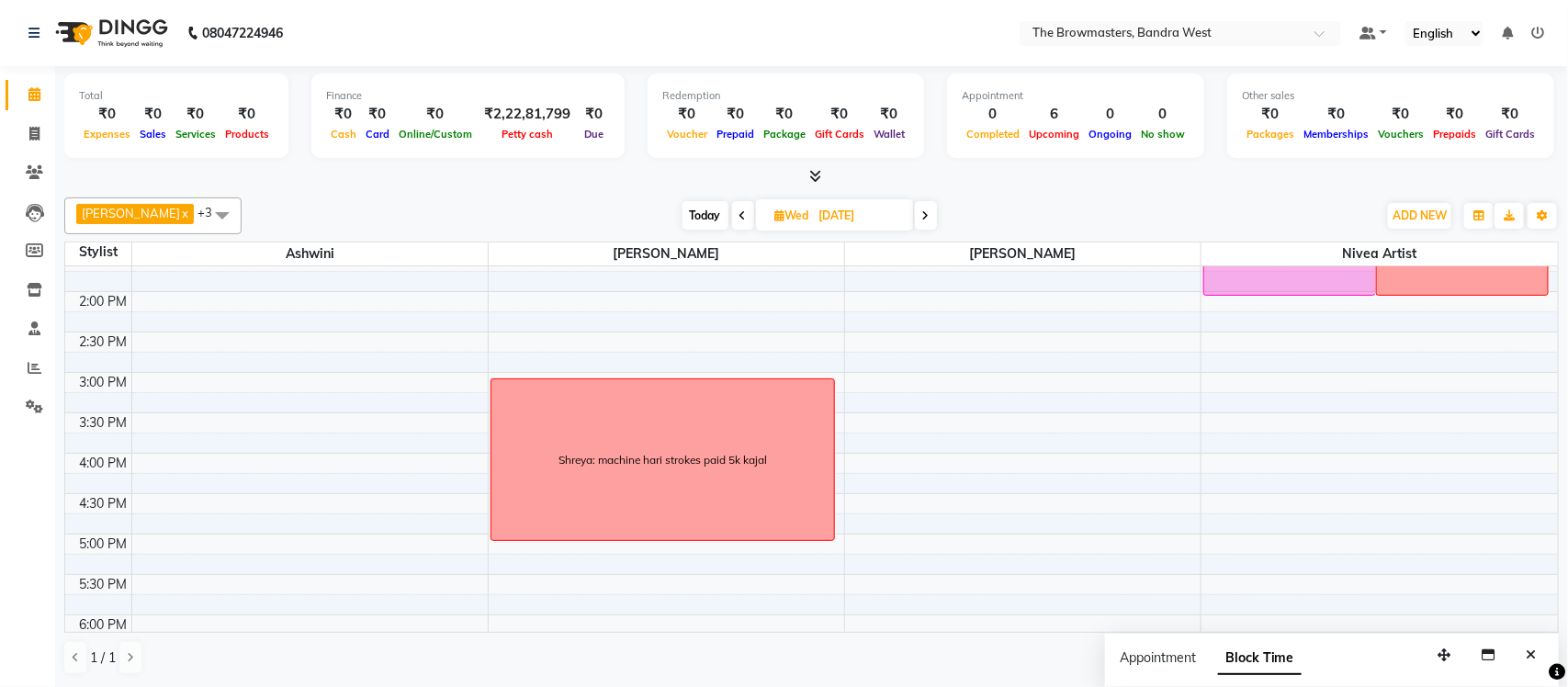
click at [829, 227] on input "[DATE]" at bounding box center [859, 216] width 92 height 28
select select "10"
select select "2025"
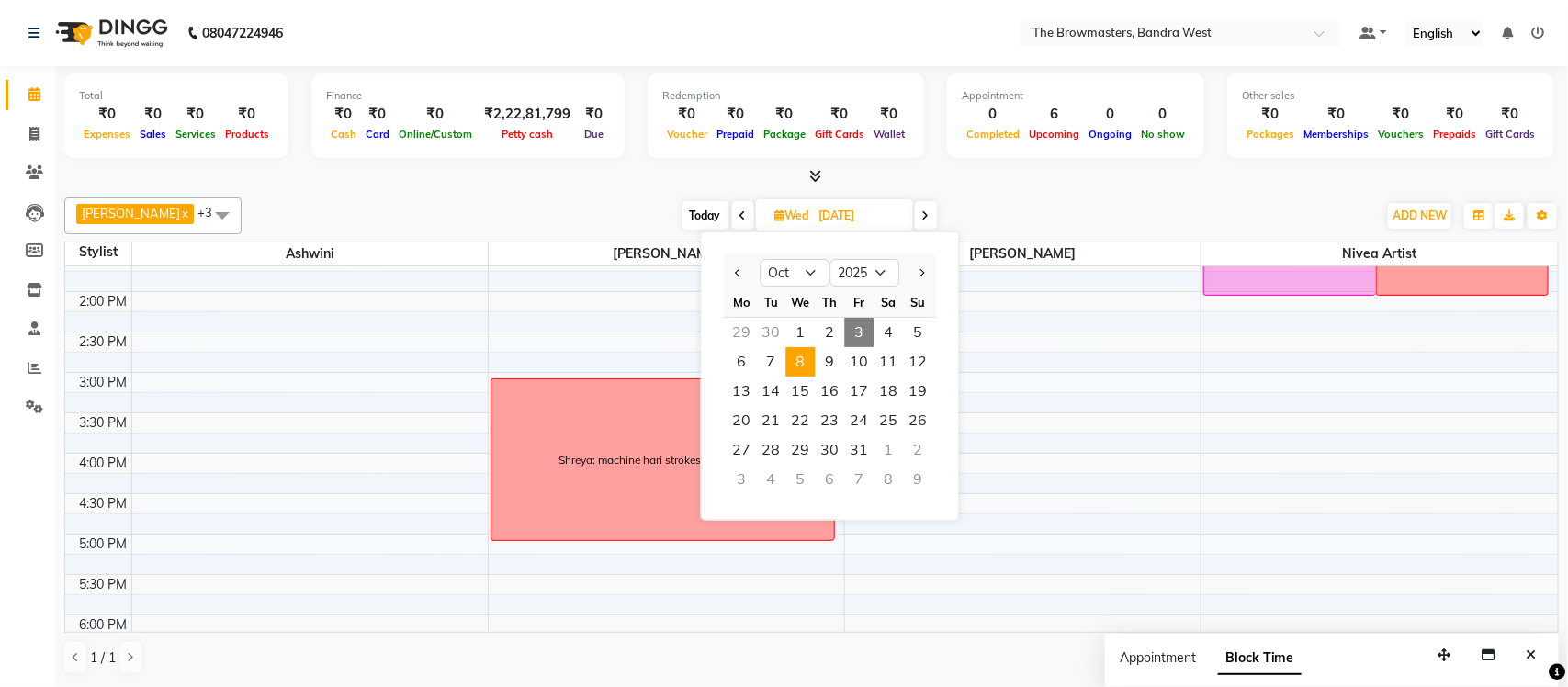
click at [984, 202] on div "[DATE] [DATE] Jan Feb Mar Apr May Jun [DATE] Aug Sep Oct Nov [DATE] 2016 2017 2…" at bounding box center [809, 216] width 1117 height 28
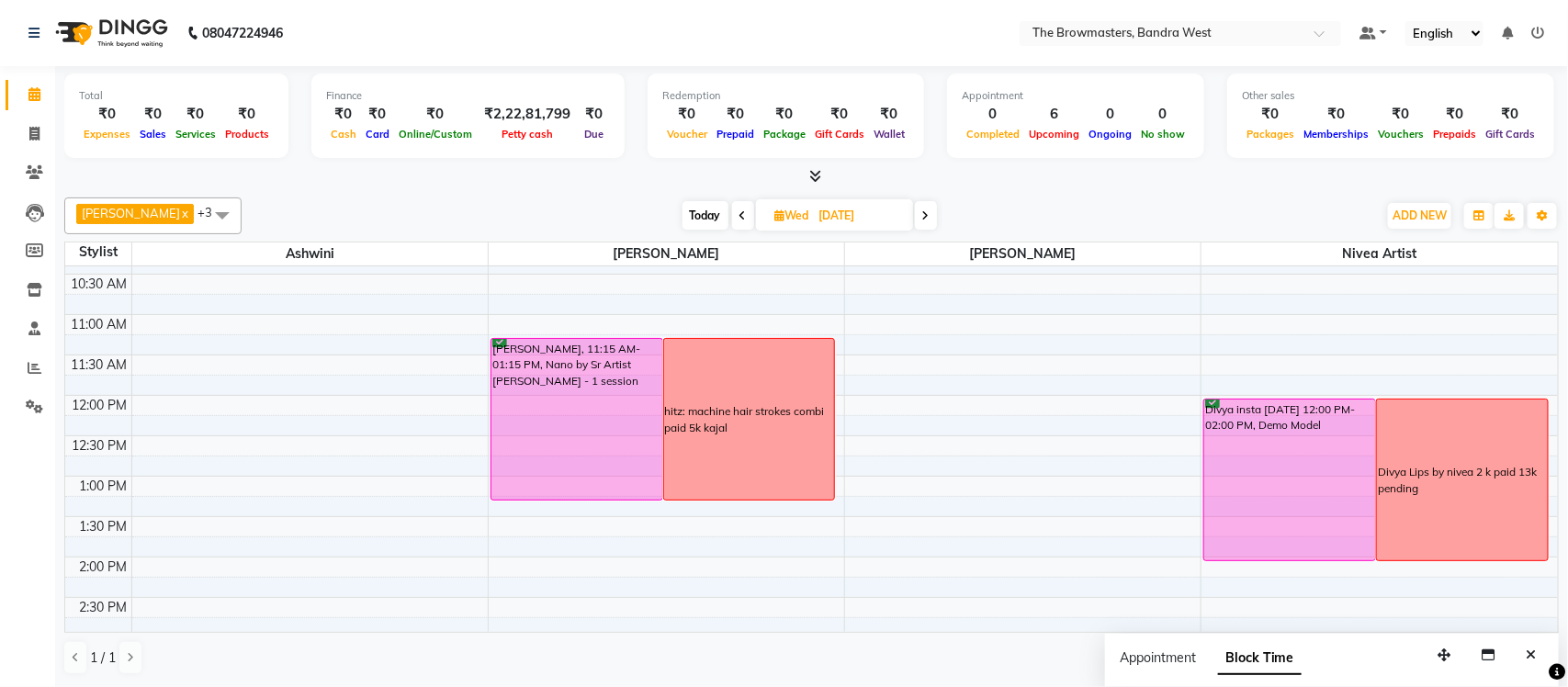
scroll to position [187, 0]
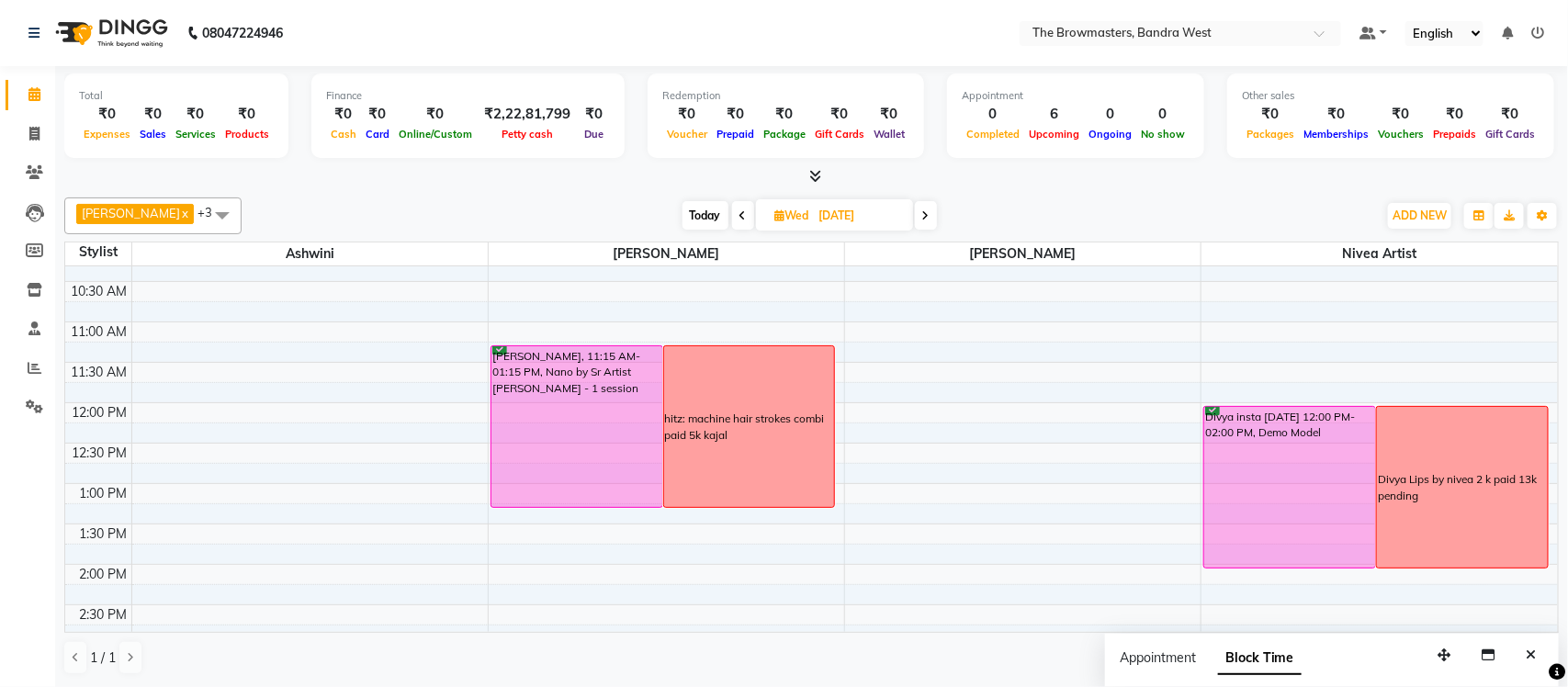
click at [1037, 368] on div "8:00 AM 8:30 AM 9:00 AM 9:30 AM 10:00 AM 10:30 AM 11:00 AM 11:30 AM 12:00 PM 12…" at bounding box center [812, 605] width 1492 height 1049
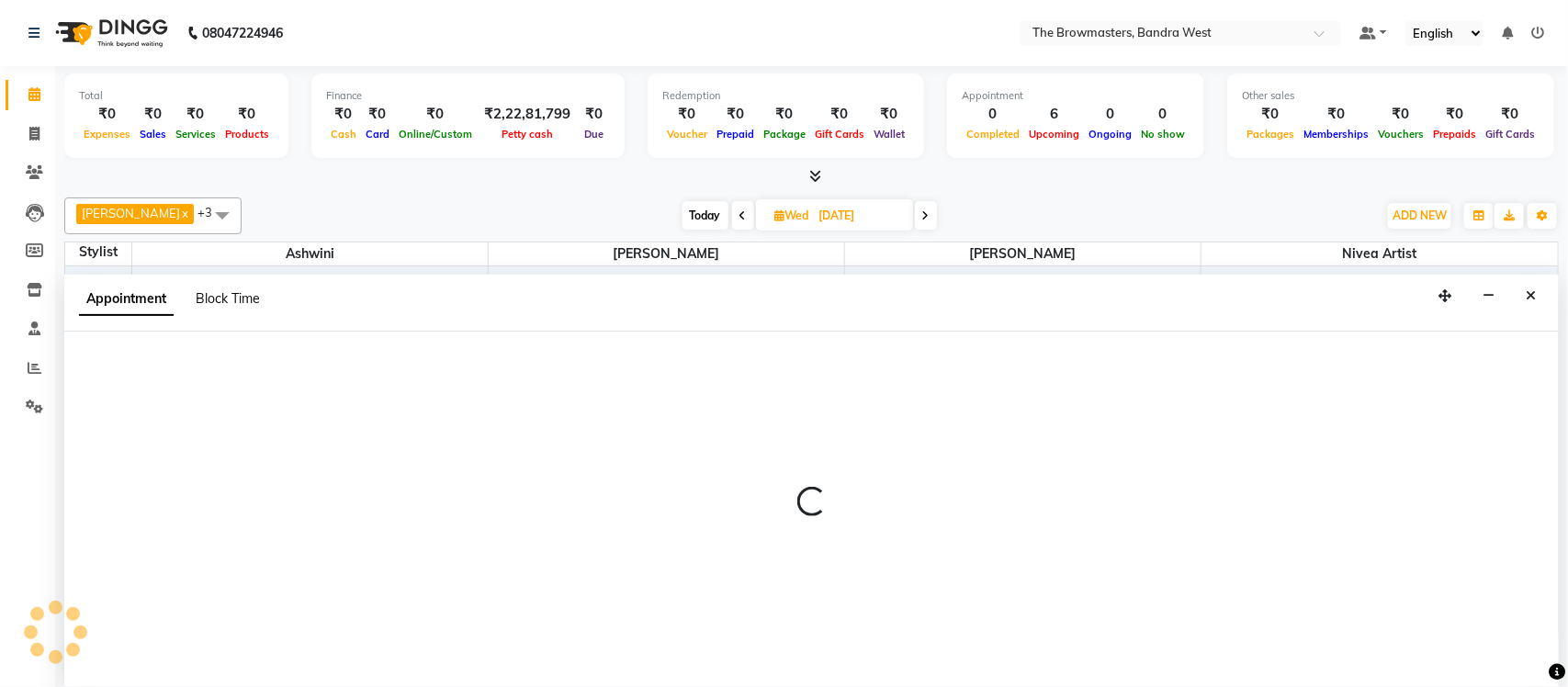
click at [249, 297] on span "Block Time" at bounding box center [227, 299] width 64 height 17
select select "64308"
select select "690"
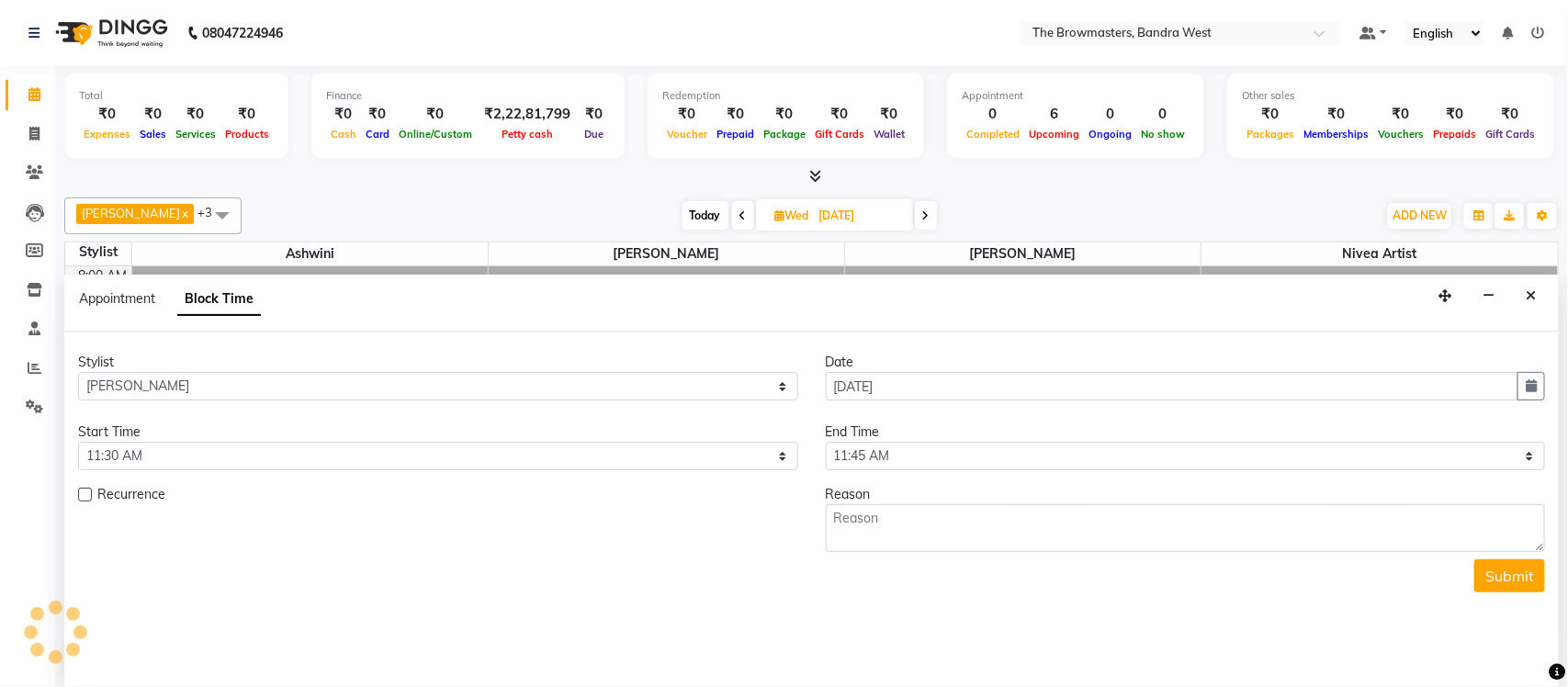
scroll to position [328, 0]
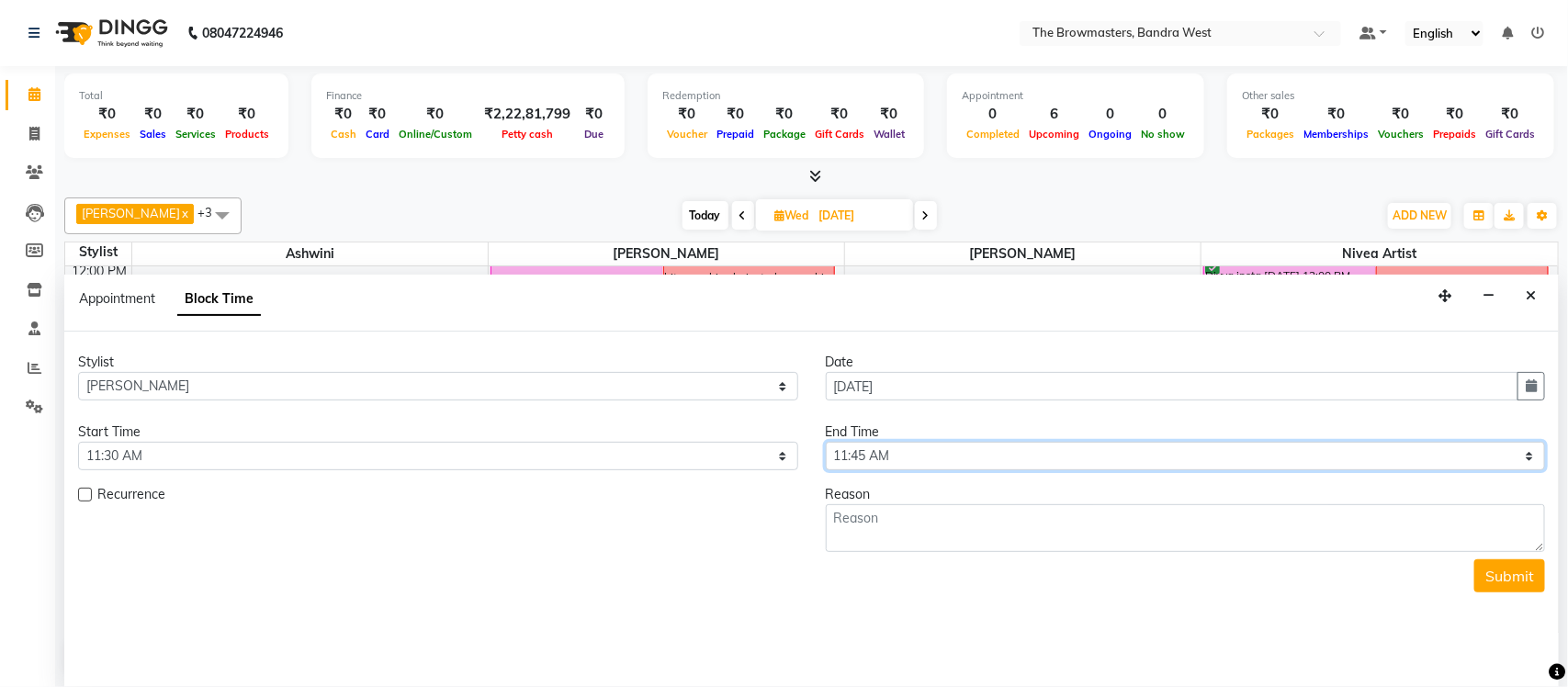
click at [1051, 453] on select "Select 09:00 AM 09:15 AM 09:30 AM 09:45 AM 10:00 AM 10:15 AM 10:30 AM 10:45 AM …" at bounding box center [1185, 456] width 720 height 28
select select "870"
click at [826, 442] on select "Select 09:00 AM 09:15 AM 09:30 AM 09:45 AM 10:00 AM 10:15 AM 10:30 AM 10:45 AM …" at bounding box center [1185, 456] width 720 height 28
click at [864, 537] on textarea at bounding box center [1185, 527] width 720 height 48
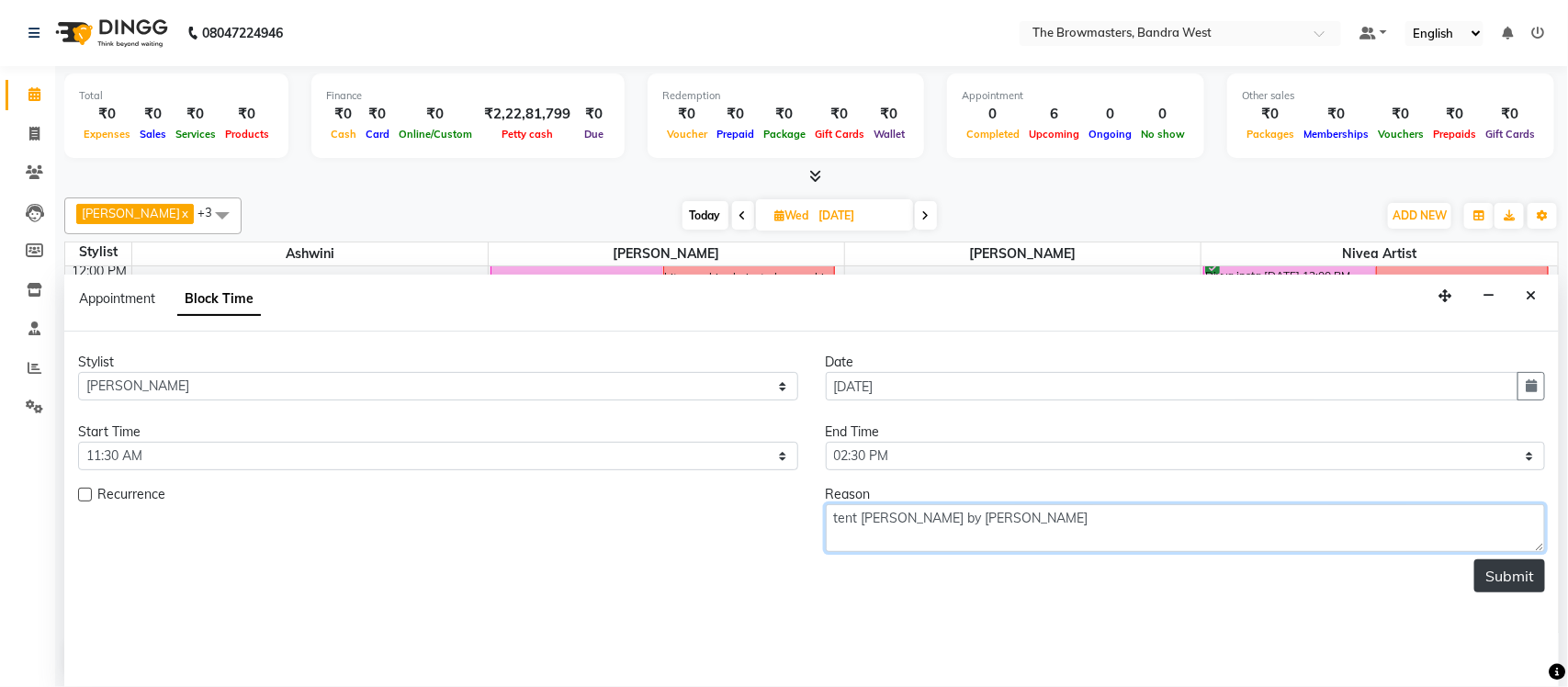
type textarea "tent [PERSON_NAME] by [PERSON_NAME]"
click at [1513, 585] on button "Submit" at bounding box center [1509, 575] width 71 height 33
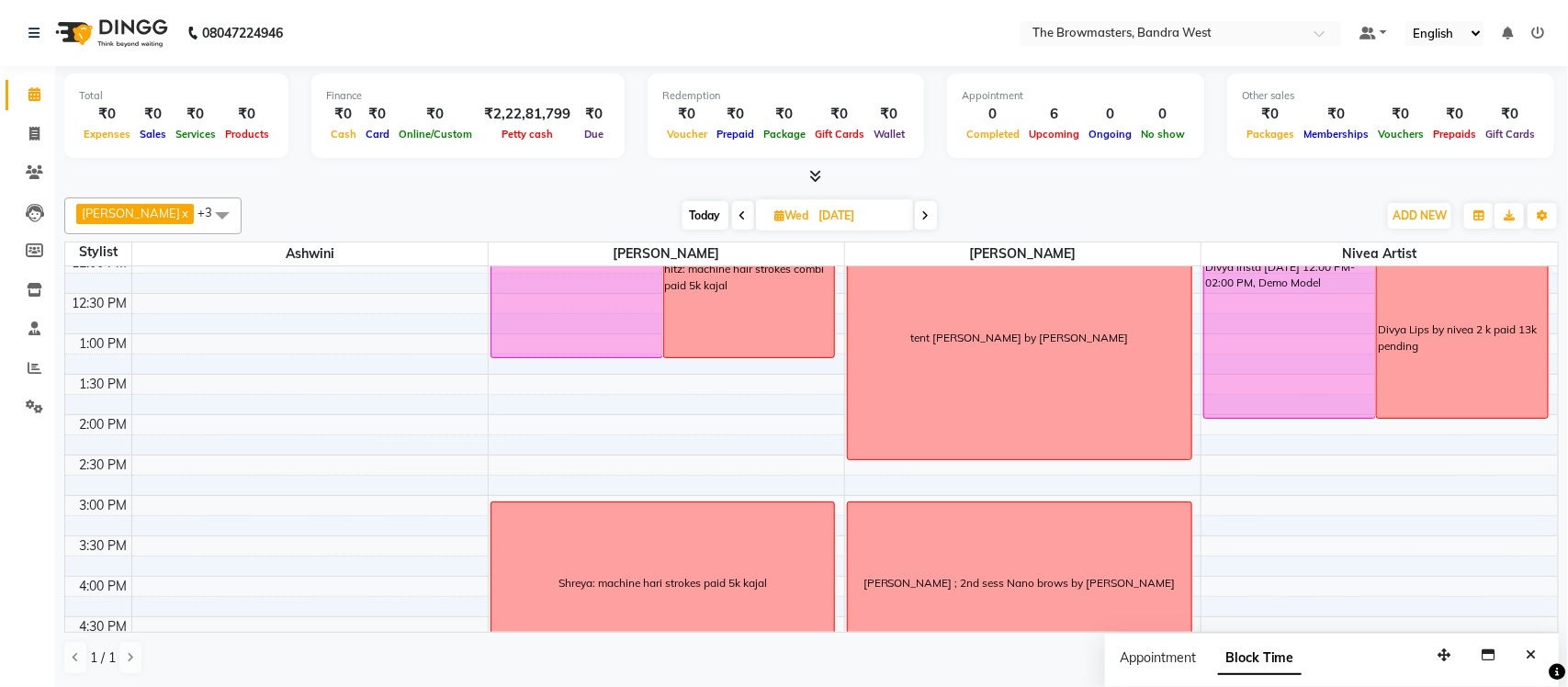
scroll to position [338, 0]
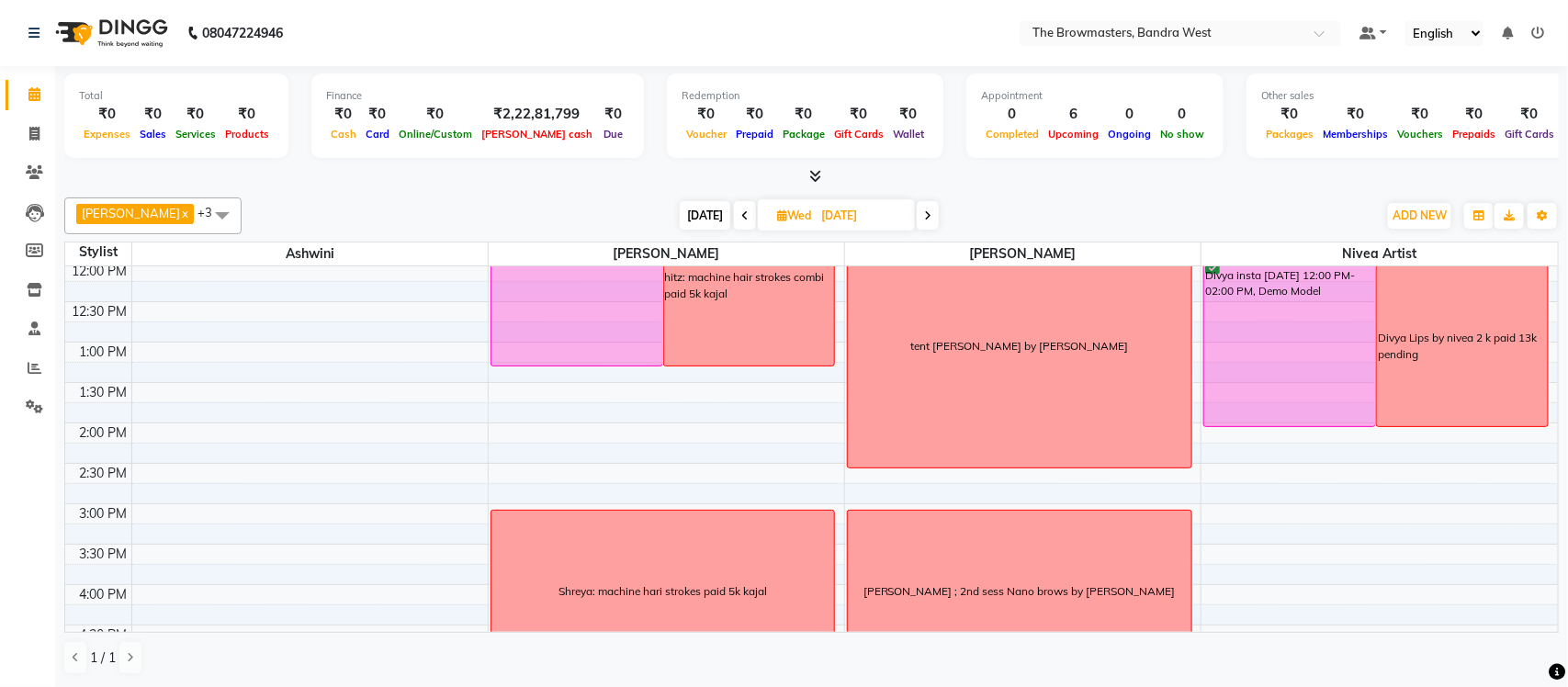
click at [716, 211] on span "[DATE]" at bounding box center [705, 215] width 50 height 28
type input "[DATE]"
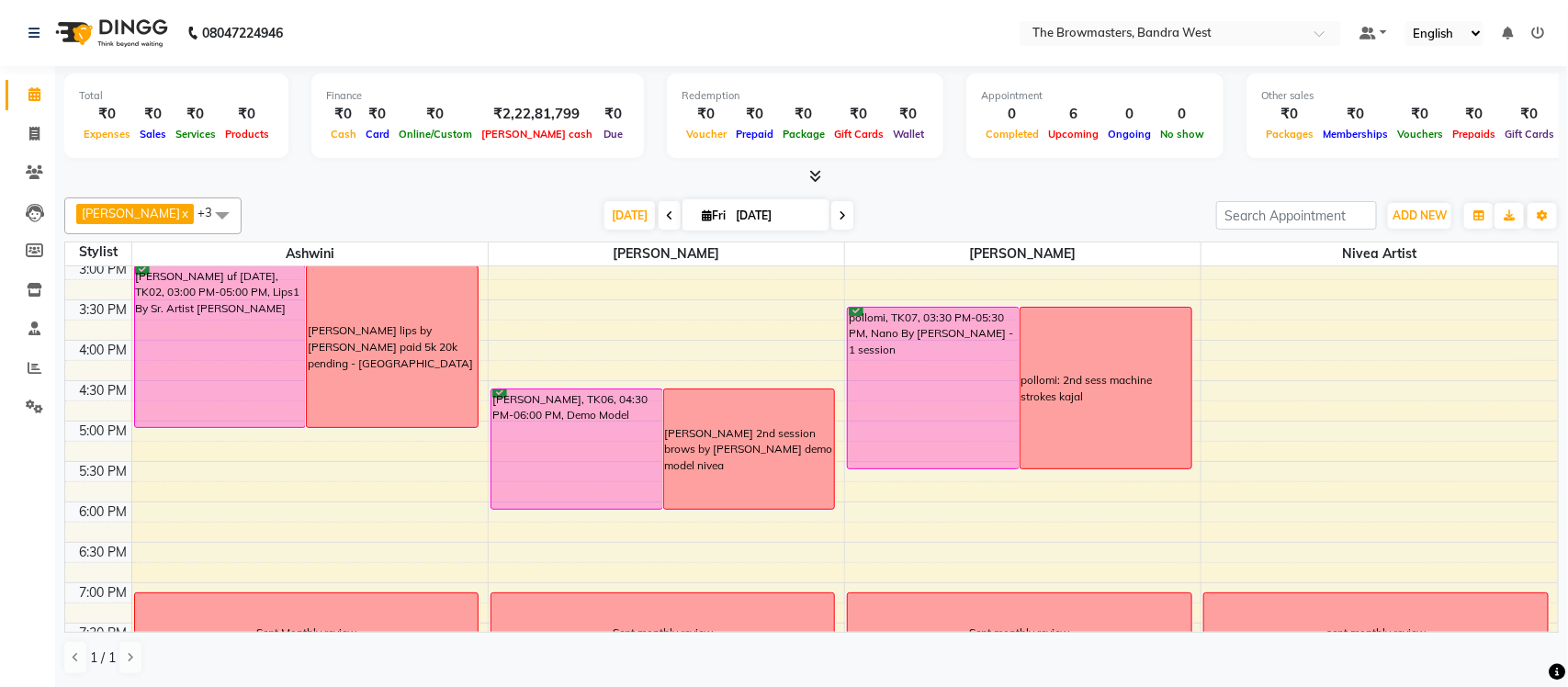
scroll to position [548, 0]
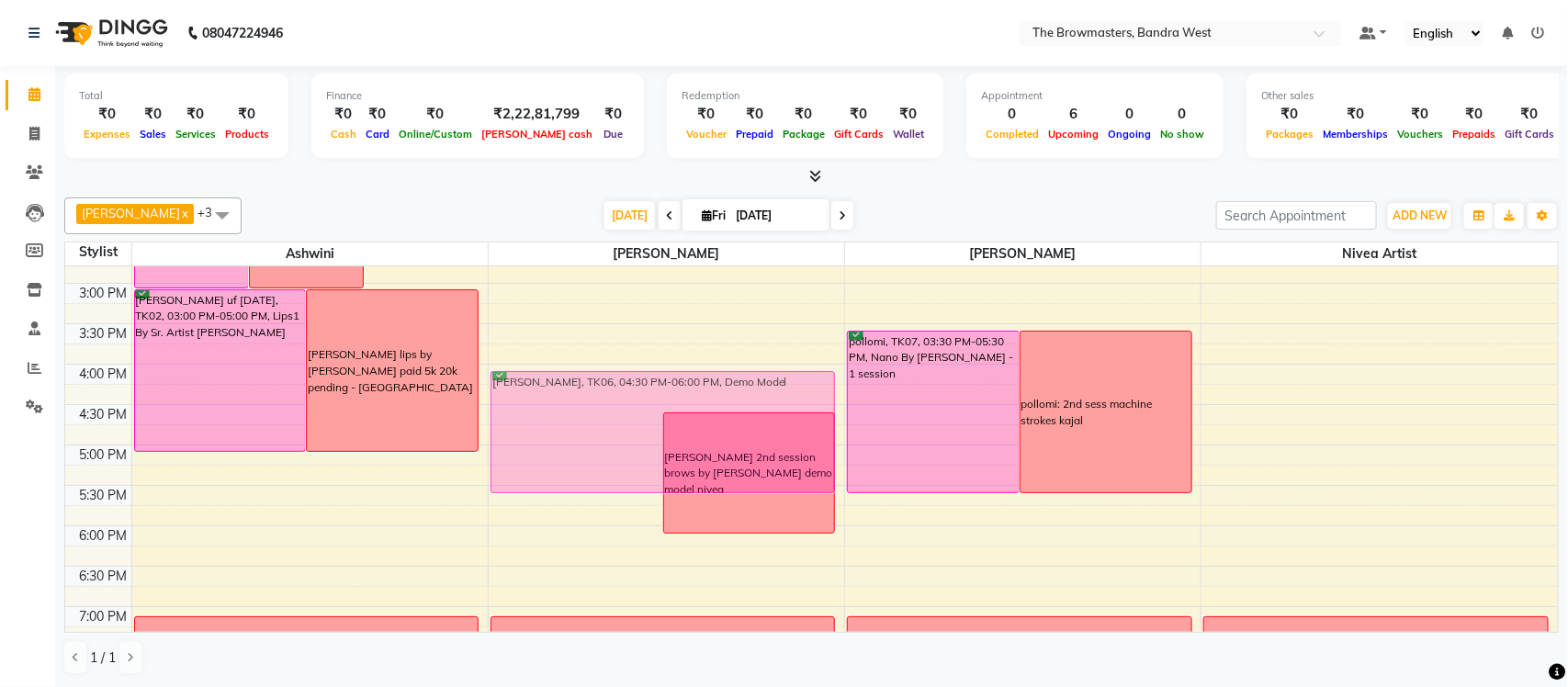
drag, startPoint x: 618, startPoint y: 445, endPoint x: 646, endPoint y: 399, distance: 53.9
click at [646, 399] on div "Golrookh, TK05, 11:00 AM-01:00 PM, Nano by Sr Artist Roshani - 1 session Golroo…" at bounding box center [666, 243] width 356 height 1049
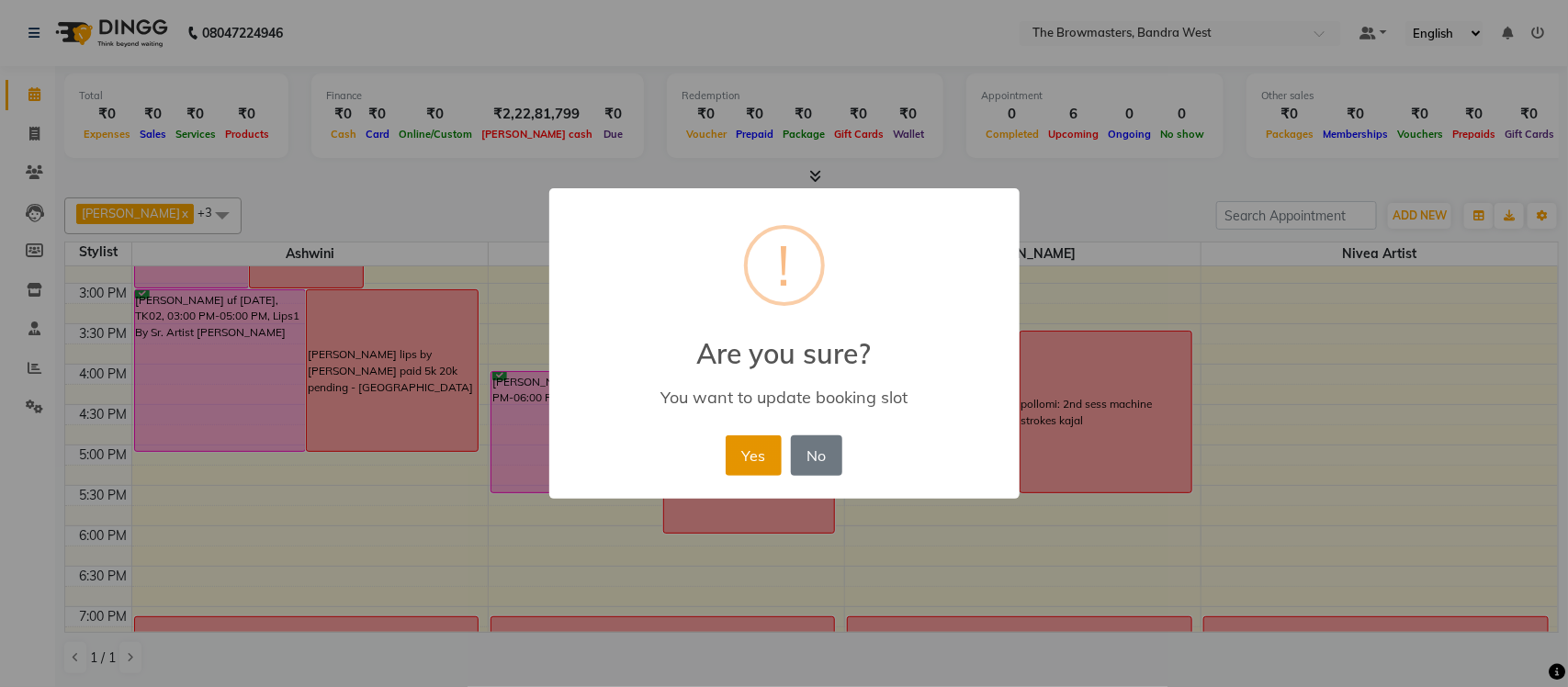
click at [745, 459] on button "Yes" at bounding box center [754, 455] width 56 height 40
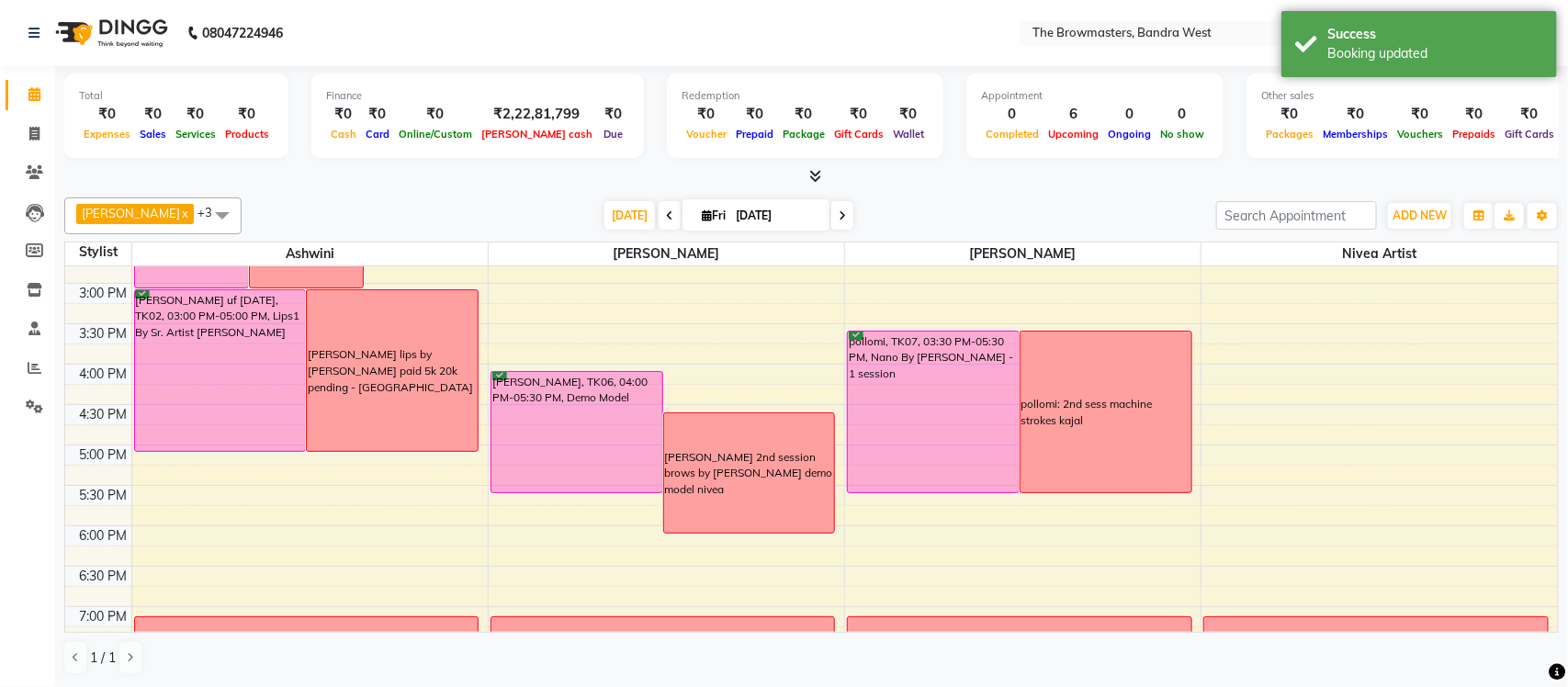
click at [748, 475] on div "[PERSON_NAME] 2nd session brows by [PERSON_NAME] demo model nivea" at bounding box center [749, 473] width 169 height 49
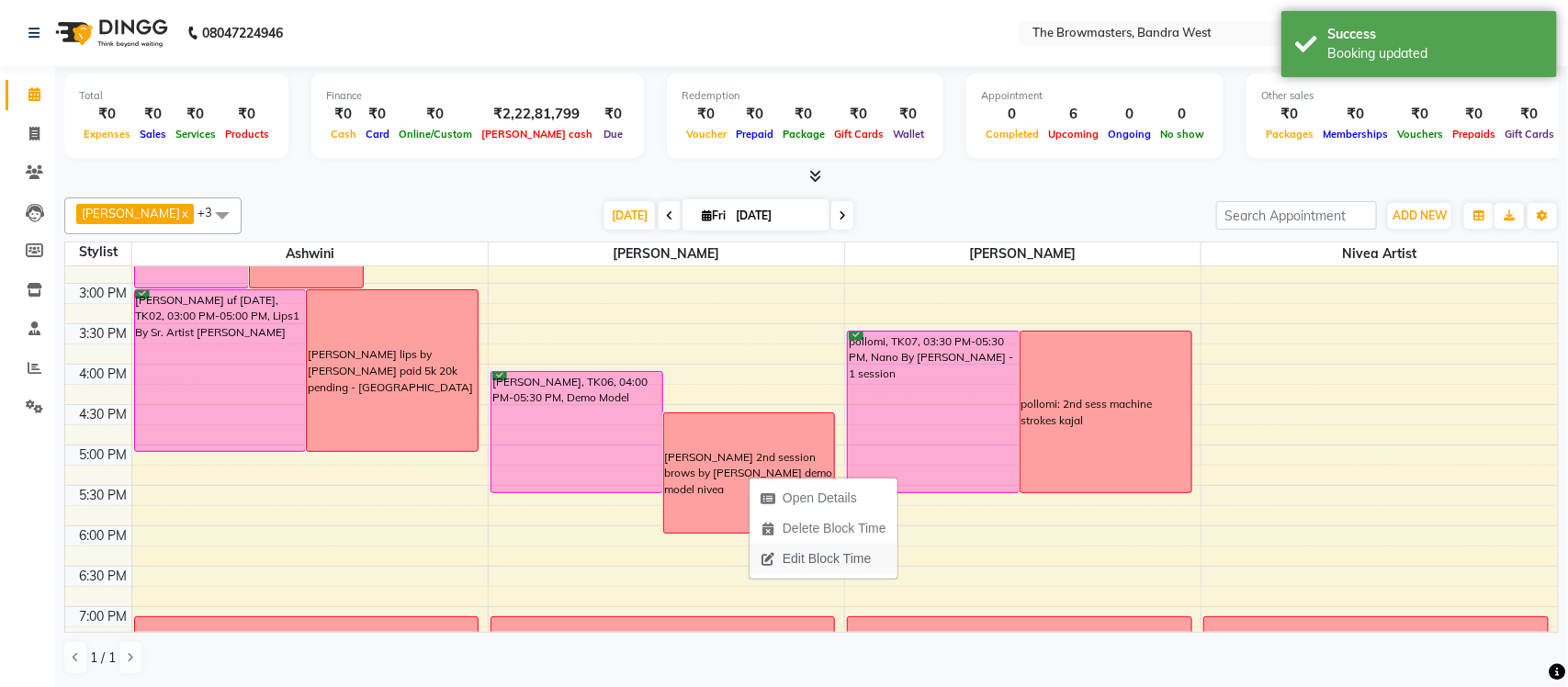
click at [828, 567] on span "Edit Block Time" at bounding box center [826, 558] width 88 height 20
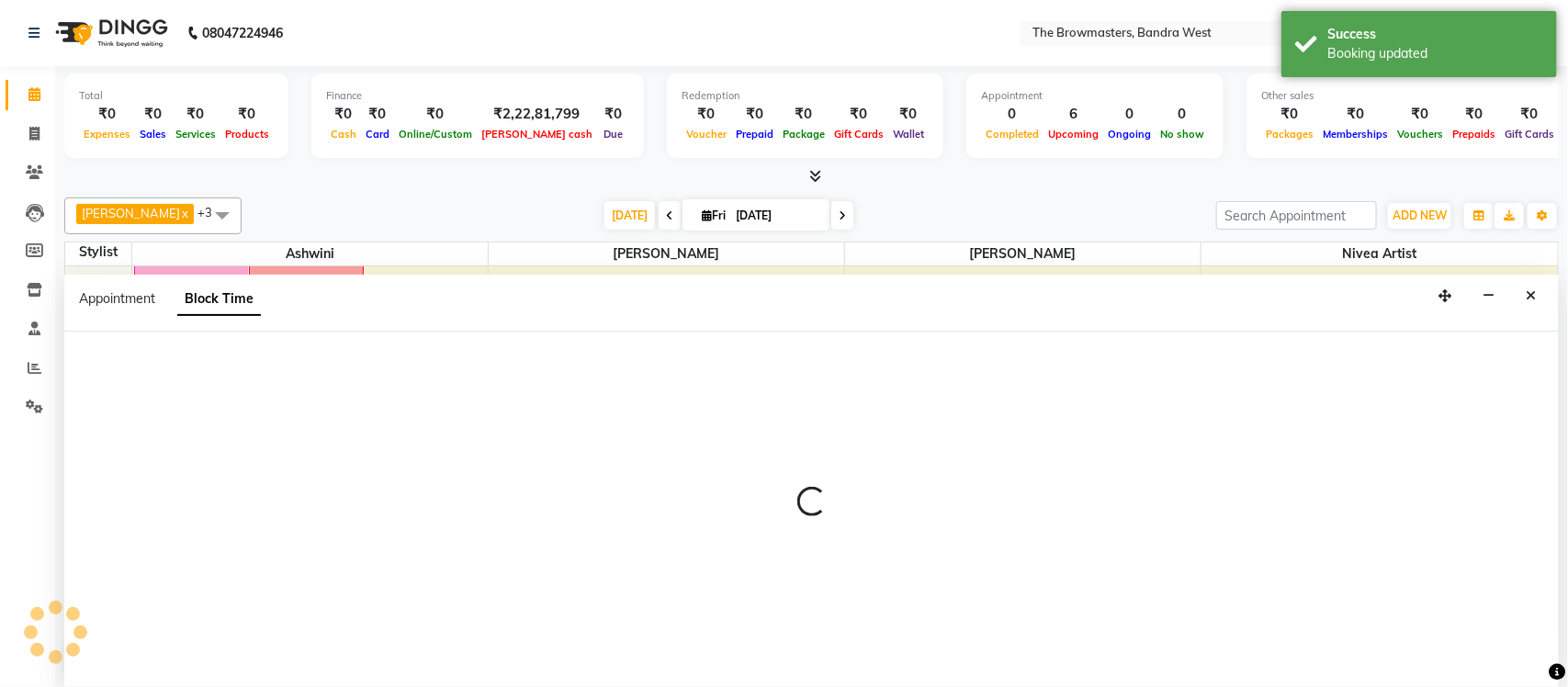
select select "64307"
select select "990"
select select "1080"
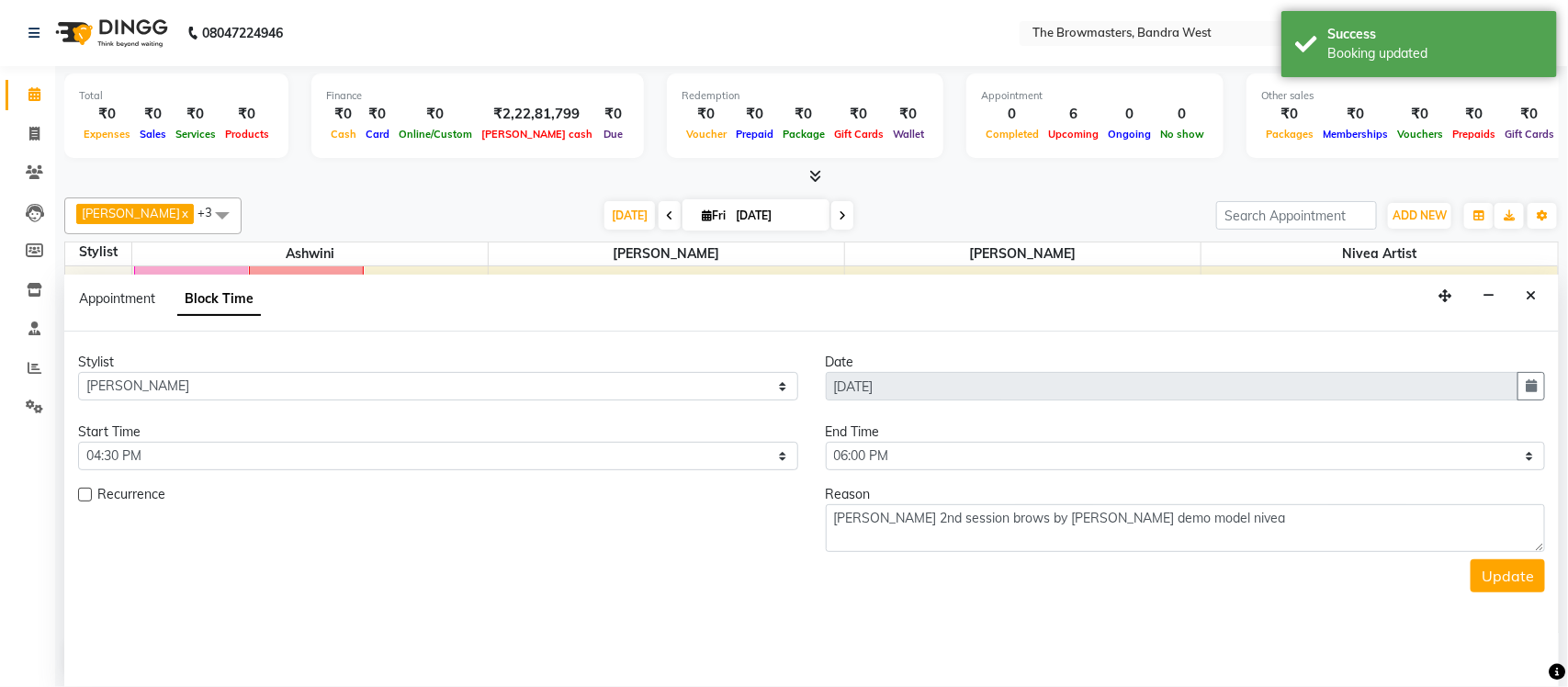
scroll to position [328, 0]
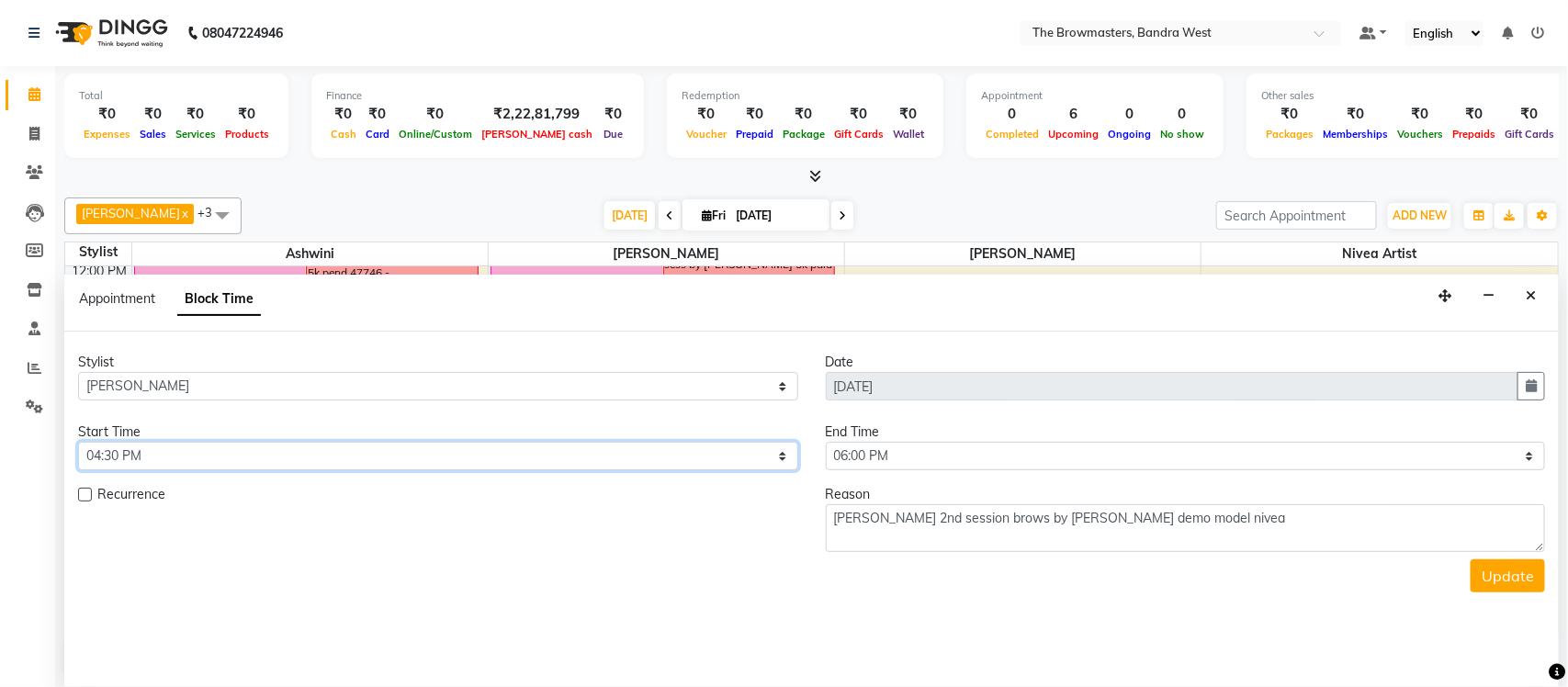
click at [198, 445] on select "Select 09:00 AM 09:15 AM 09:30 AM 09:45 AM 10:00 AM 10:15 AM 10:30 AM 10:45 AM …" at bounding box center [438, 456] width 720 height 28
select select "960"
click at [78, 442] on select "Select 09:00 AM 09:15 AM 09:30 AM 09:45 AM 10:00 AM 10:15 AM 10:30 AM 10:45 AM …" at bounding box center [438, 456] width 720 height 28
click at [1521, 576] on button "Update" at bounding box center [1507, 575] width 75 height 33
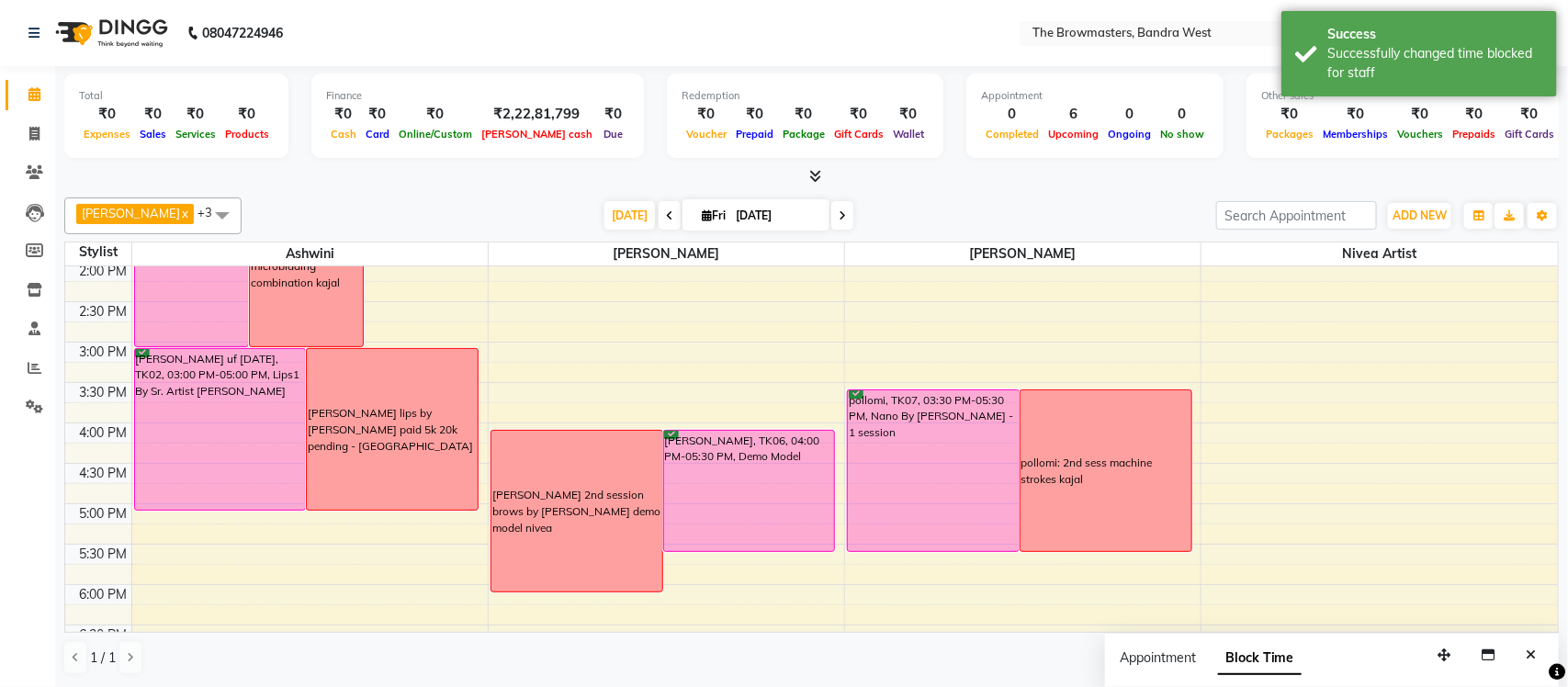
scroll to position [493, 0]
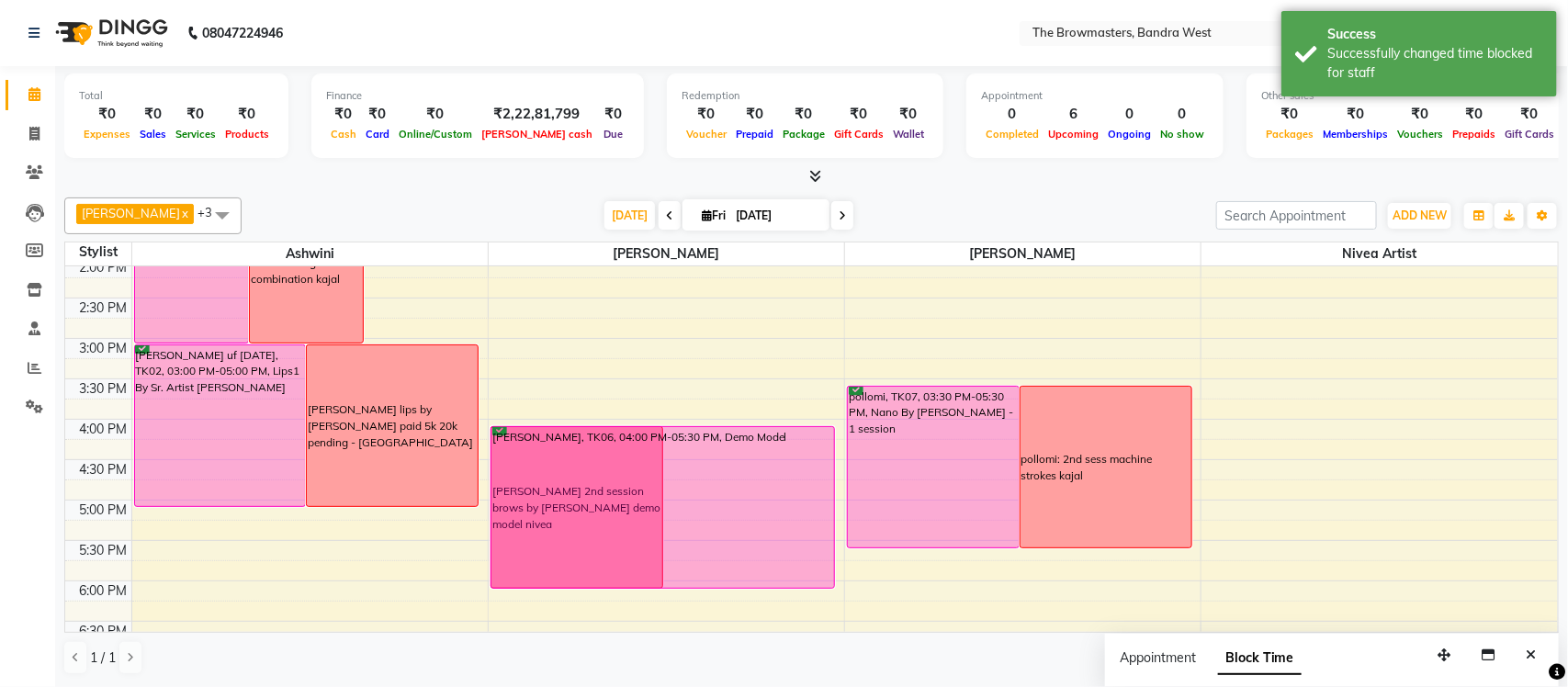
drag, startPoint x: 723, startPoint y: 546, endPoint x: 717, endPoint y: 575, distance: 29.6
click at [717, 575] on div "Golrookh, TK05, 11:00 AM-01:00 PM, Nano by Sr Artist Roshani - 1 session Golroo…" at bounding box center [666, 298] width 356 height 1049
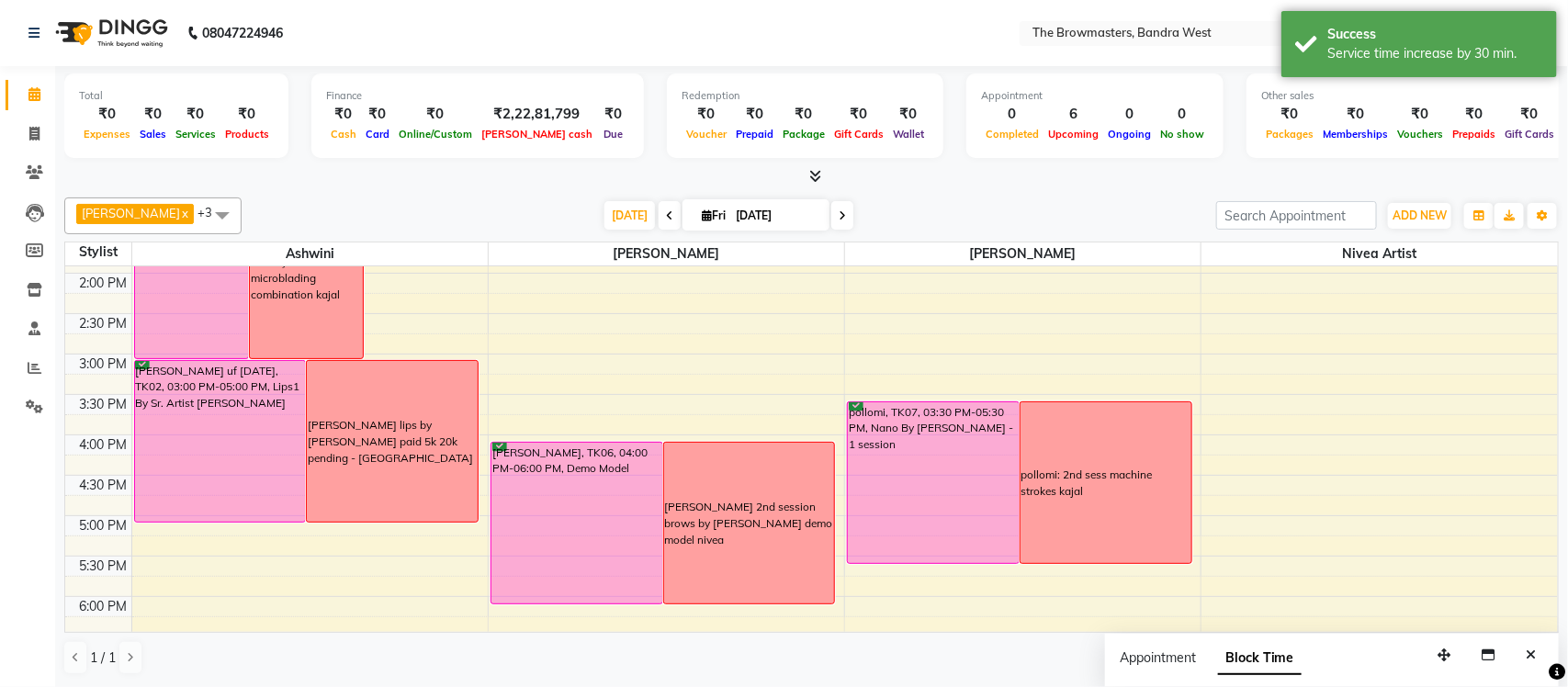
scroll to position [470, 0]
